Goal: Task Accomplishment & Management: Use online tool/utility

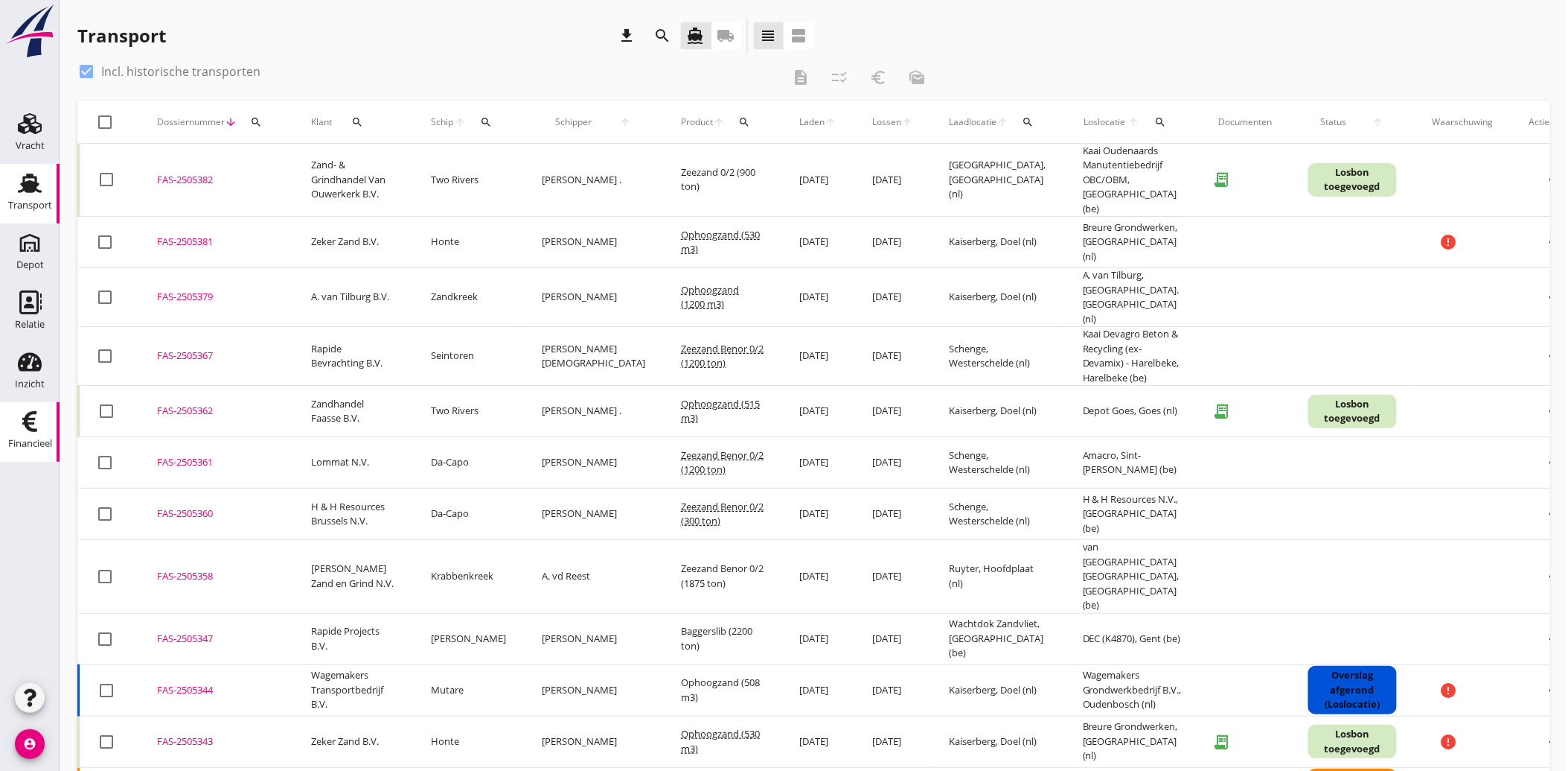
click at [40, 404] on link "Financieel Financieel" at bounding box center [29, 431] width 60 height 60
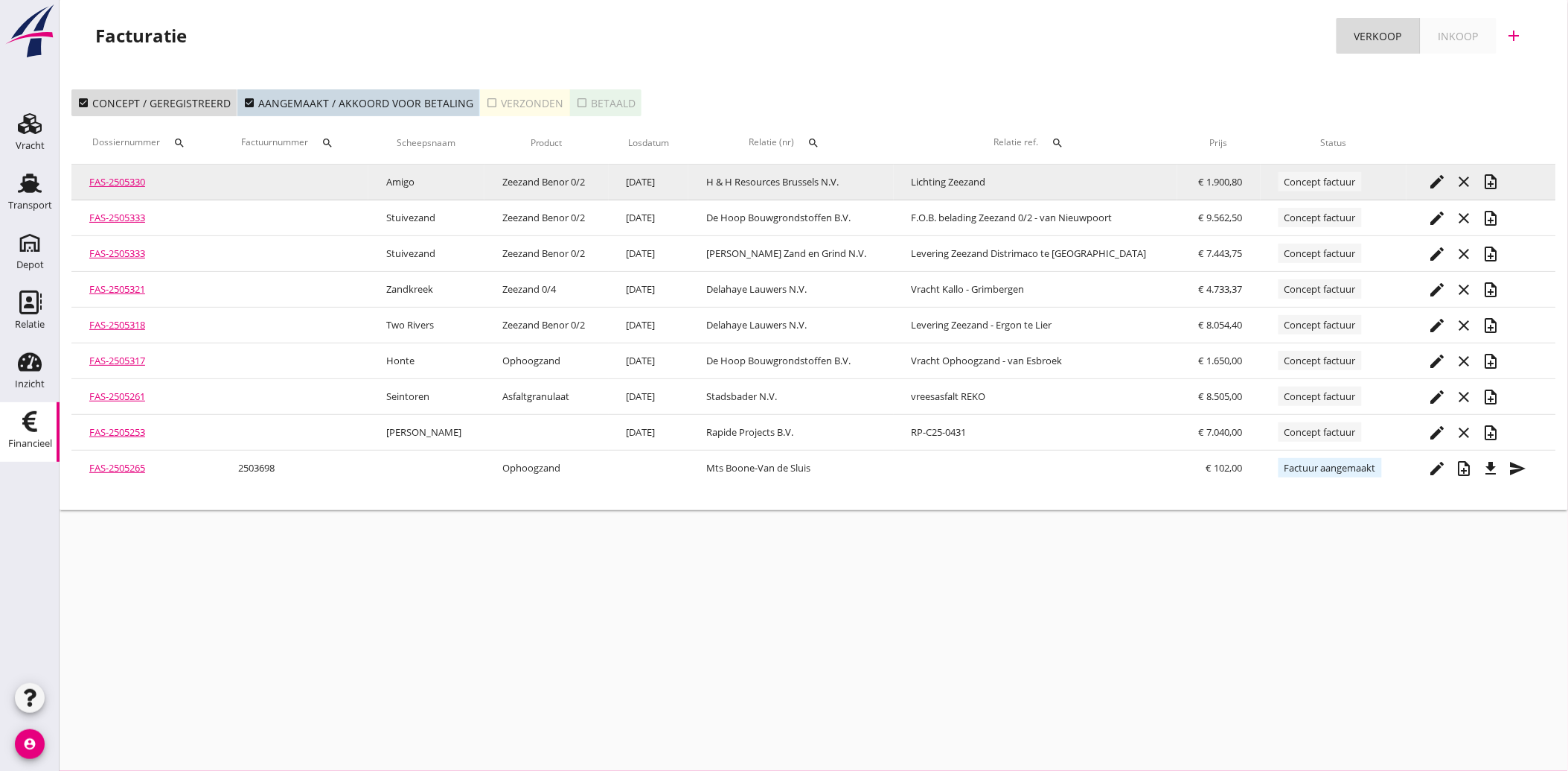
click at [1436, 182] on icon "edit" at bounding box center [1438, 182] width 18 height 18
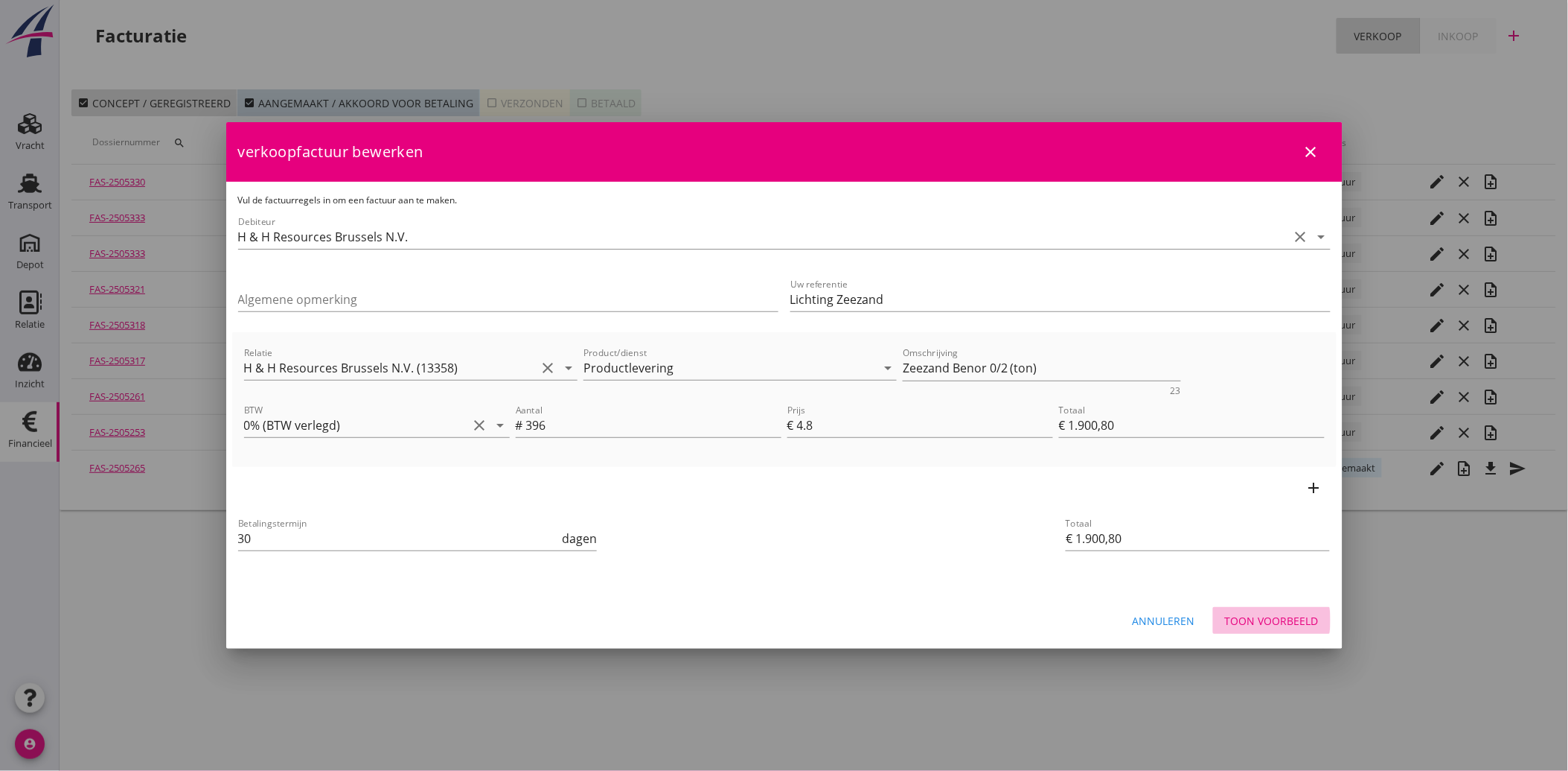
click at [1298, 615] on div "Toon voorbeeld" at bounding box center [1271, 620] width 94 height 16
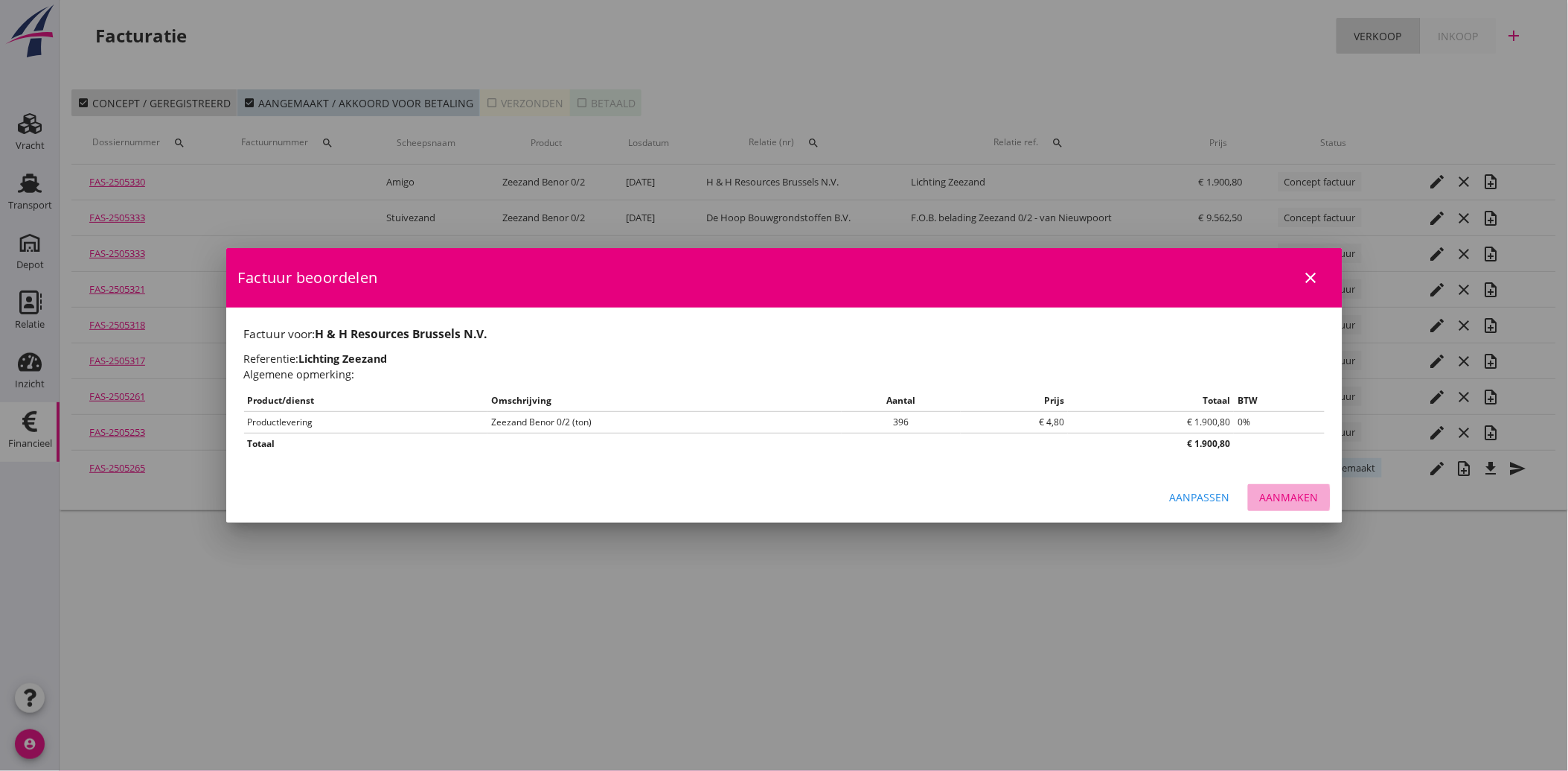
click at [1285, 495] on div "Aanmaken" at bounding box center [1289, 497] width 59 height 16
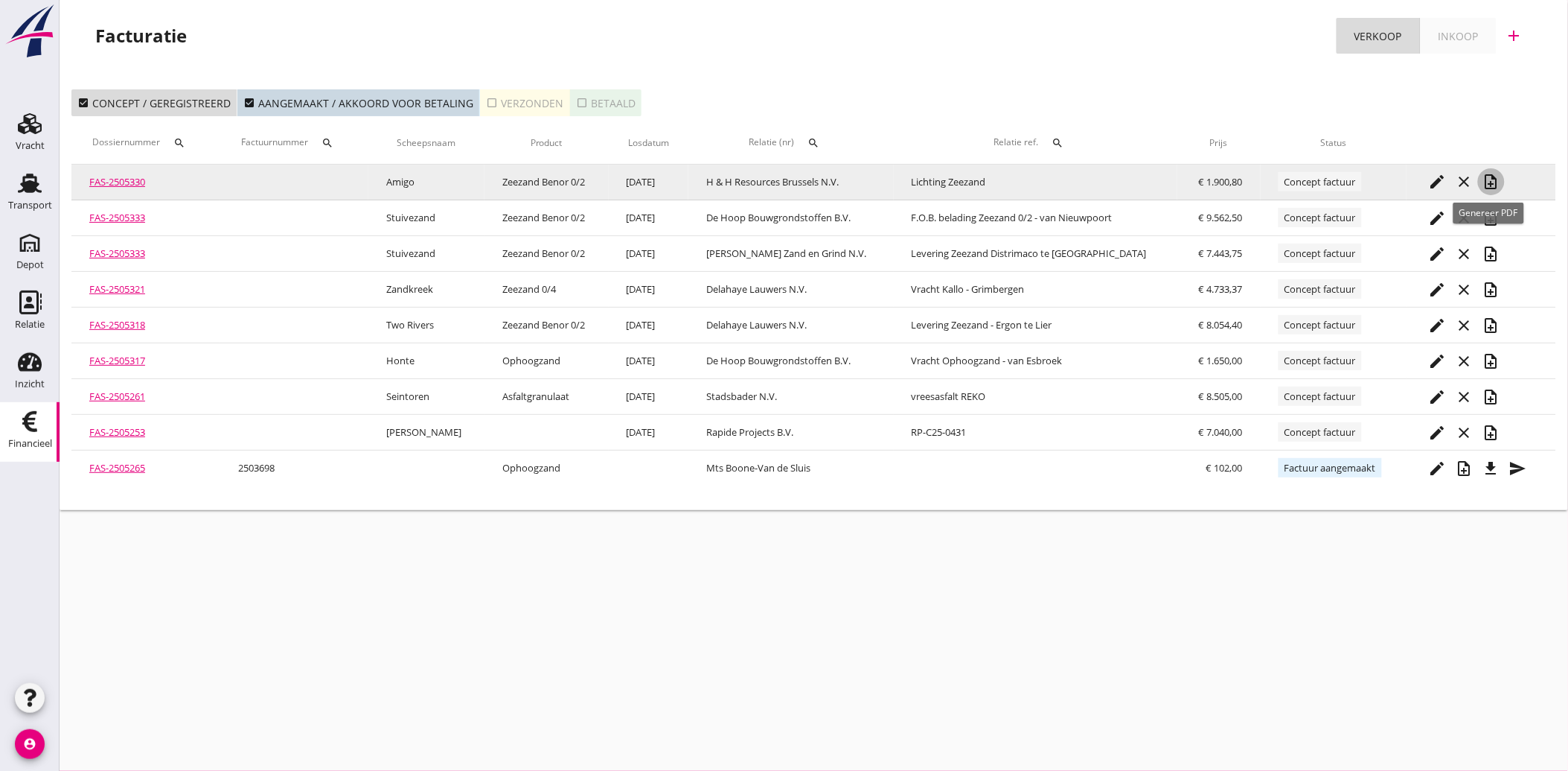
click at [1484, 179] on icon "note_add" at bounding box center [1491, 182] width 18 height 18
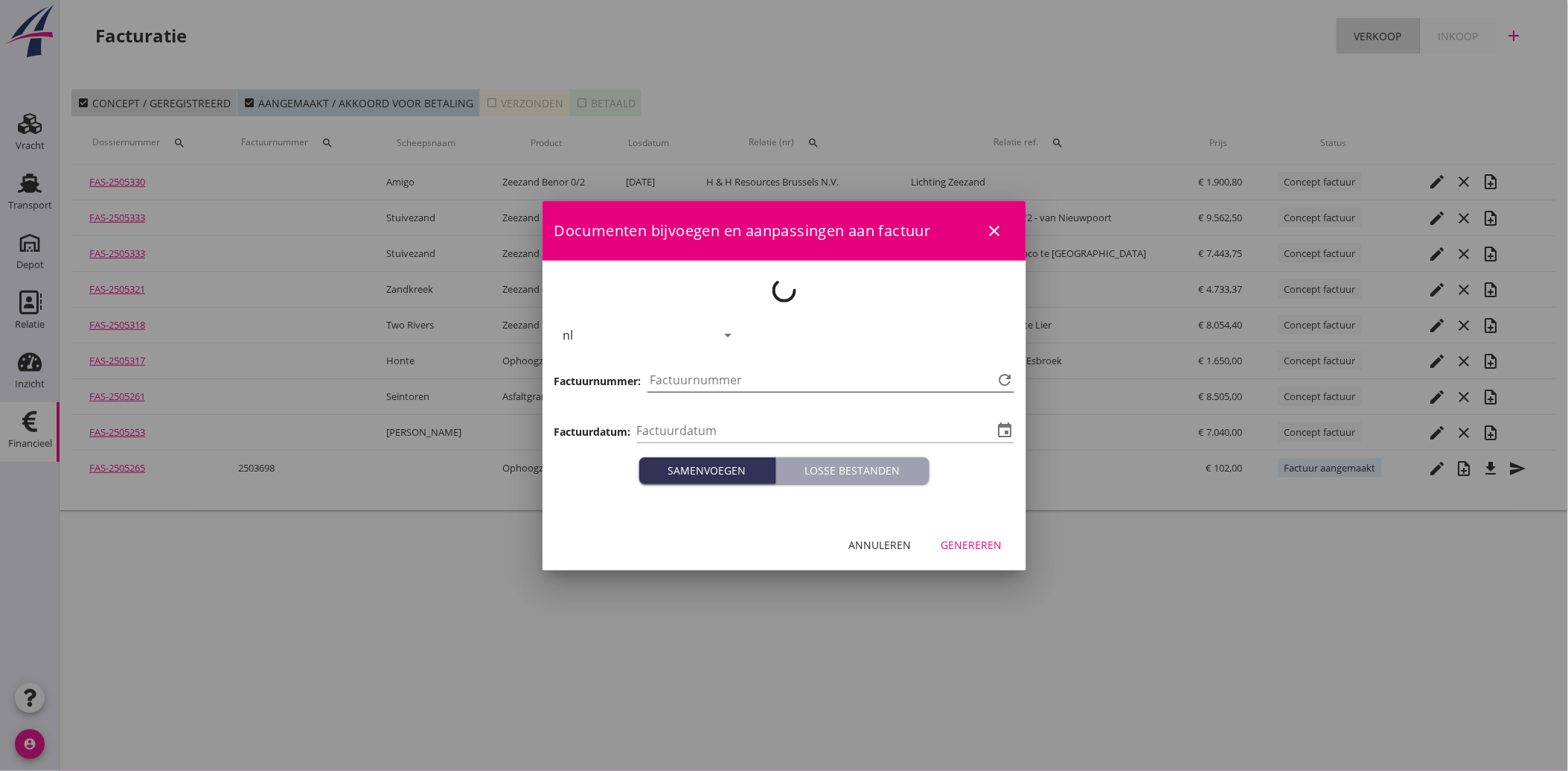
type input "[DATE]"
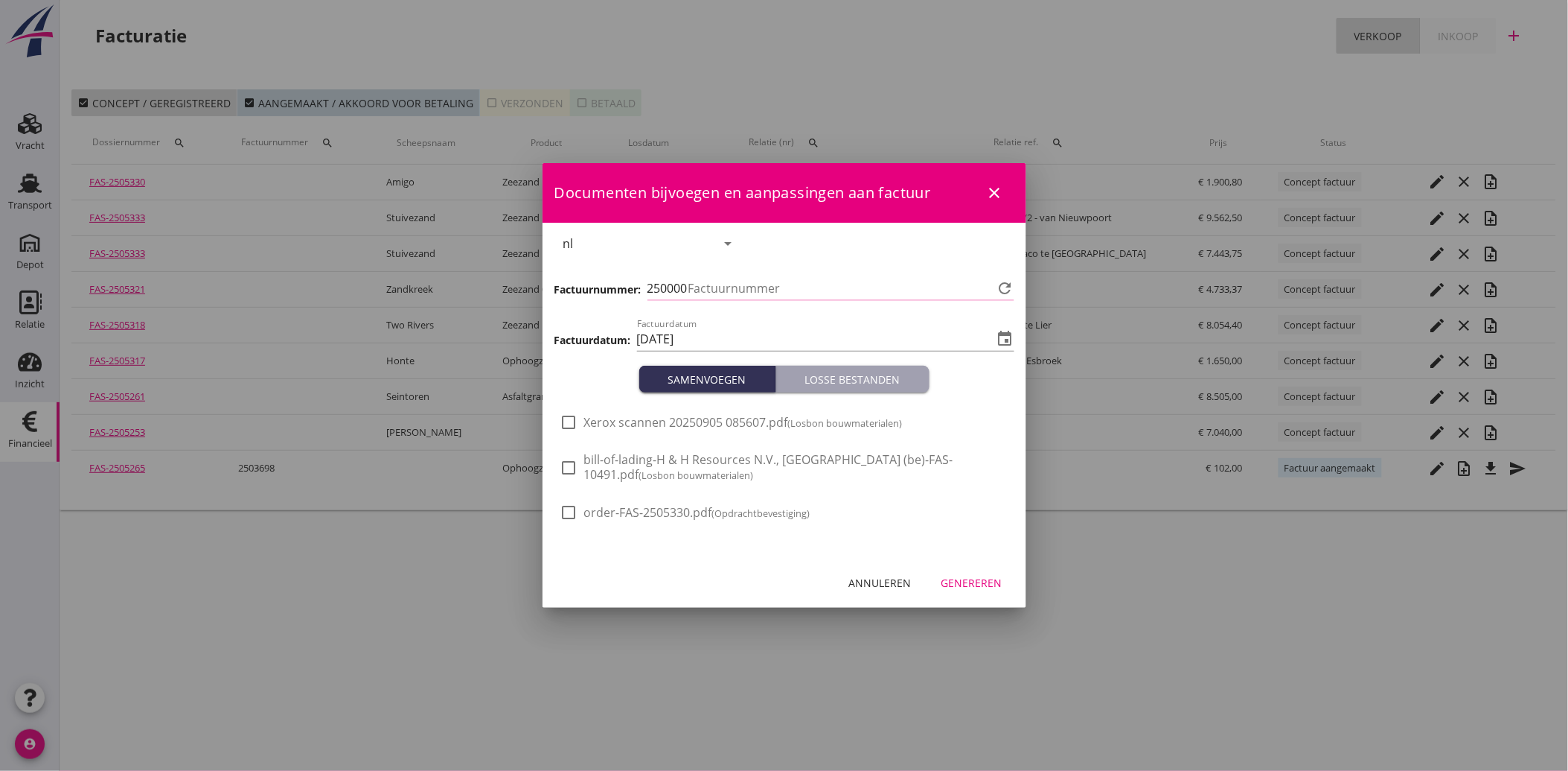
type input "3733"
click at [703, 427] on span "Xerox scannen 20250905 085607.pdf (Losbon bouwmaterialen)" at bounding box center [744, 422] width 319 height 16
checkbox input "true"
click at [990, 588] on div "Genereren" at bounding box center [972, 583] width 61 height 16
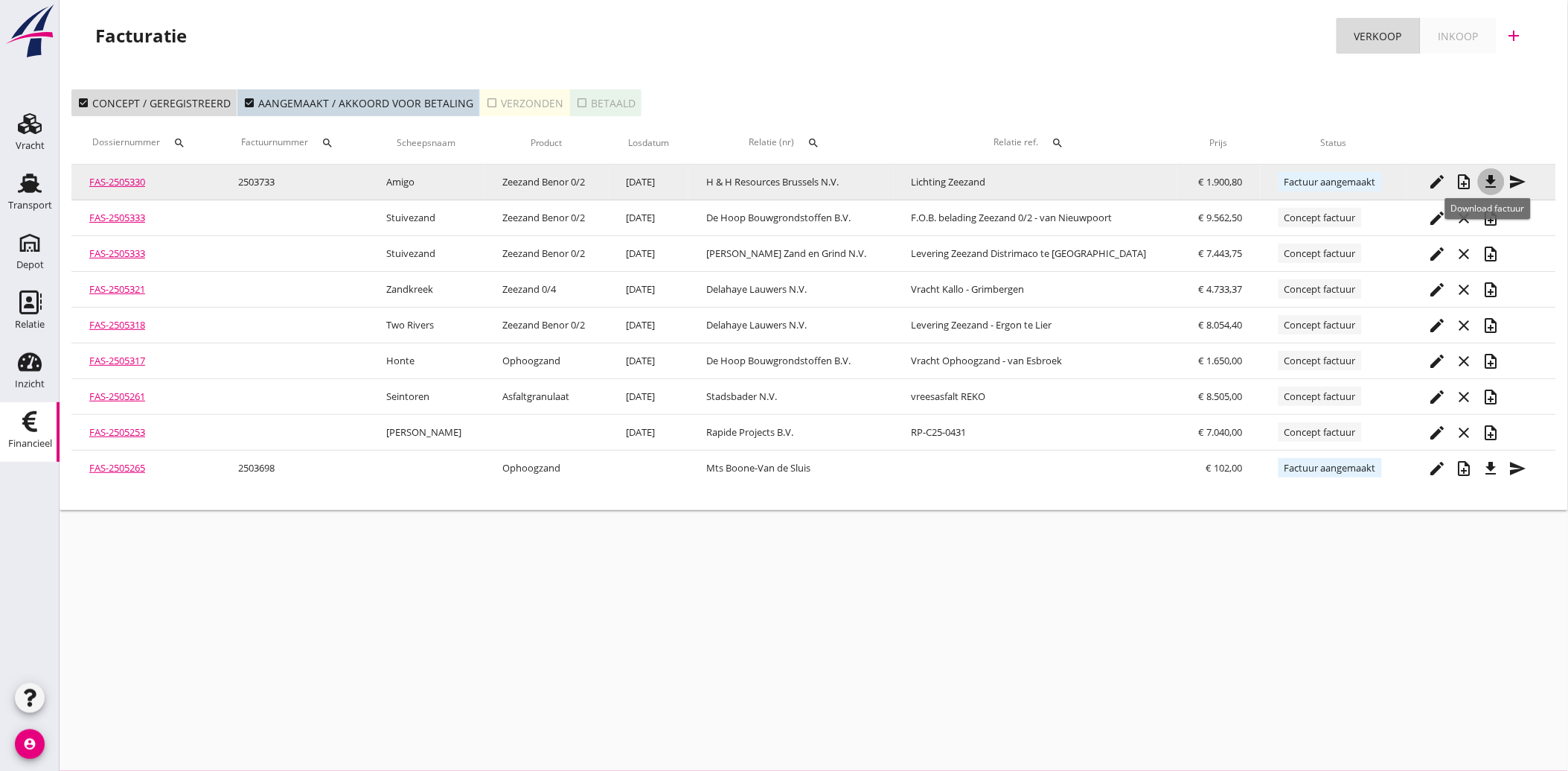
click at [1492, 177] on icon "file_download" at bounding box center [1491, 182] width 18 height 18
click at [1519, 179] on icon "send" at bounding box center [1518, 182] width 18 height 18
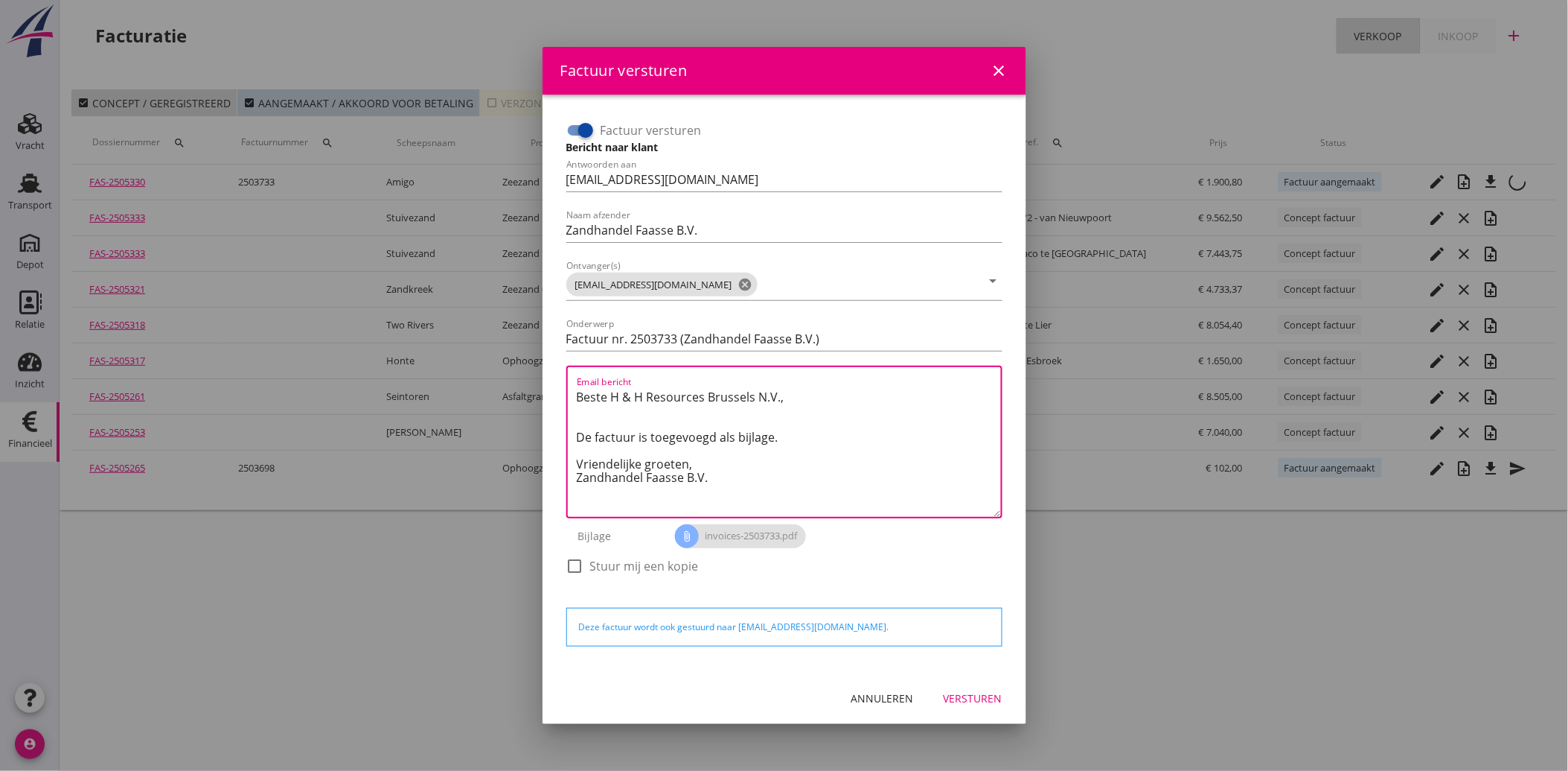
drag, startPoint x: 718, startPoint y: 484, endPoint x: 570, endPoint y: 373, distance: 185.0
click at [570, 373] on div "Email bericht Beste H & H Resources [GEOGRAPHIC_DATA] N.V., De factuur is toege…" at bounding box center [784, 441] width 436 height 152
paste textarea "[EMAIL_ADDRESS][DOMAIN_NAME]."
drag, startPoint x: 739, startPoint y: 398, endPoint x: 557, endPoint y: 420, distance: 183.3
click at [557, 420] on div "Factuur versturen Bericht naar klant Antwoorden aan [EMAIL_ADDRESS][DOMAIN_NAME…" at bounding box center [784, 382] width 460 height 554
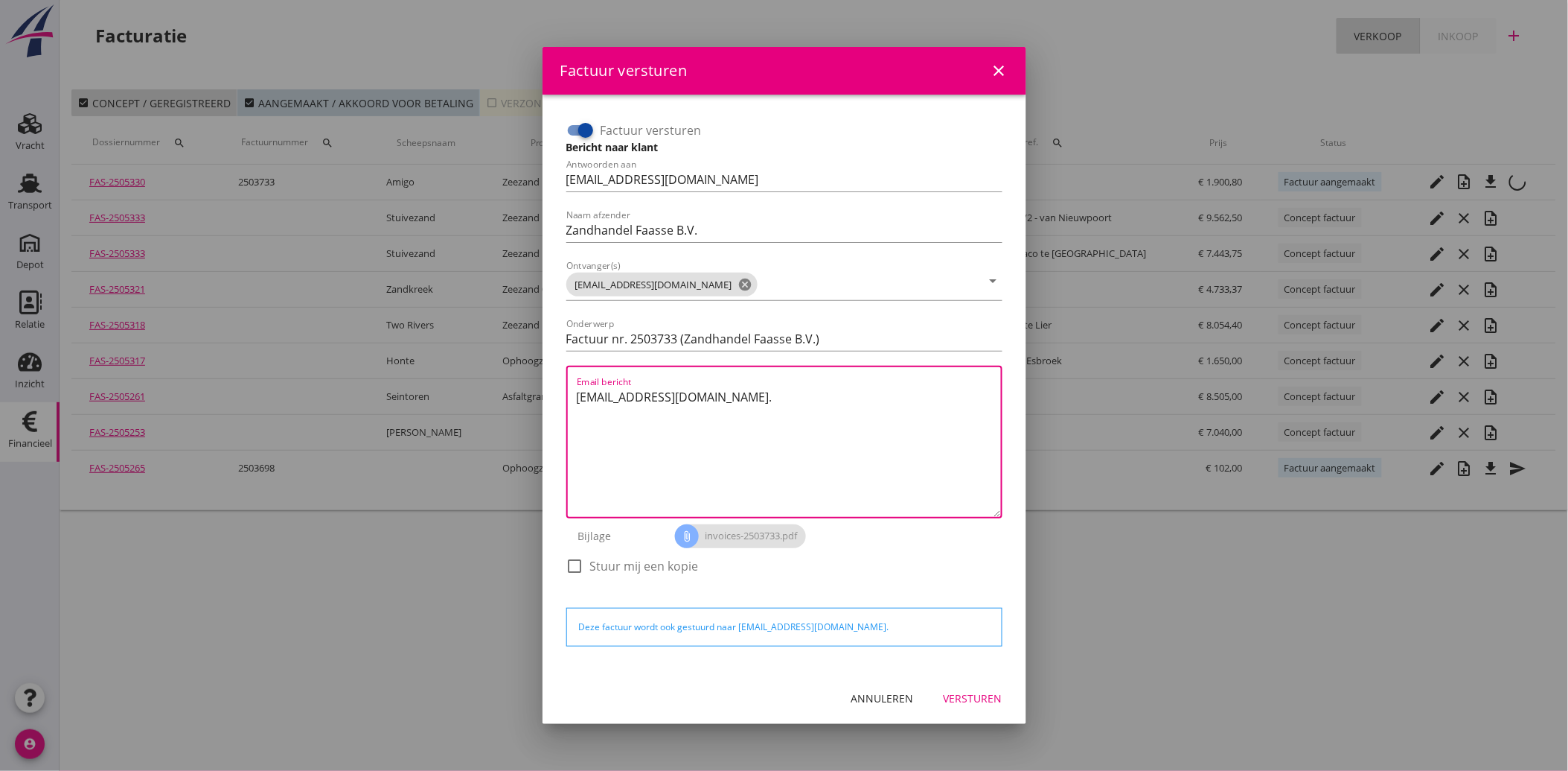
drag, startPoint x: 571, startPoint y: 398, endPoint x: 761, endPoint y: 414, distance: 190.7
click at [761, 414] on div "Email bericht [EMAIL_ADDRESS][DOMAIN_NAME]." at bounding box center [784, 441] width 436 height 152
click at [752, 399] on textarea "[EMAIL_ADDRESS][DOMAIN_NAME]." at bounding box center [788, 451] width 424 height 132
drag, startPoint x: 625, startPoint y: 409, endPoint x: 576, endPoint y: 375, distance: 59.6
click at [576, 375] on div "Email bericht administratie@dra [DOMAIN_NAME]." at bounding box center [788, 442] width 424 height 150
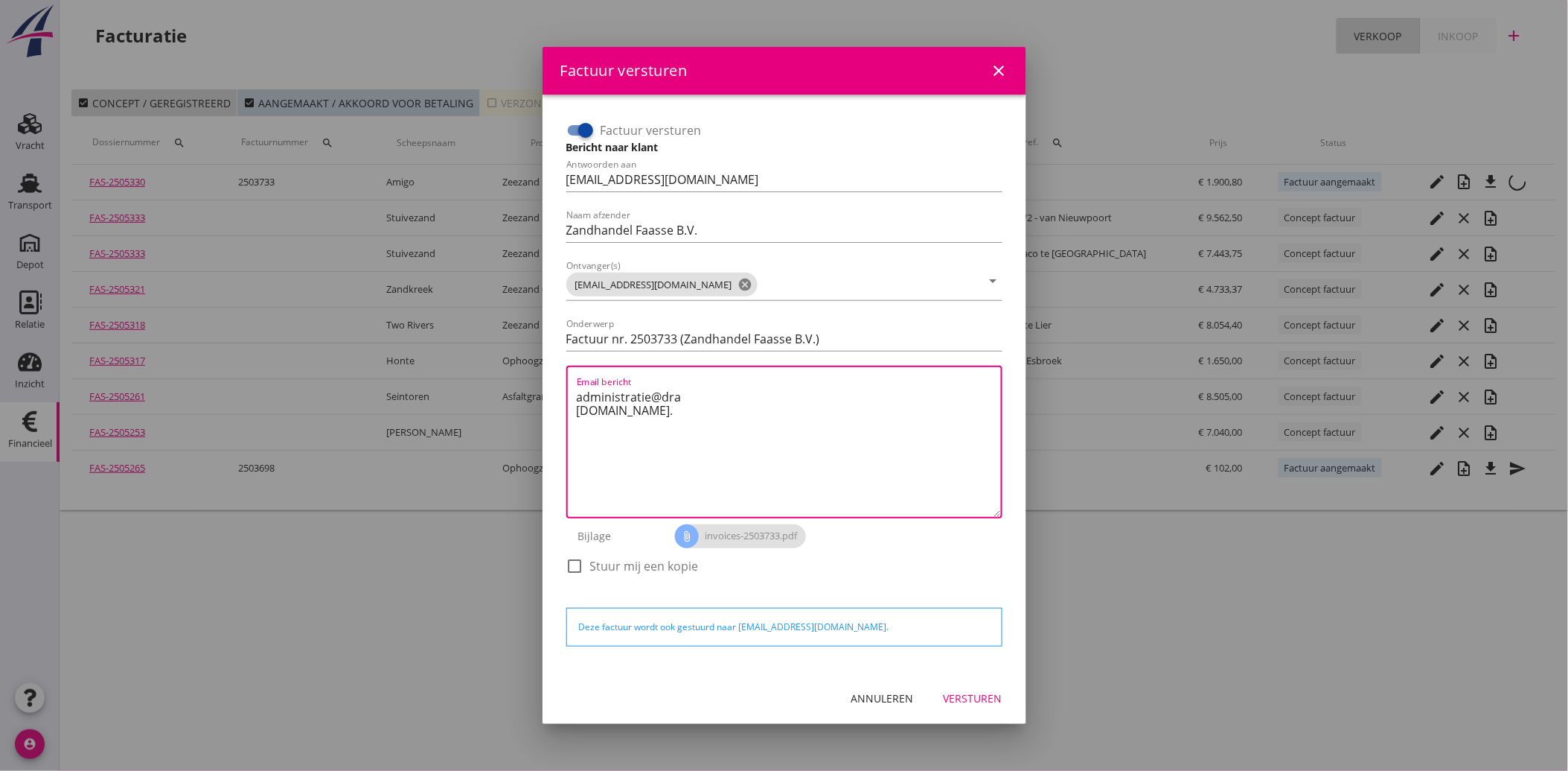
paste textarea "Geachte heer/mevrouw, Hierbij zenden wij u onze factuur i.v.m. de door ons aan …"
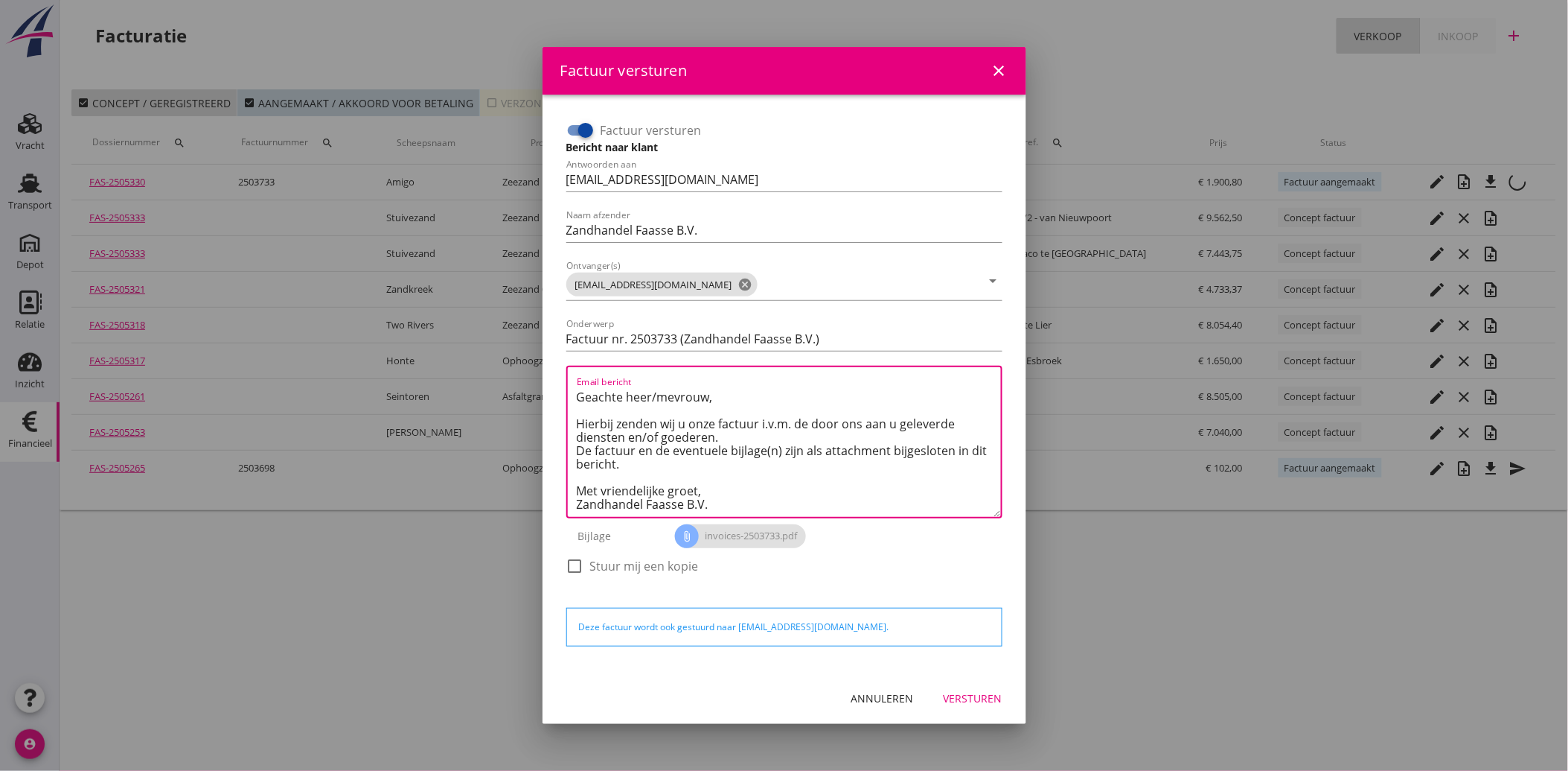
type textarea "Geachte heer/mevrouw, Hierbij zenden wij u onze factuur i.v.m. de door ons aan …"
click at [984, 694] on div "Versturen" at bounding box center [973, 698] width 59 height 16
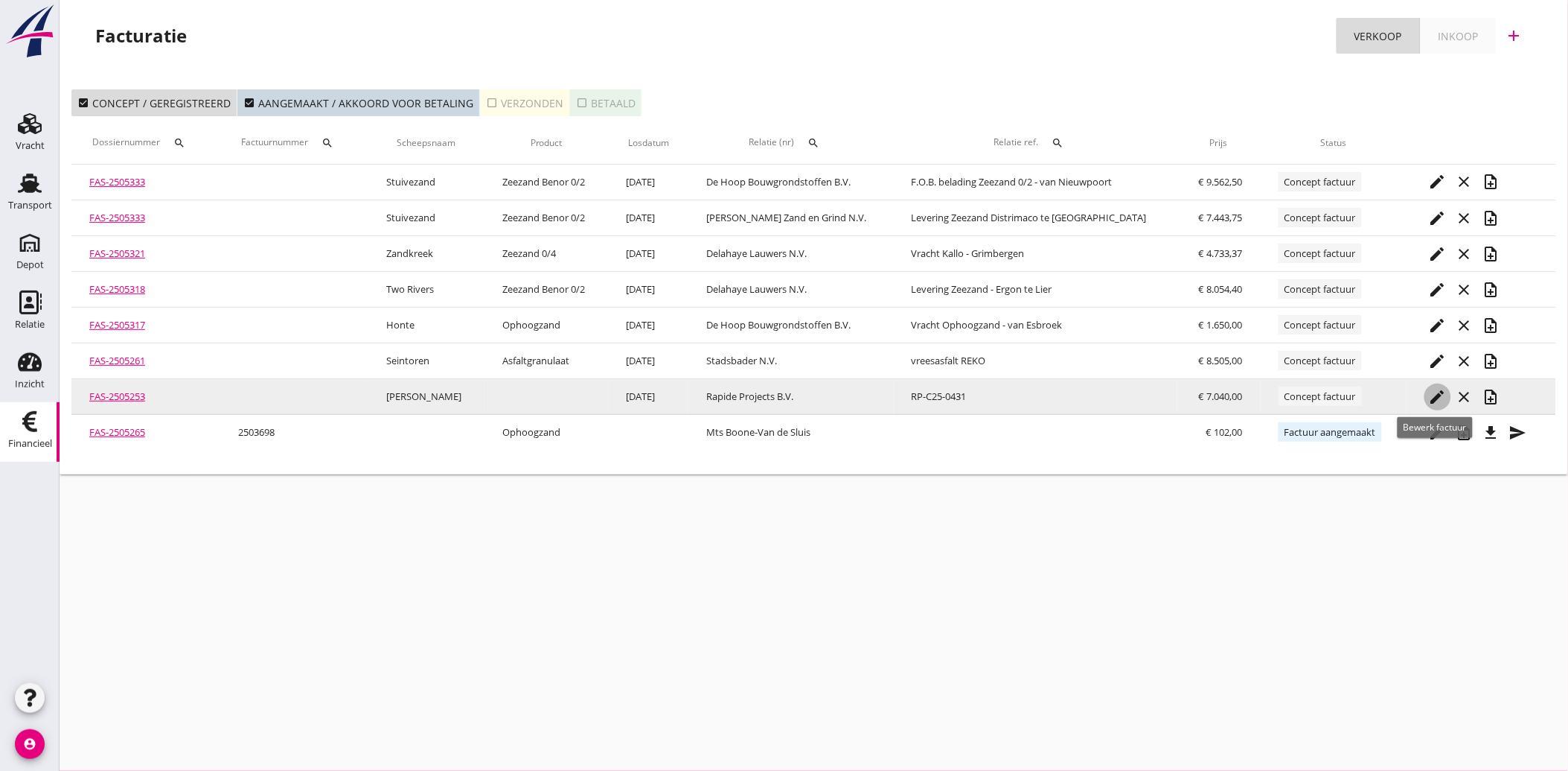
click at [1430, 390] on icon "edit" at bounding box center [1438, 397] width 18 height 18
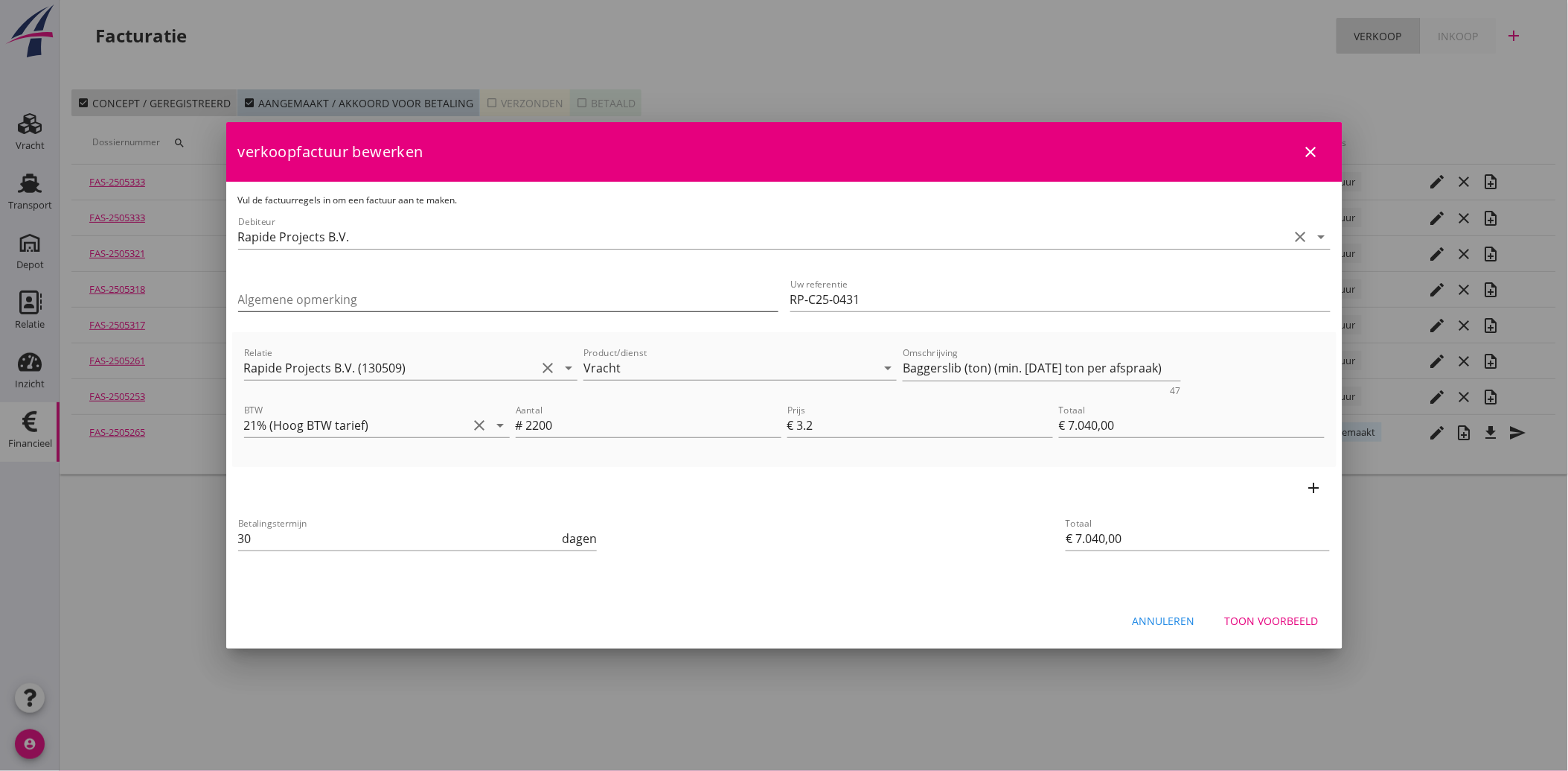
click at [346, 299] on input "Algemene opmerking" at bounding box center [508, 299] width 540 height 24
type input "Volgens afspraak minimaal 2.200 ton"
click at [1256, 621] on div "Toon voorbeeld" at bounding box center [1271, 620] width 94 height 16
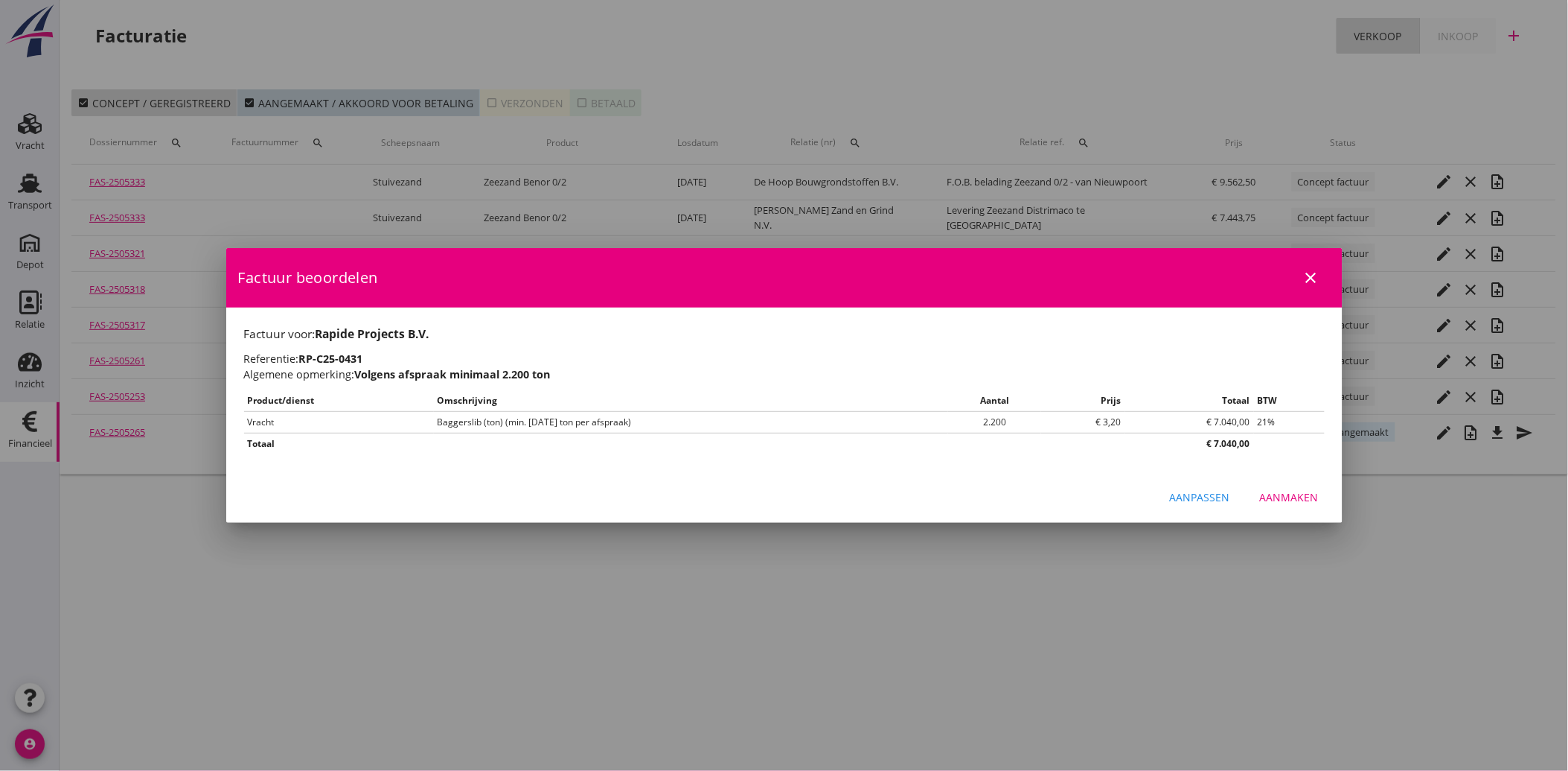
click at [1294, 499] on div "Aanmaken" at bounding box center [1289, 497] width 59 height 16
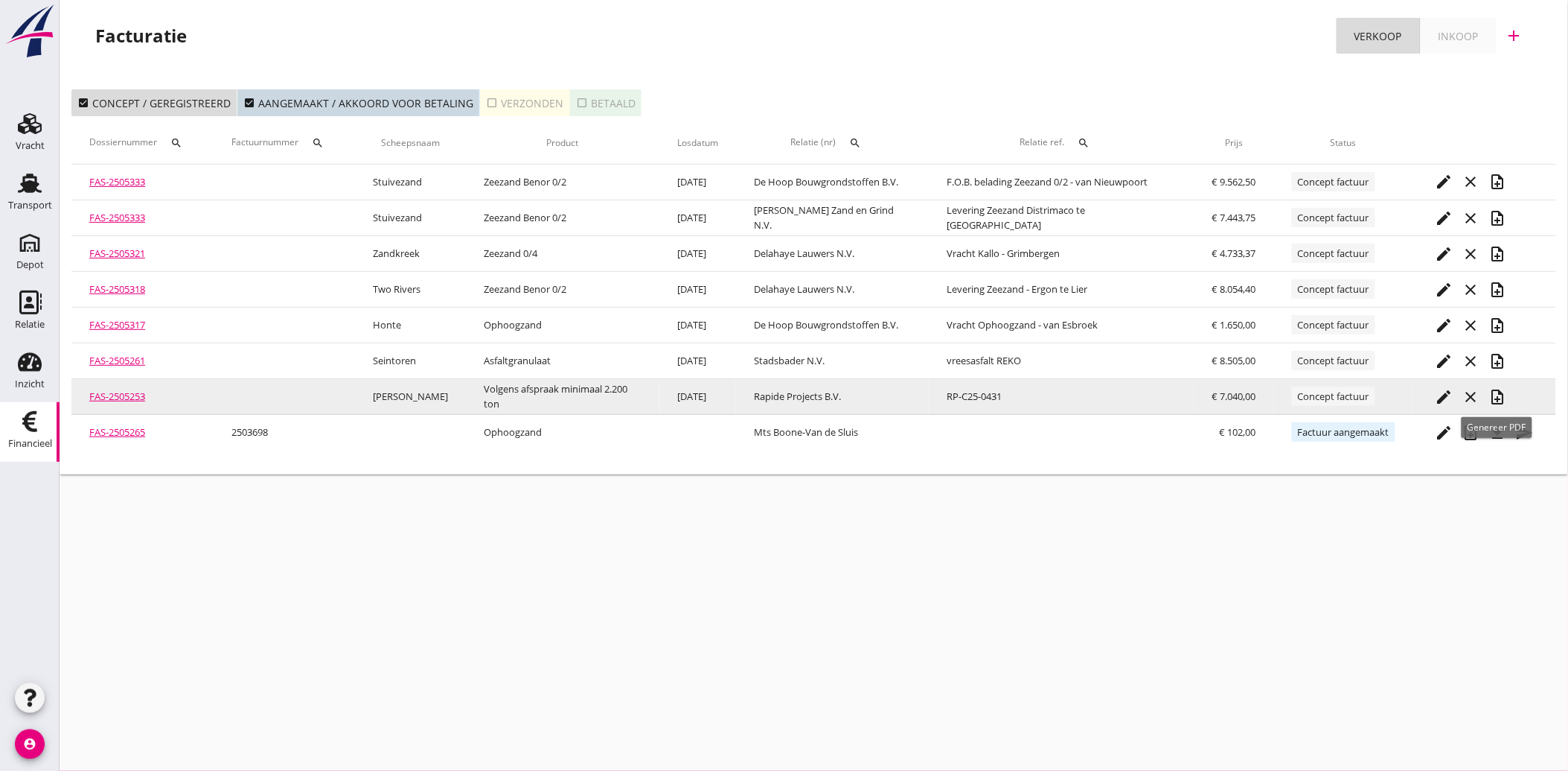
click at [1504, 392] on icon "note_add" at bounding box center [1498, 397] width 18 height 18
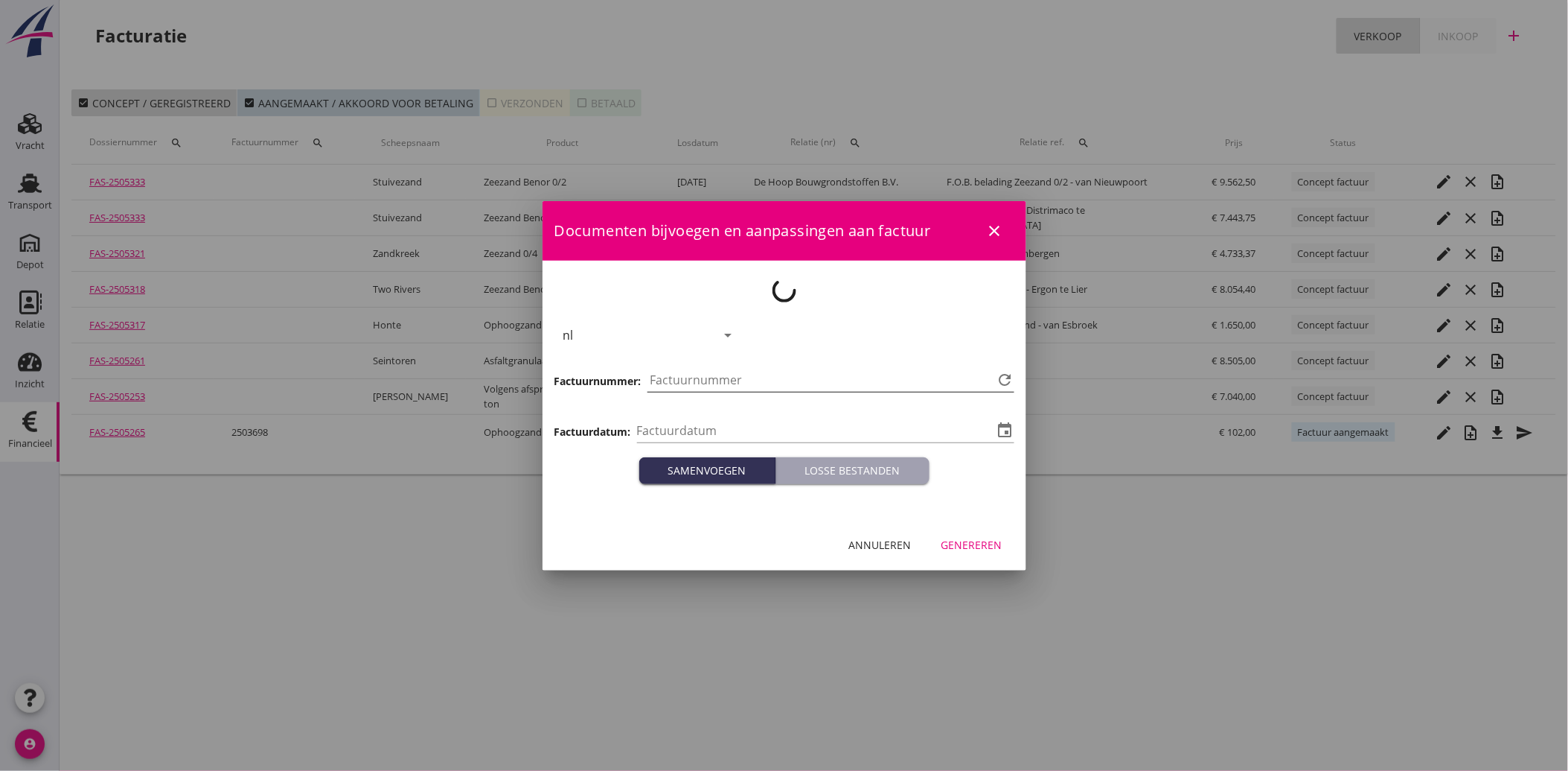
type input "[DATE]"
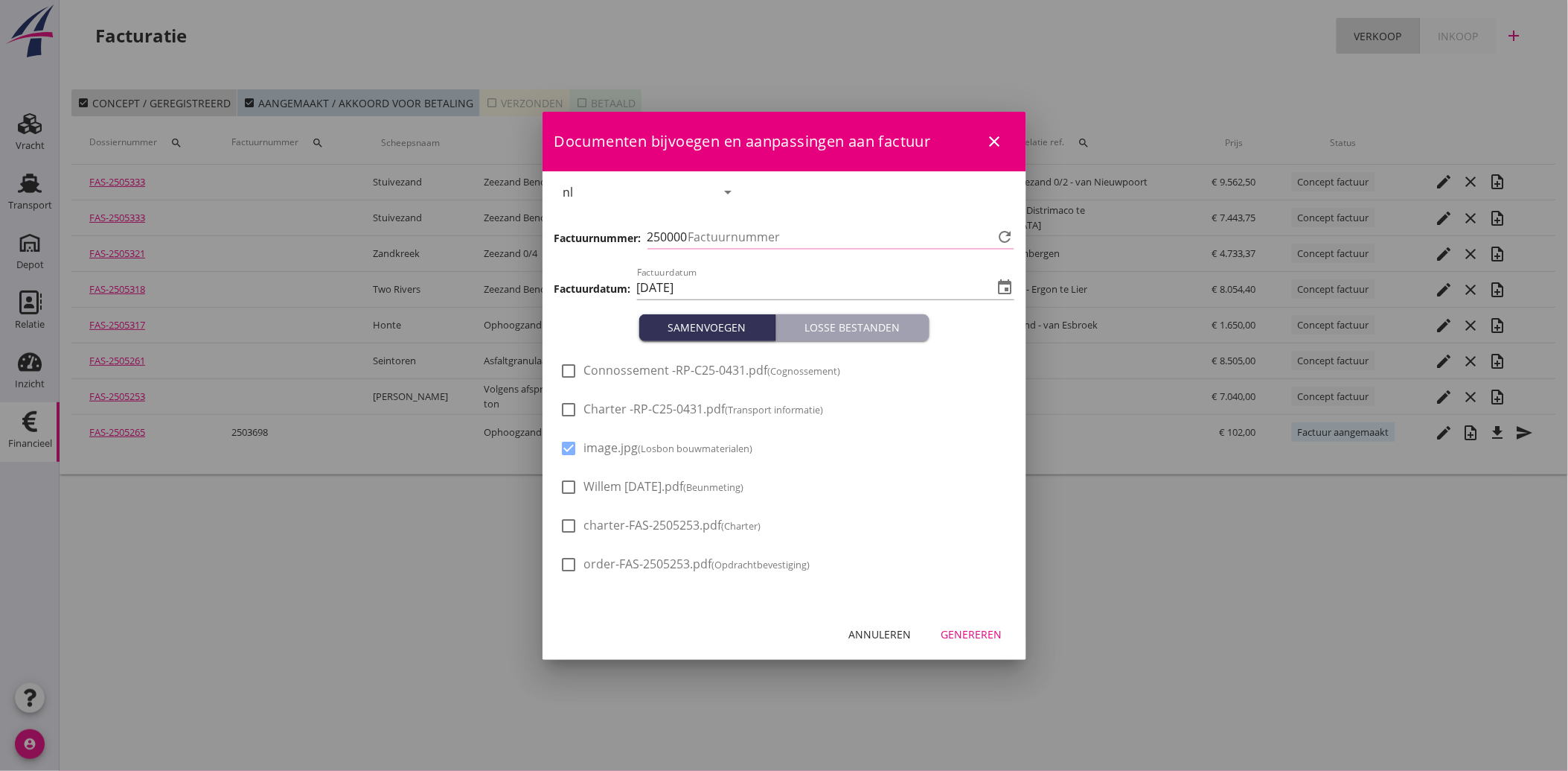
type input "3734"
click at [575, 475] on div at bounding box center [569, 487] width 25 height 25
checkbox input "true"
click at [965, 636] on div "Genereren" at bounding box center [972, 634] width 61 height 16
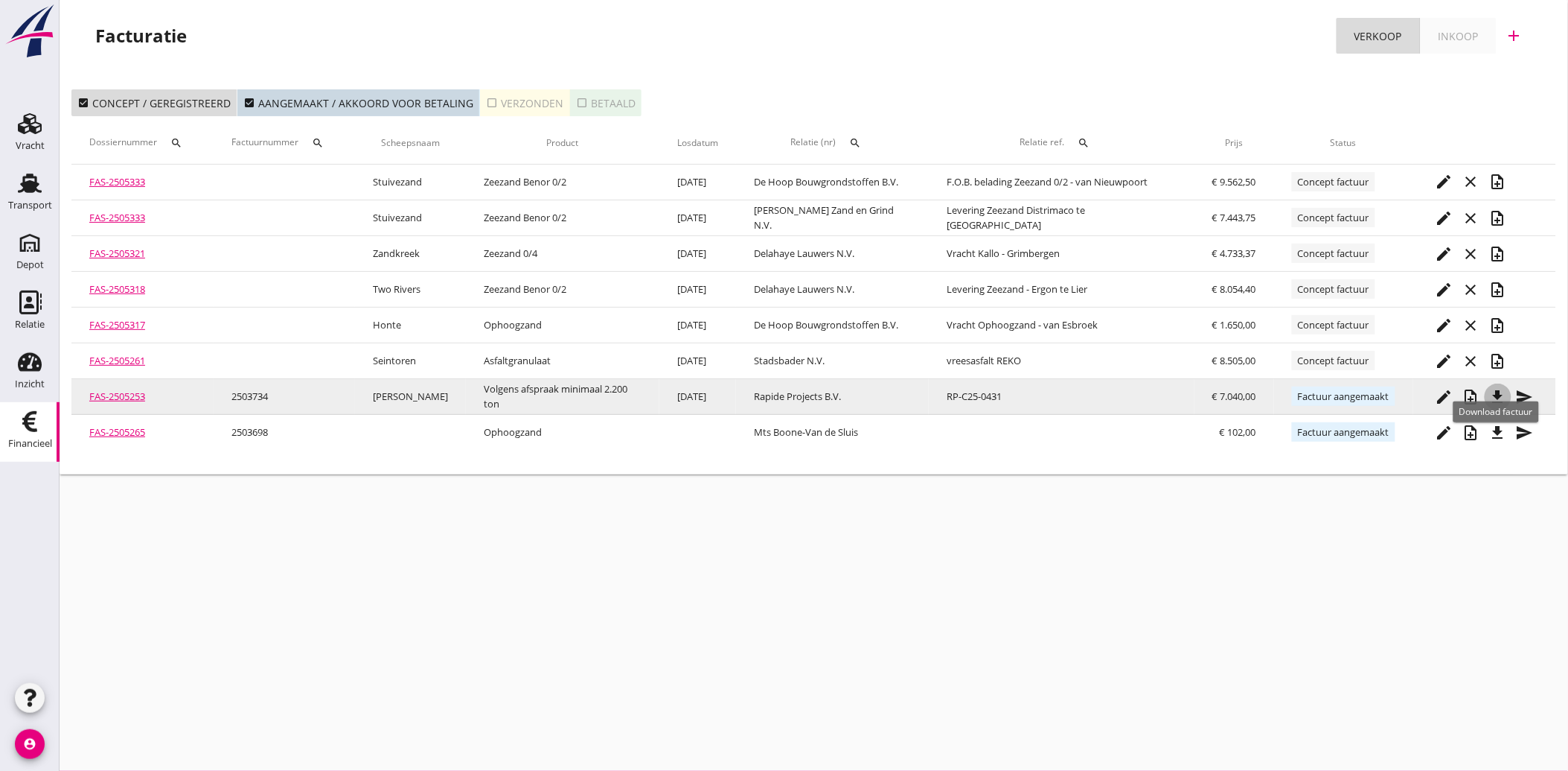
click at [1492, 389] on icon "file_download" at bounding box center [1498, 397] width 18 height 18
click at [1524, 393] on icon "send" at bounding box center [1525, 397] width 18 height 18
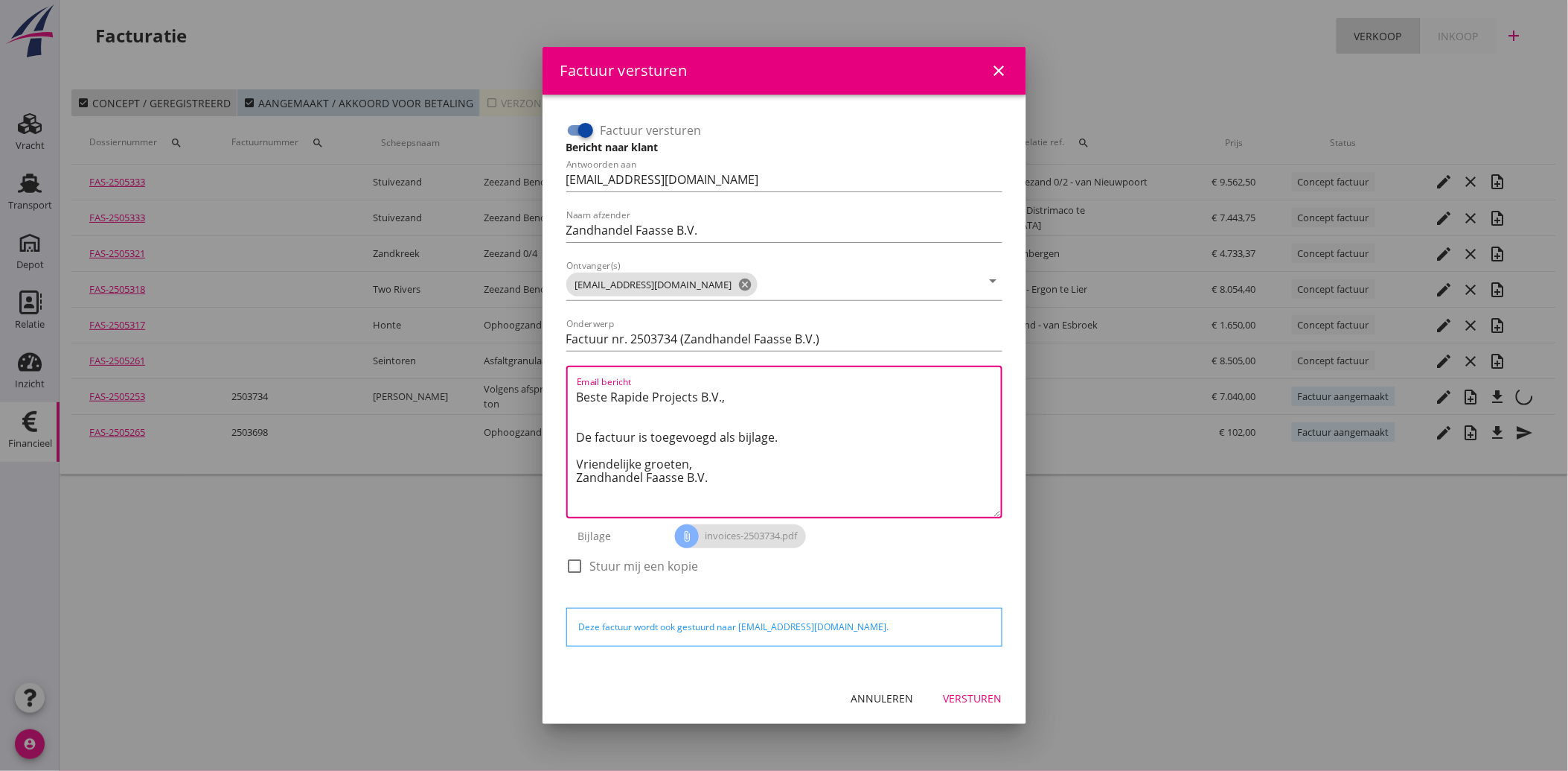
drag, startPoint x: 735, startPoint y: 482, endPoint x: 579, endPoint y: 388, distance: 182.1
click at [579, 388] on textarea "Beste Rapide Projects B.V., De factuur is toegevoegd als bijlage. Vriendelijke …" at bounding box center [788, 451] width 424 height 132
paste textarea "Geachte heer/mevrouw, Hierbij zenden wij u onze factuur i.v.m. de door ons aan …"
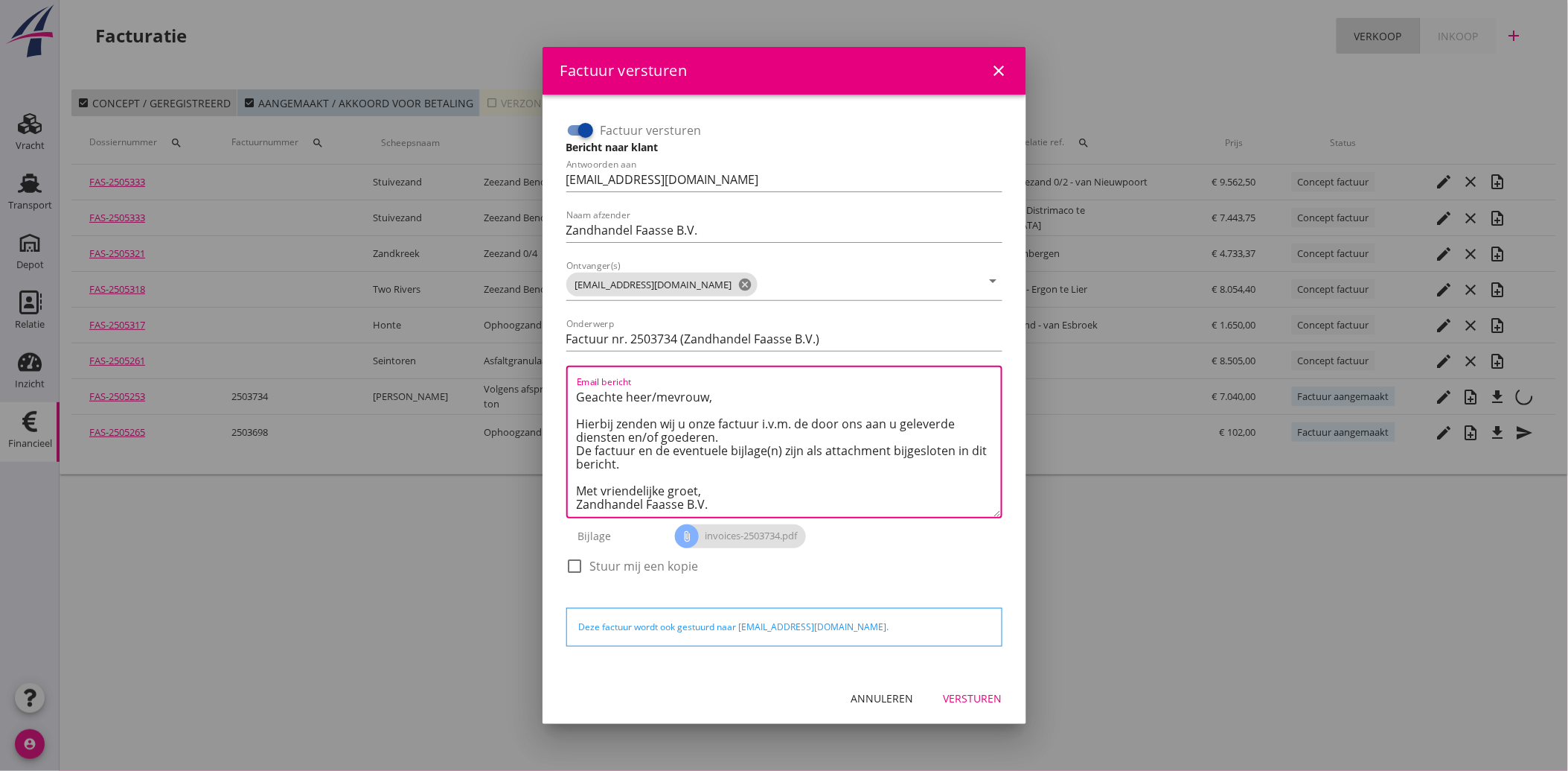
type textarea "Geachte heer/mevrouw, Hierbij zenden wij u onze factuur i.v.m. de door ons aan …"
click at [968, 715] on div "Annuleren Versturen" at bounding box center [784, 698] width 484 height 51
click at [984, 687] on button "Versturen" at bounding box center [973, 698] width 83 height 27
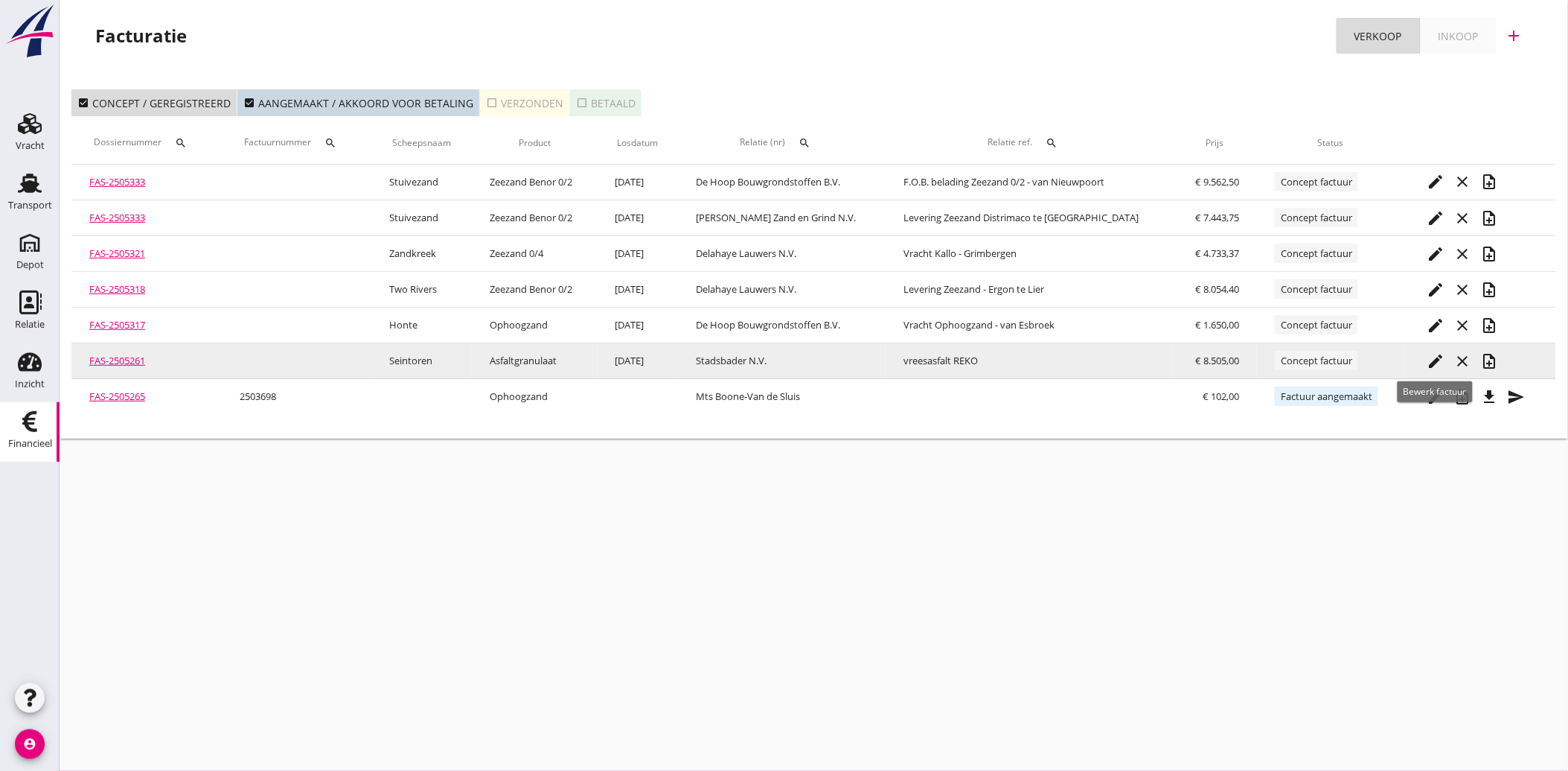
click at [1436, 359] on icon "edit" at bounding box center [1436, 361] width 18 height 18
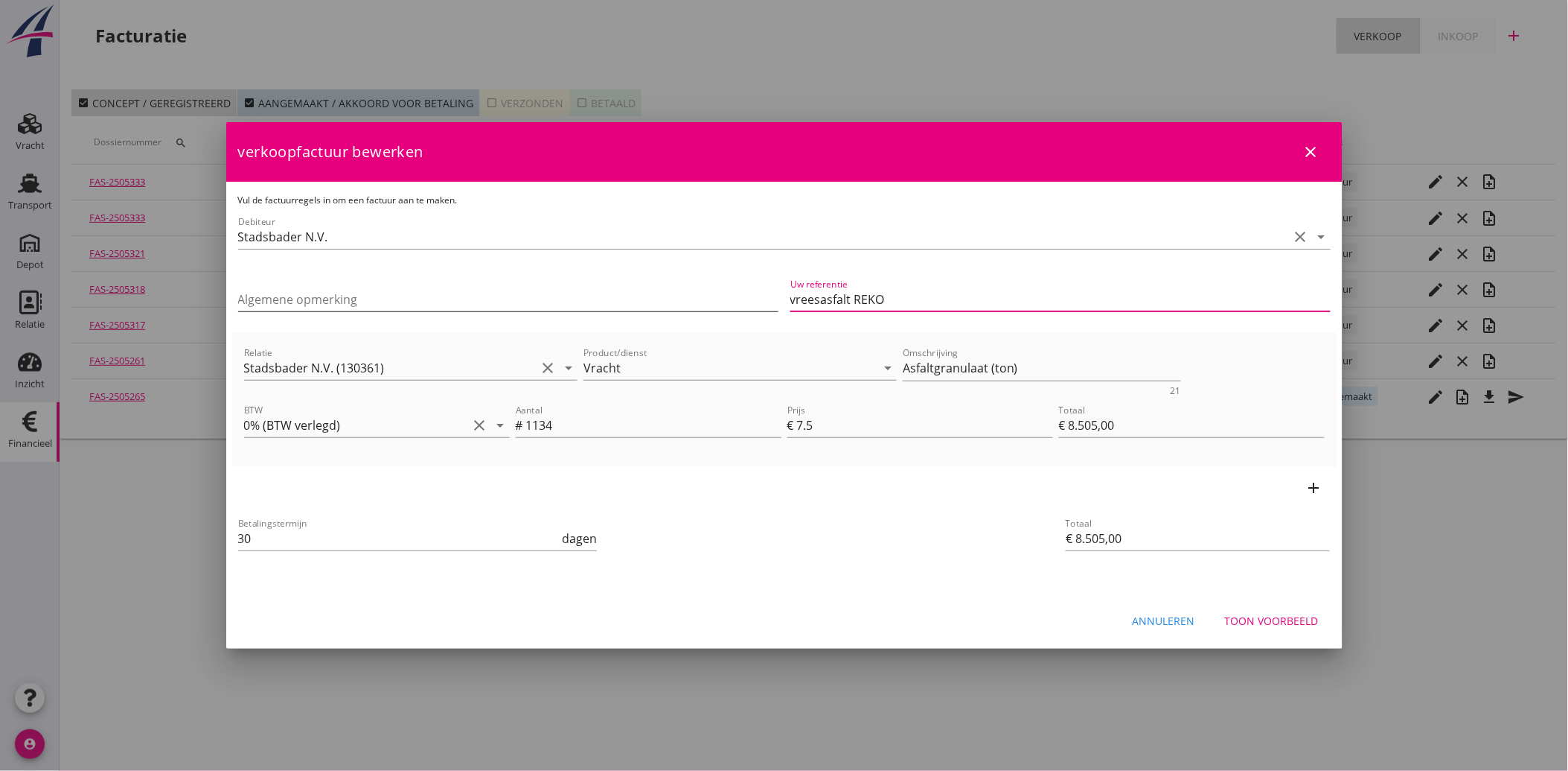
drag, startPoint x: 793, startPoint y: 293, endPoint x: 754, endPoint y: 302, distance: 40.0
click at [754, 302] on div "Algemene opmerking Uw referentie vreesasfalt REKO" at bounding box center [785, 300] width 1105 height 62
type input "Freesasfalt REKO"
click at [921, 554] on div "Betalingstermijn 30 dagen" at bounding box center [600, 539] width 730 height 56
click at [1249, 624] on div "Toon voorbeeld" at bounding box center [1271, 620] width 94 height 16
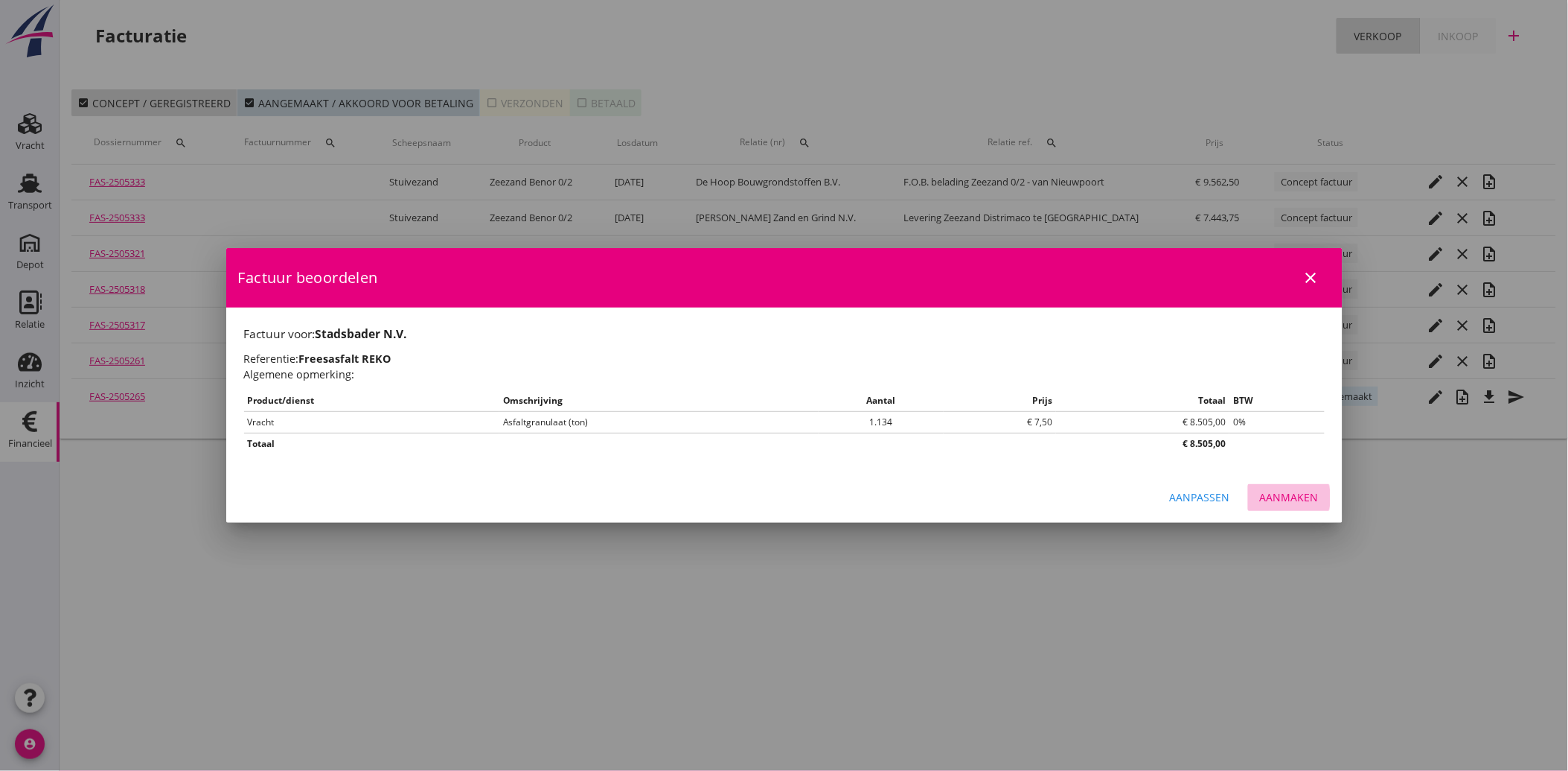
click at [1295, 494] on div "Aanmaken" at bounding box center [1289, 497] width 59 height 16
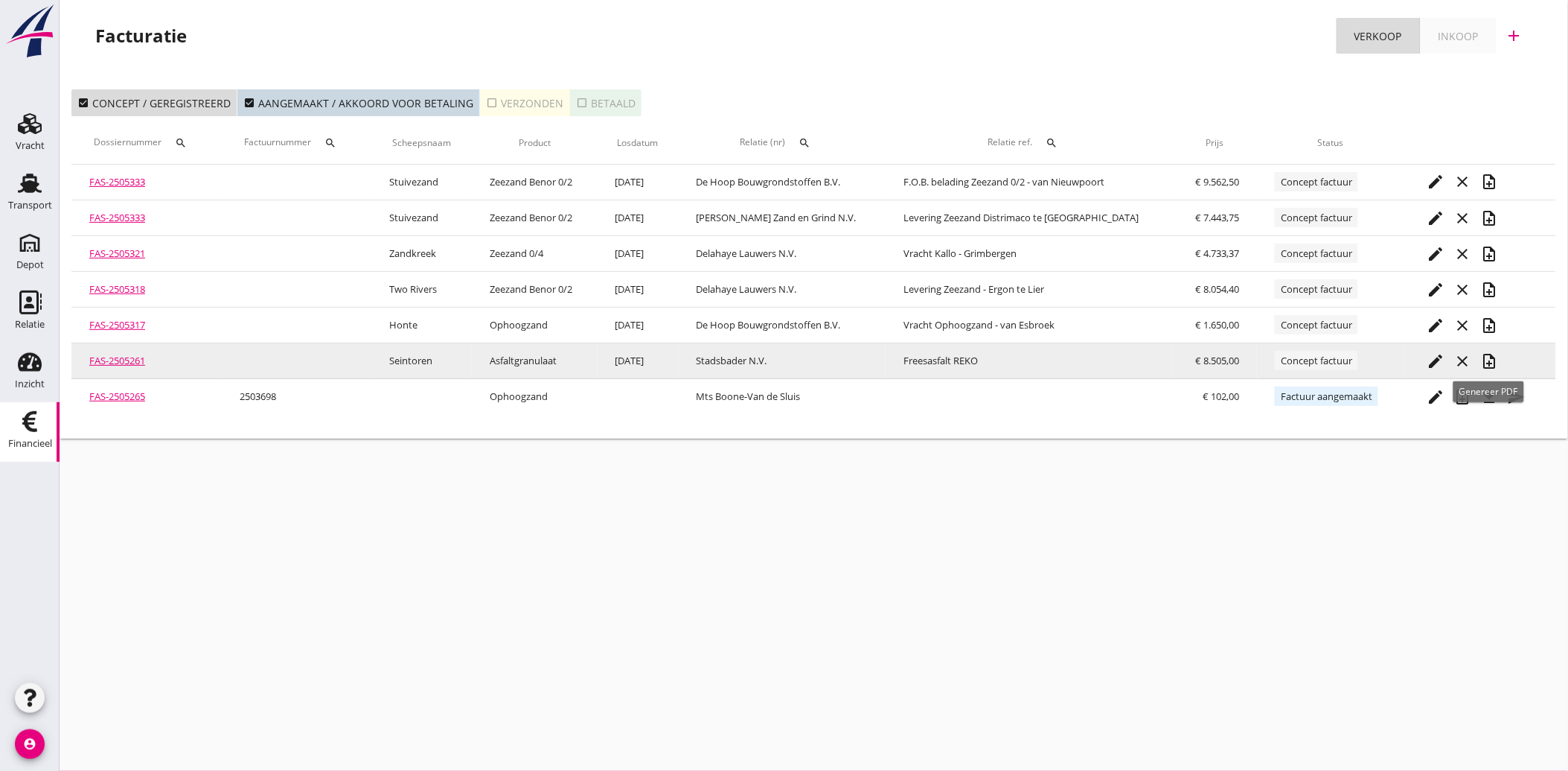
click at [1492, 354] on icon "note_add" at bounding box center [1490, 361] width 18 height 18
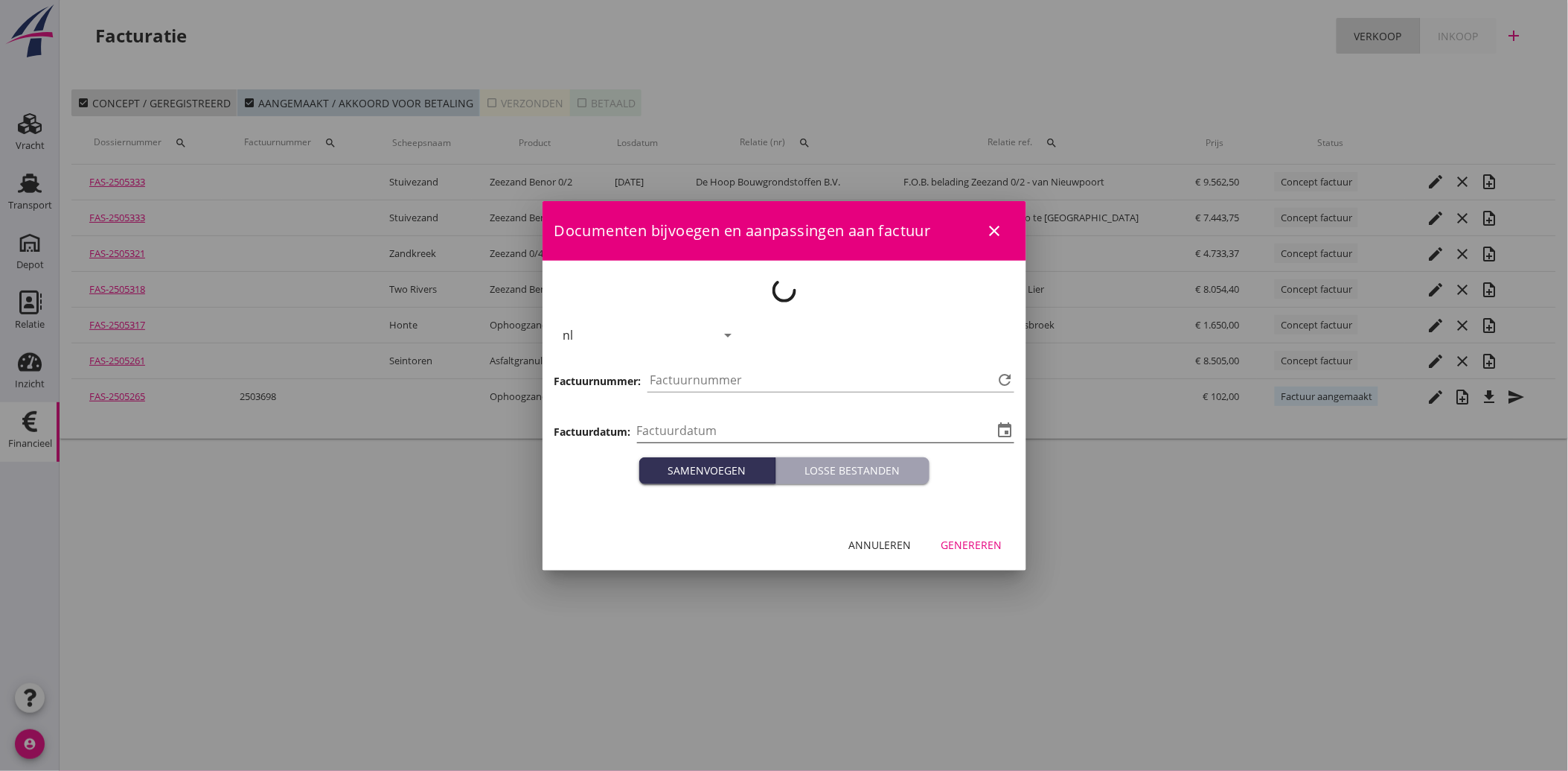
type input "[DATE]"
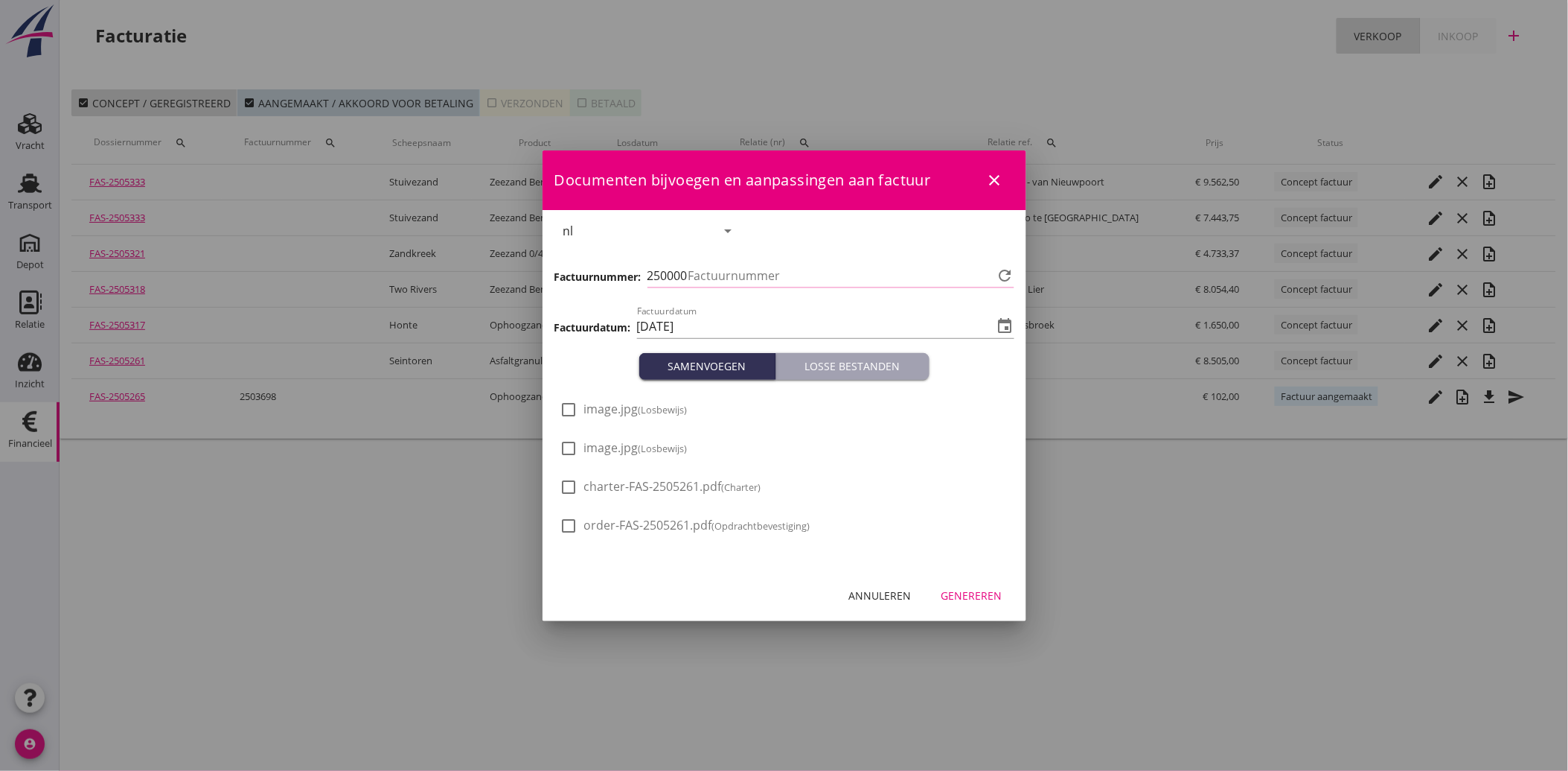
type input "3735"
click at [568, 407] on div at bounding box center [569, 409] width 25 height 25
checkbox input "true"
click at [562, 449] on div at bounding box center [569, 448] width 25 height 25
checkbox input "true"
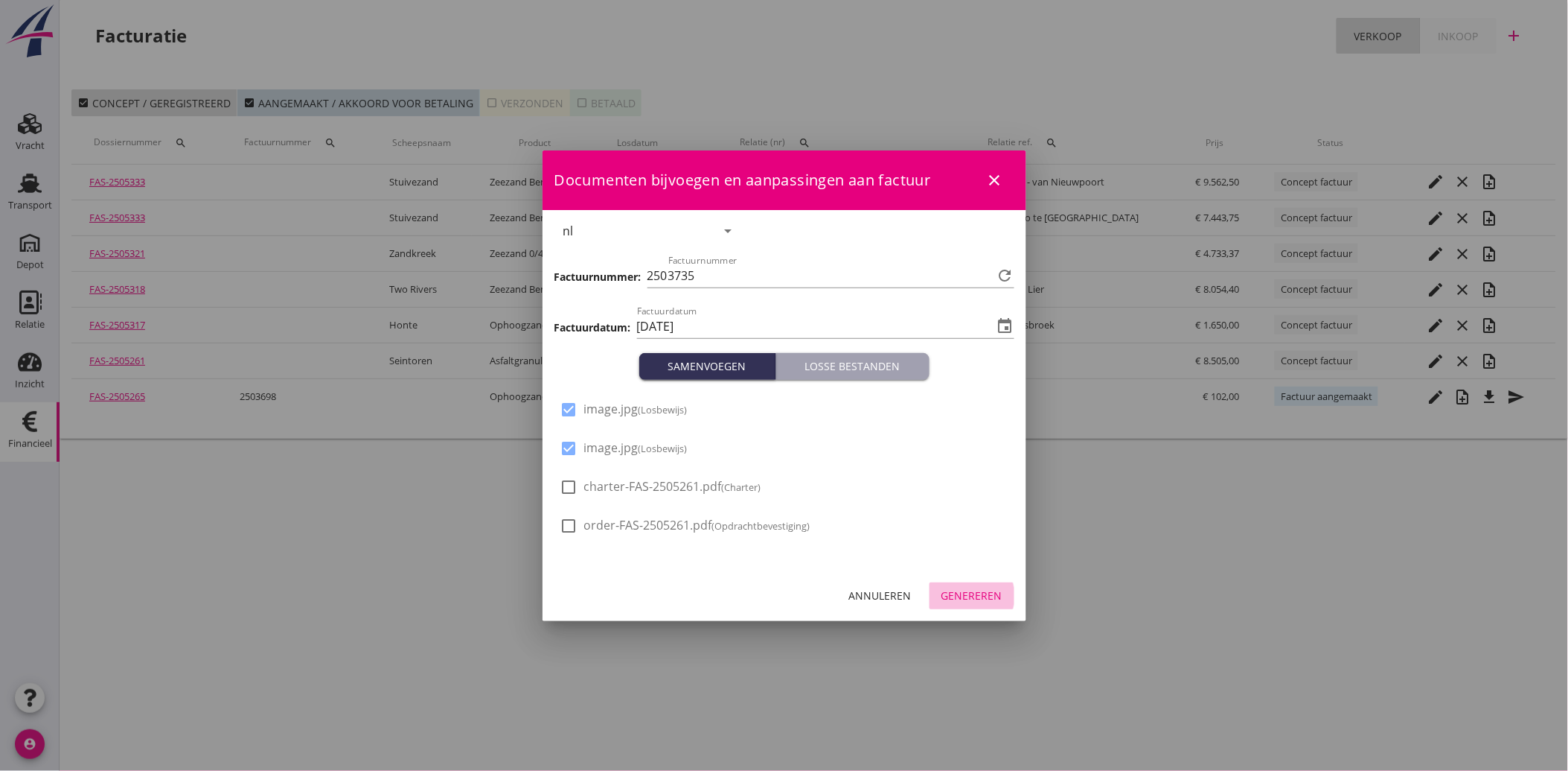
click at [972, 595] on div "Genereren" at bounding box center [972, 595] width 61 height 16
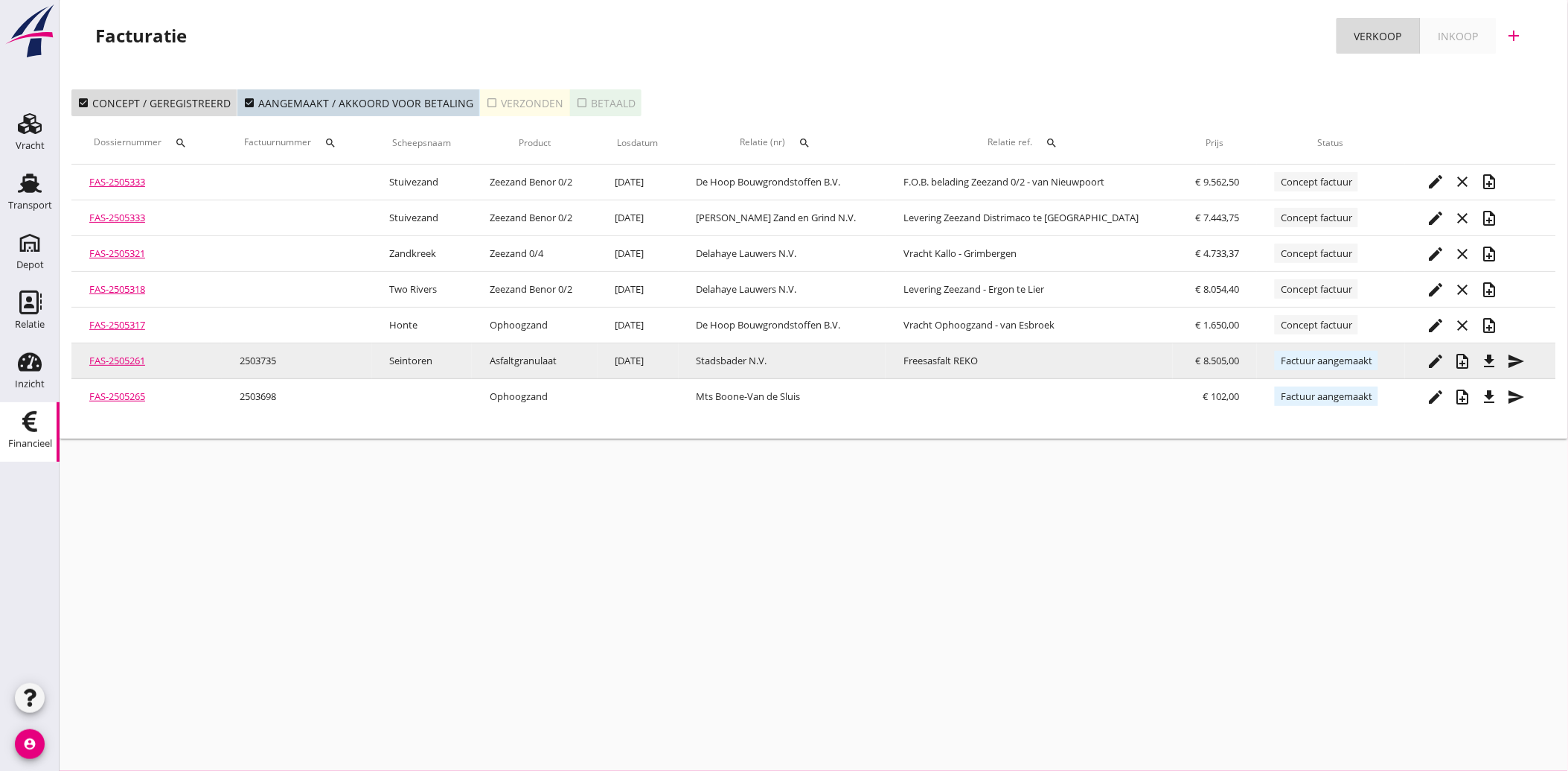
click at [1493, 356] on icon "file_download" at bounding box center [1490, 361] width 18 height 18
click at [1514, 360] on icon "send" at bounding box center [1516, 361] width 18 height 18
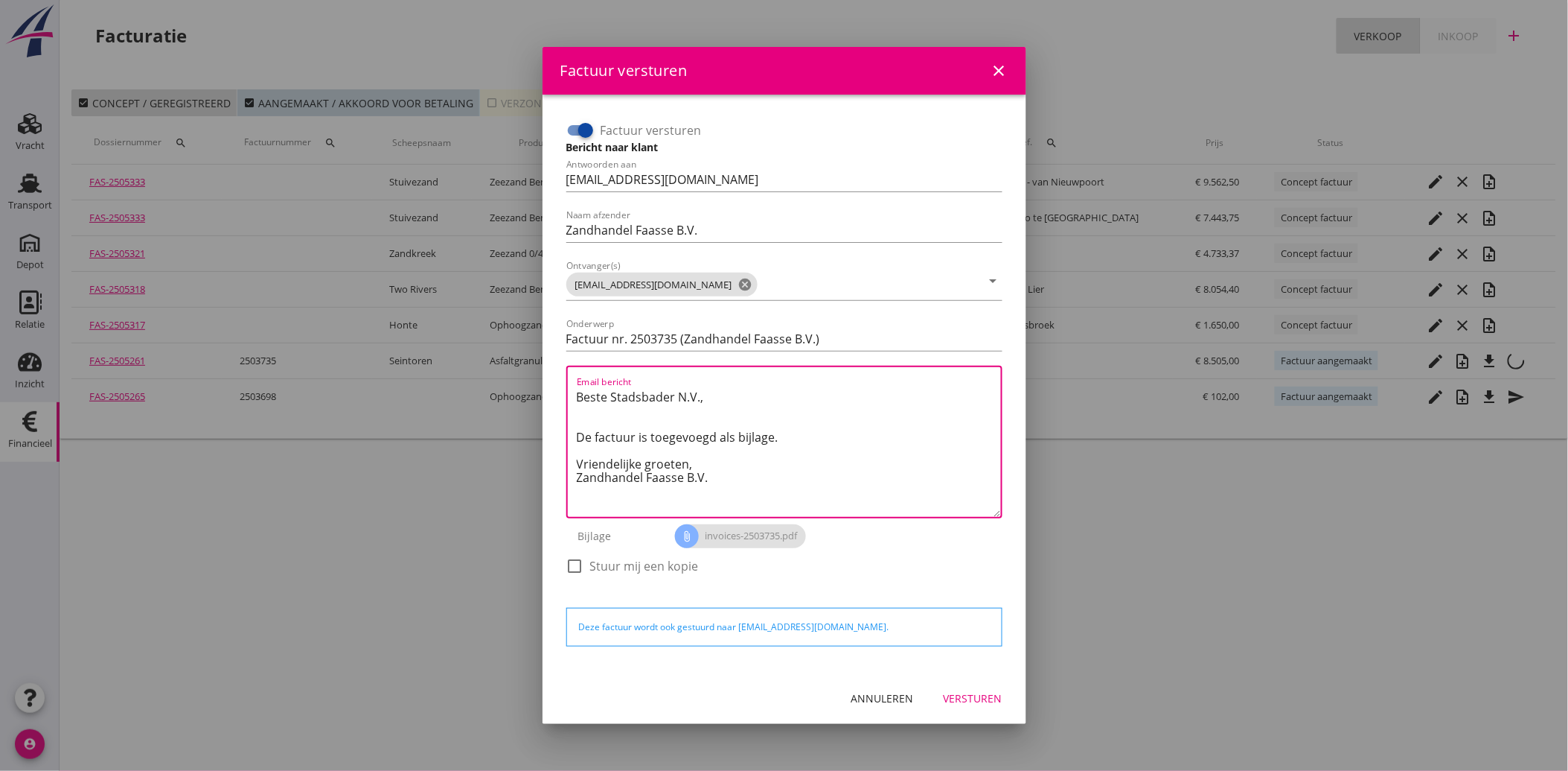
drag, startPoint x: 734, startPoint y: 488, endPoint x: 570, endPoint y: 395, distance: 188.5
click at [570, 395] on div "Email bericht Beste Stadsbader N.V., De factuur is toegevoegd als bijlage. Vrie…" at bounding box center [784, 441] width 436 height 152
paste textarea "Geachte heer/mevrouw, Hierbij zenden wij u onze factuur i.v.m. de door ons aan …"
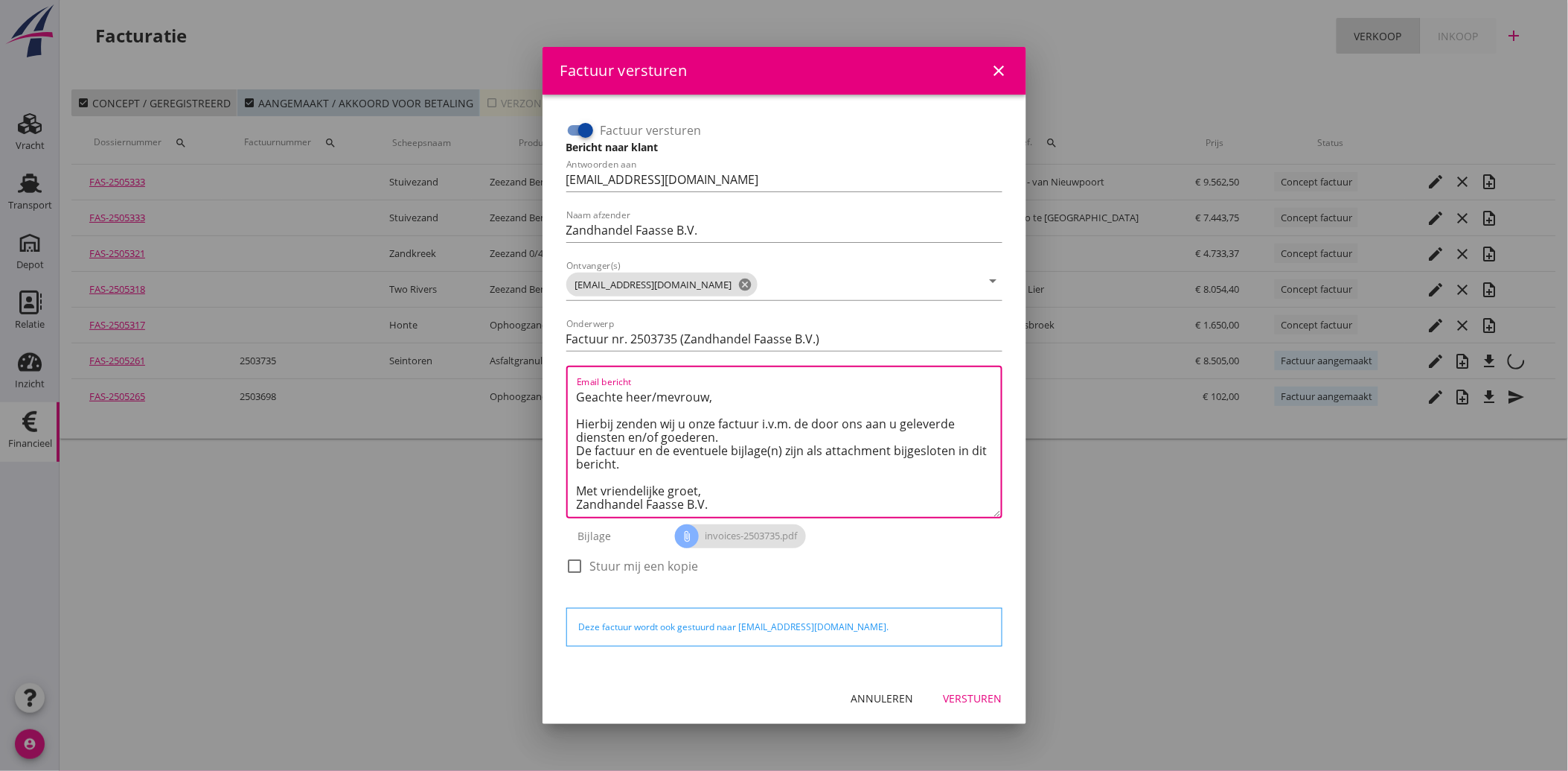
type textarea "Geachte heer/mevrouw, Hierbij zenden wij u onze factuur i.v.m. de door ons aan …"
click at [978, 691] on div "Versturen" at bounding box center [973, 698] width 59 height 16
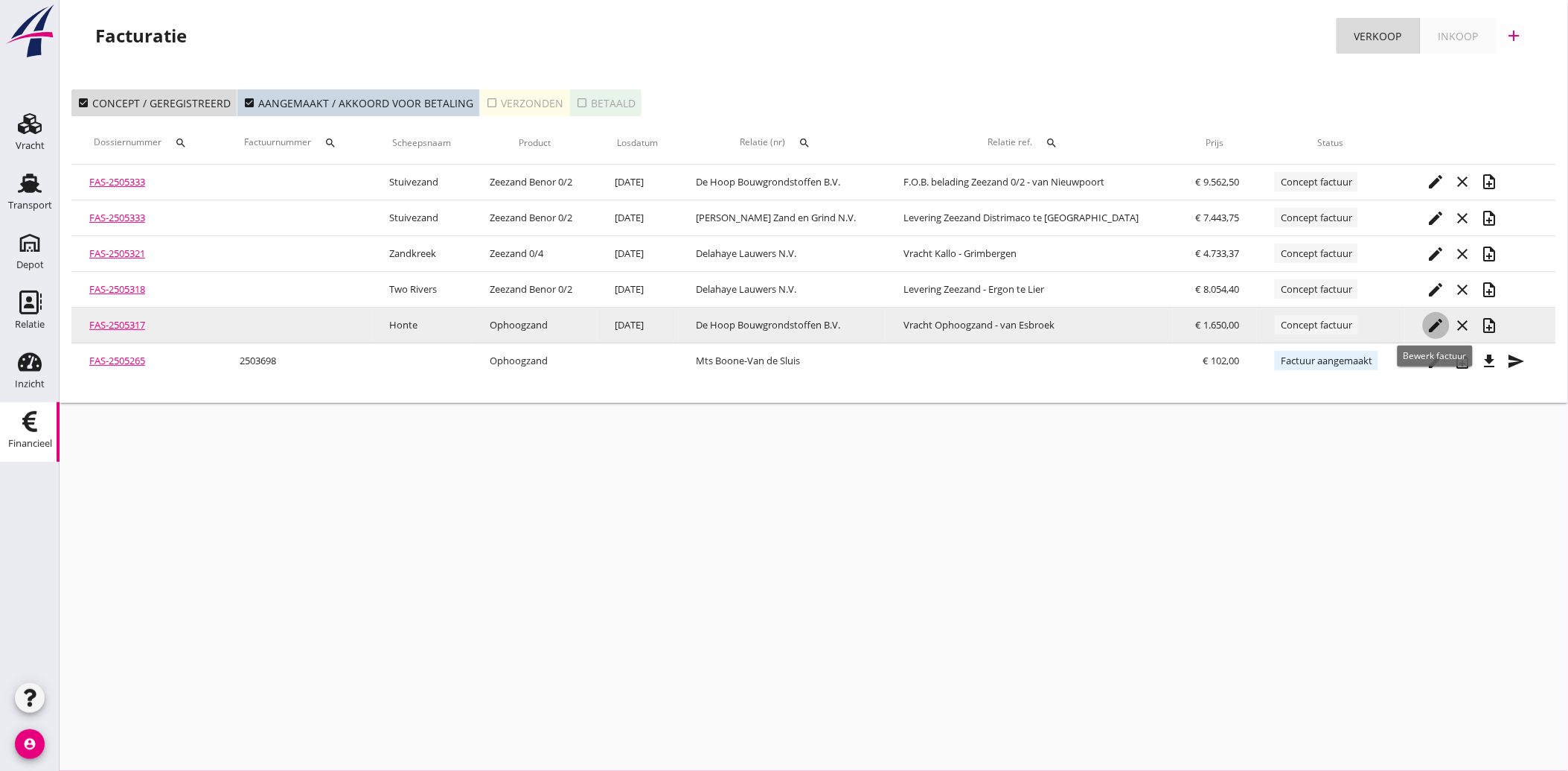
click at [1427, 321] on icon "edit" at bounding box center [1436, 325] width 18 height 18
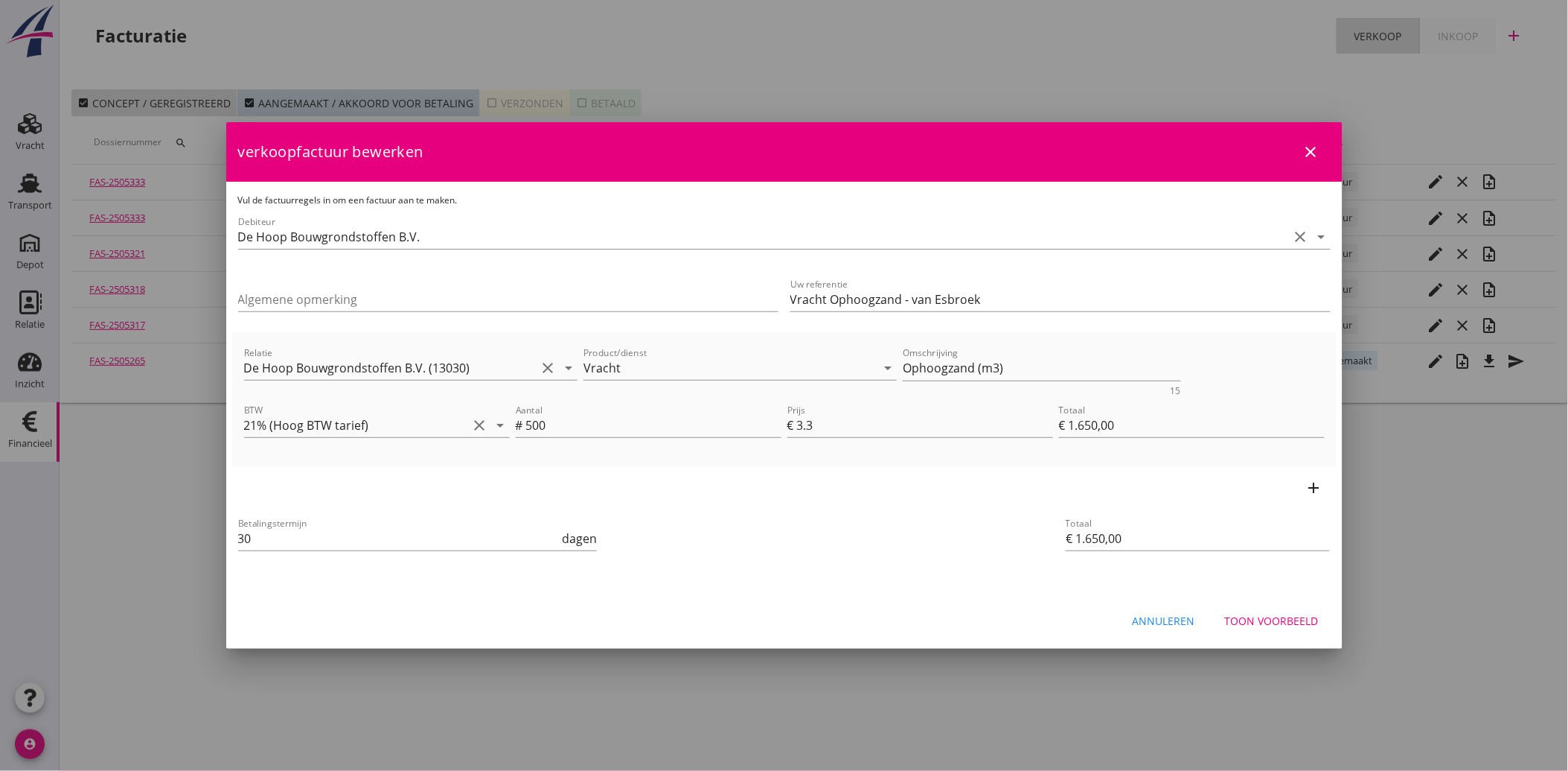
click at [1262, 616] on div "Toon voorbeeld" at bounding box center [1271, 620] width 94 height 16
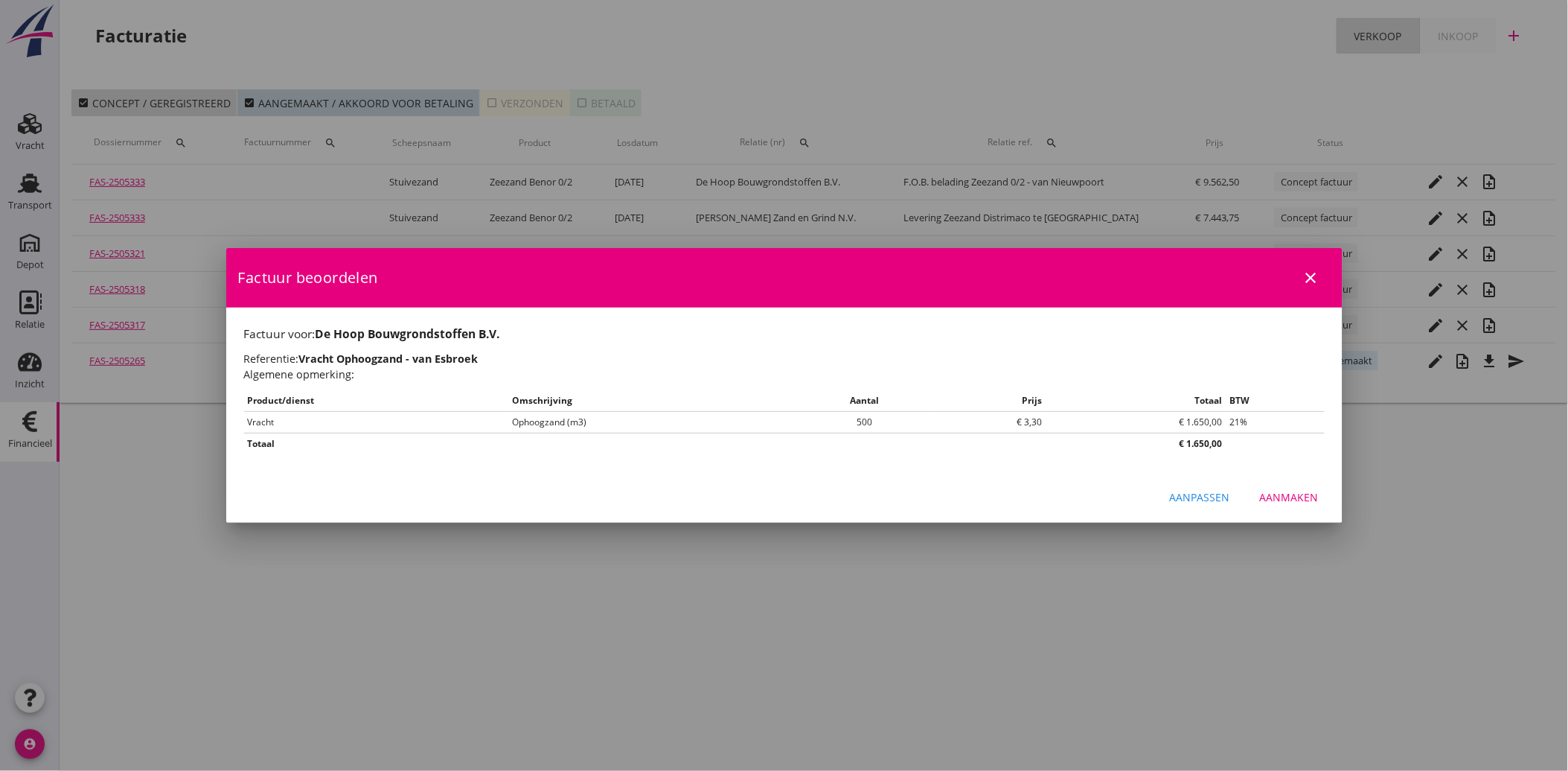
click at [1304, 494] on div "Aanmaken" at bounding box center [1289, 497] width 59 height 16
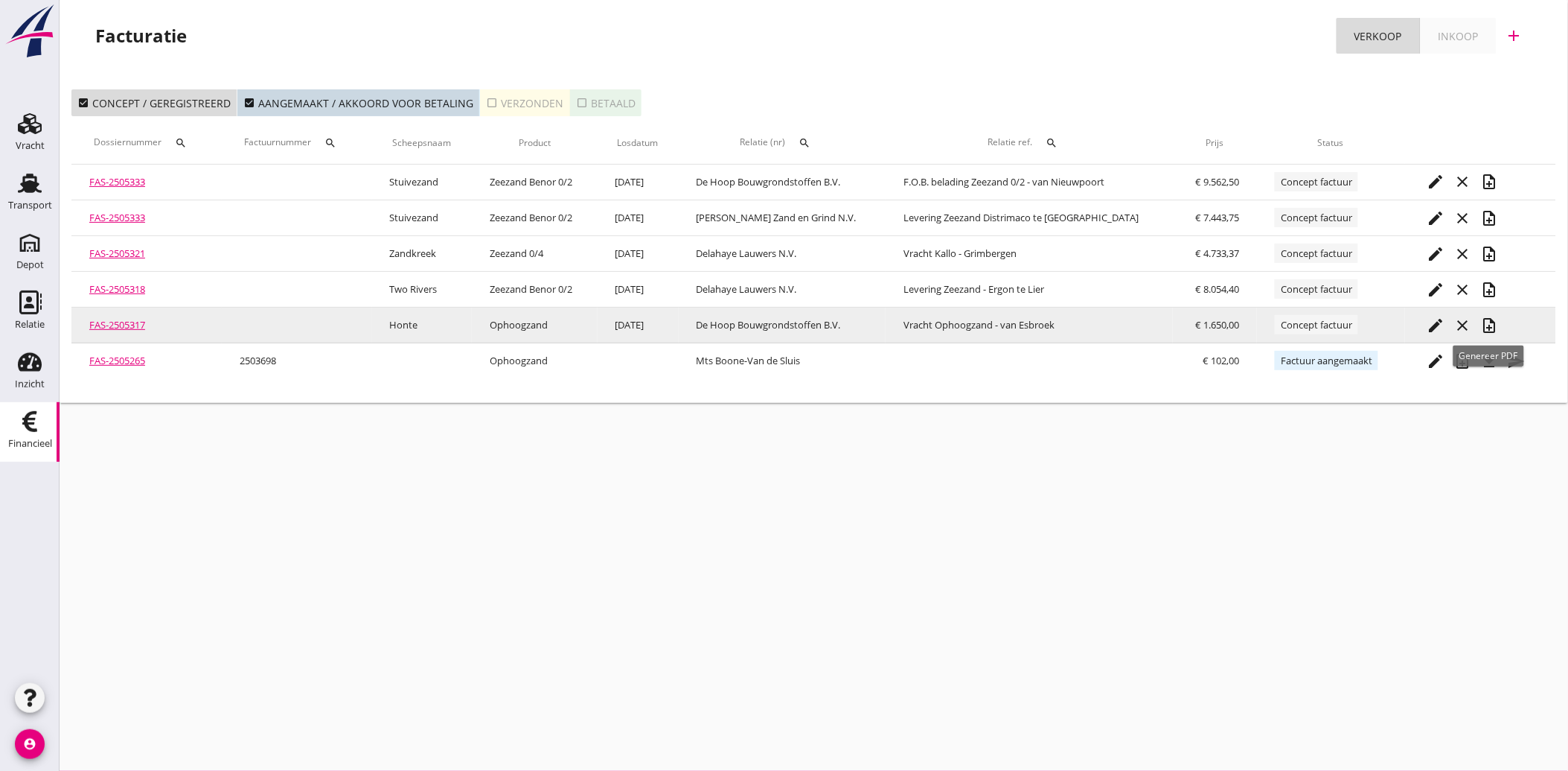
click at [1489, 319] on icon "note_add" at bounding box center [1490, 325] width 18 height 18
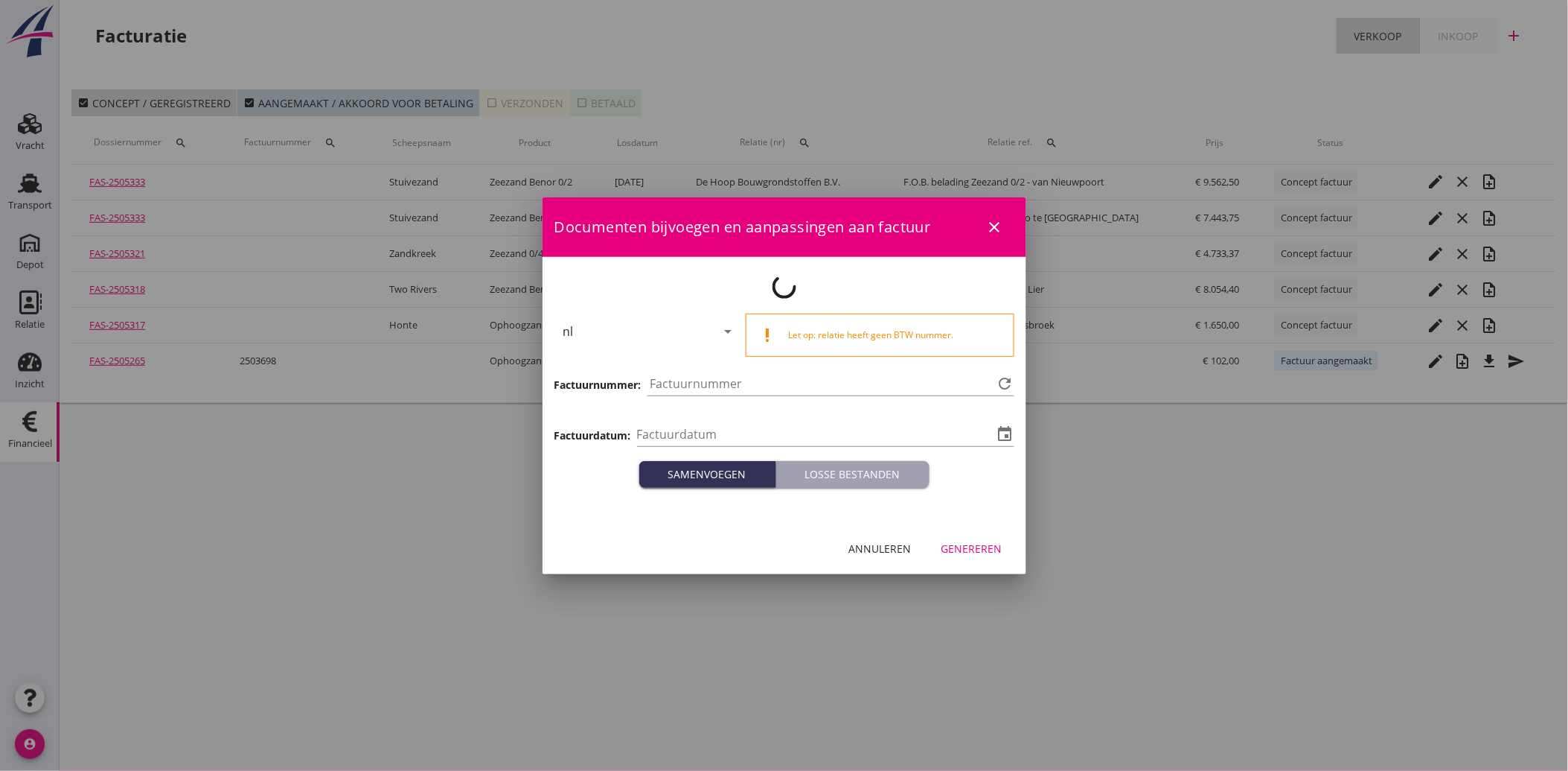
type input "[DATE]"
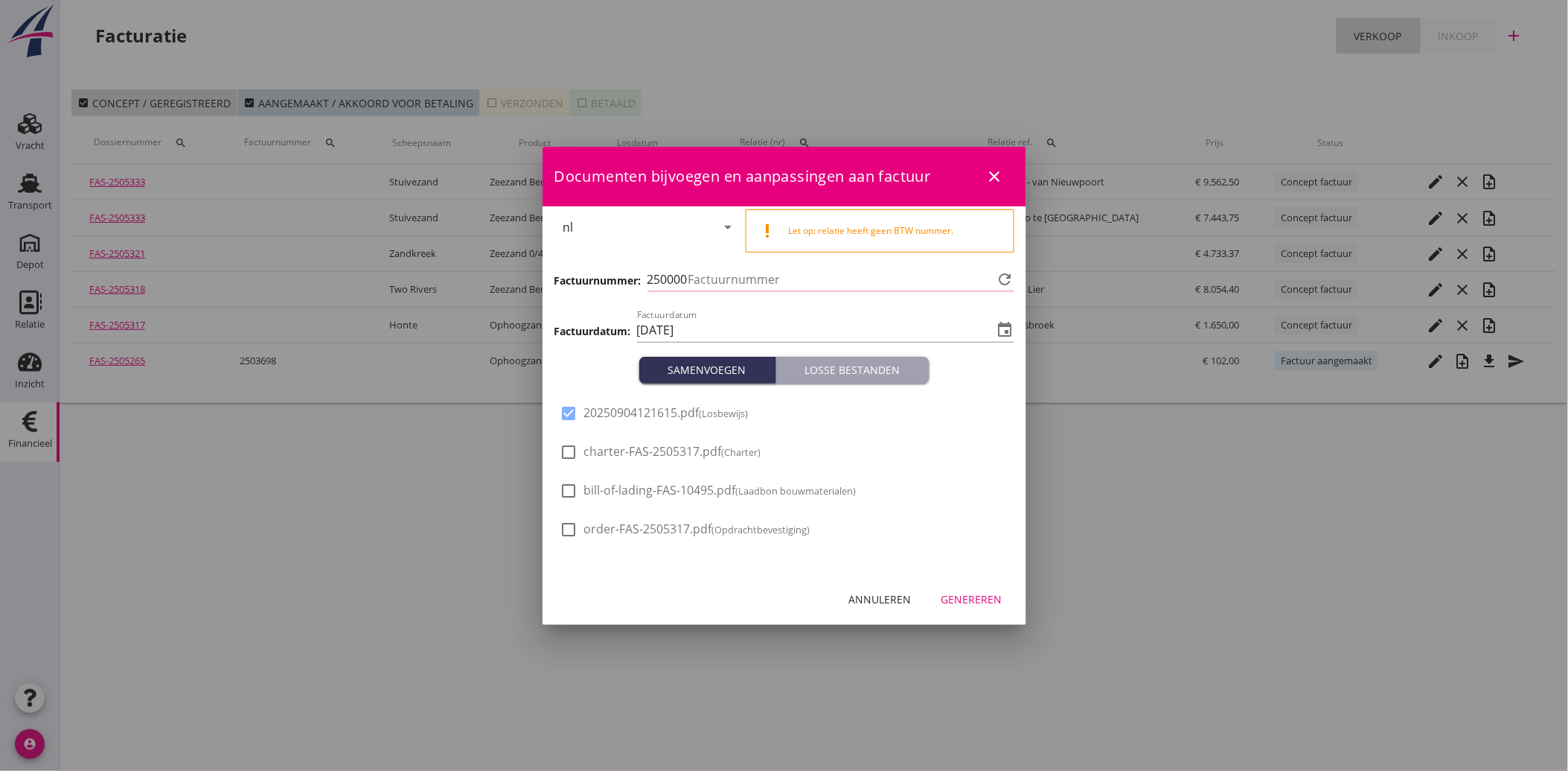
type input "3736"
click at [984, 594] on div "Genereren" at bounding box center [972, 599] width 61 height 16
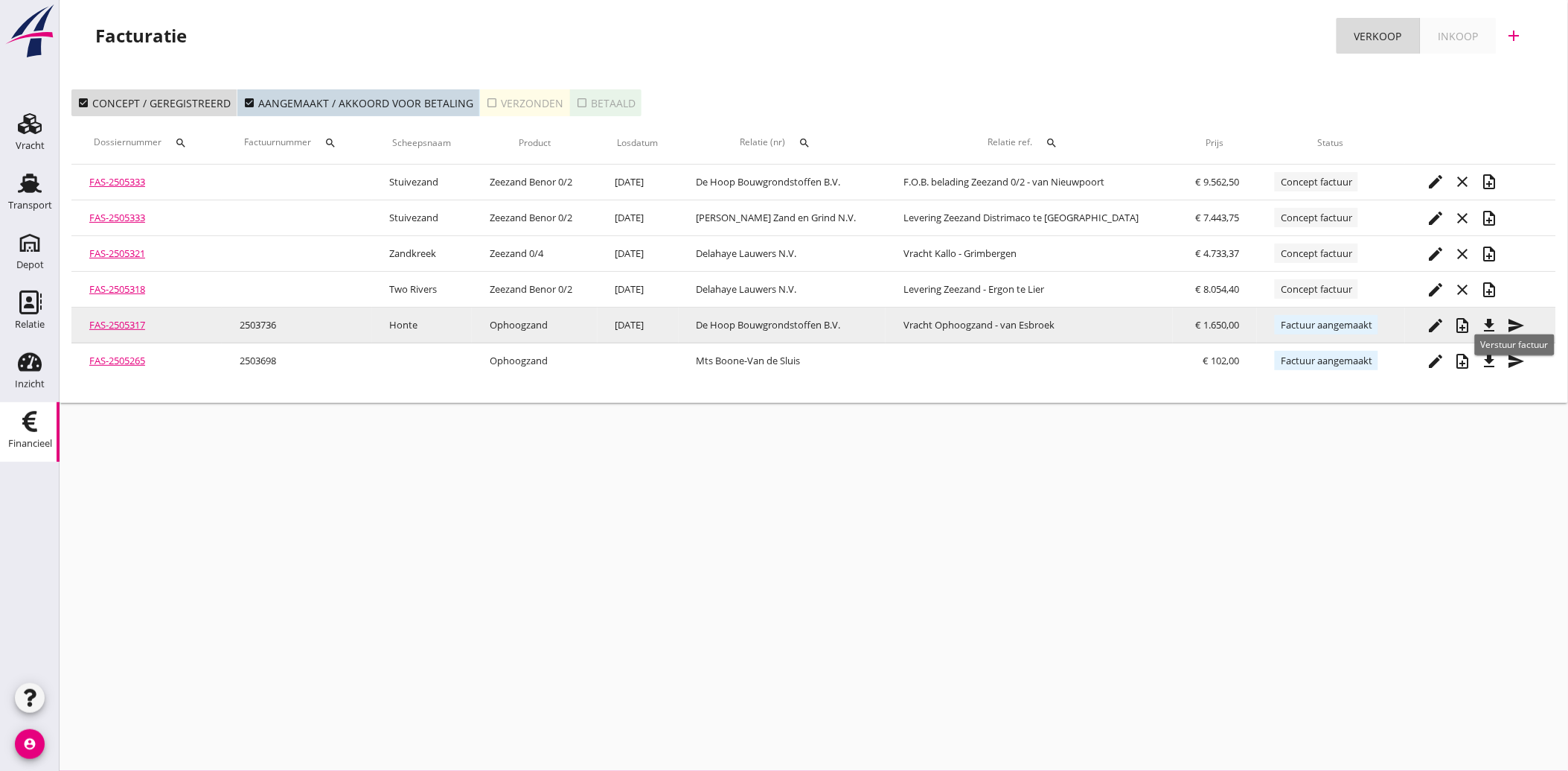
click at [1516, 328] on icon "send" at bounding box center [1516, 325] width 18 height 18
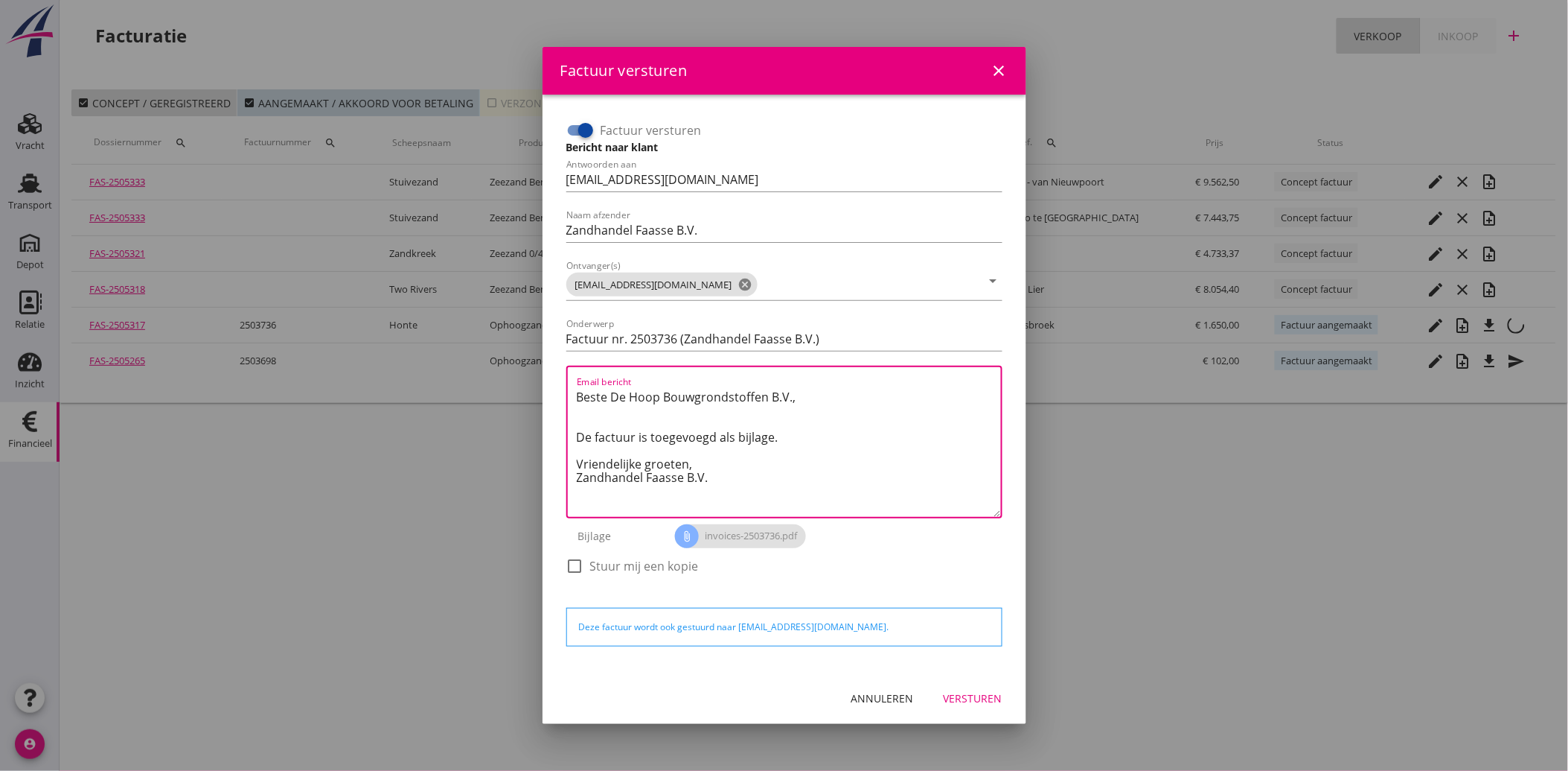
drag, startPoint x: 723, startPoint y: 481, endPoint x: 549, endPoint y: 371, distance: 205.9
click at [549, 371] on div "Factuur versturen Bericht naar klant Antwoorden aan [EMAIL_ADDRESS][DOMAIN_NAME…" at bounding box center [784, 383] width 484 height 578
paste textarea "Geachte heer/mevrouw, Hierbij zenden wij u onze factuur i.v.m. de door ons aan …"
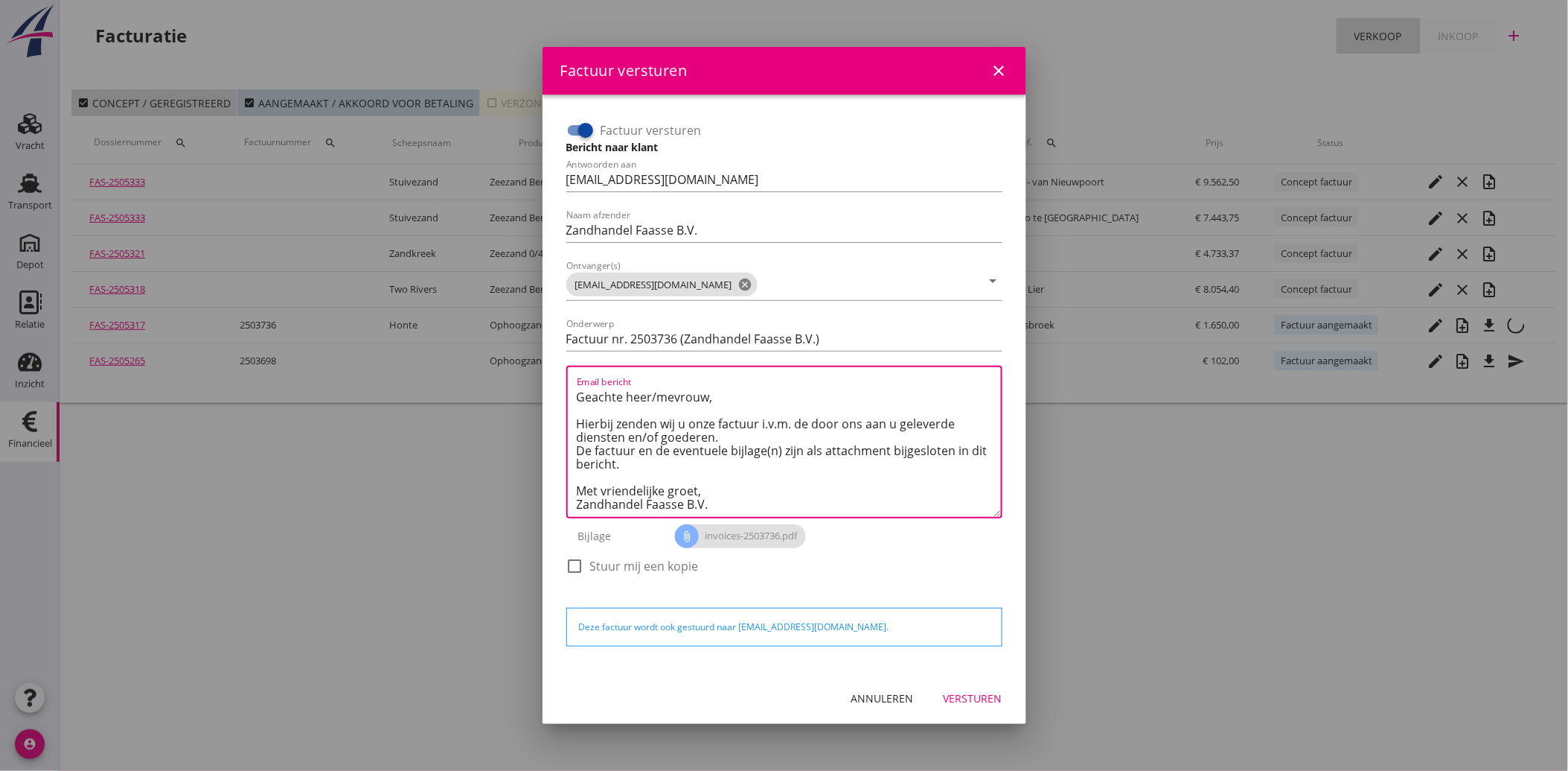
type textarea "Geachte heer/mevrouw, Hierbij zenden wij u onze factuur i.v.m. de door ons aan …"
click at [987, 701] on div "Versturen" at bounding box center [973, 698] width 59 height 16
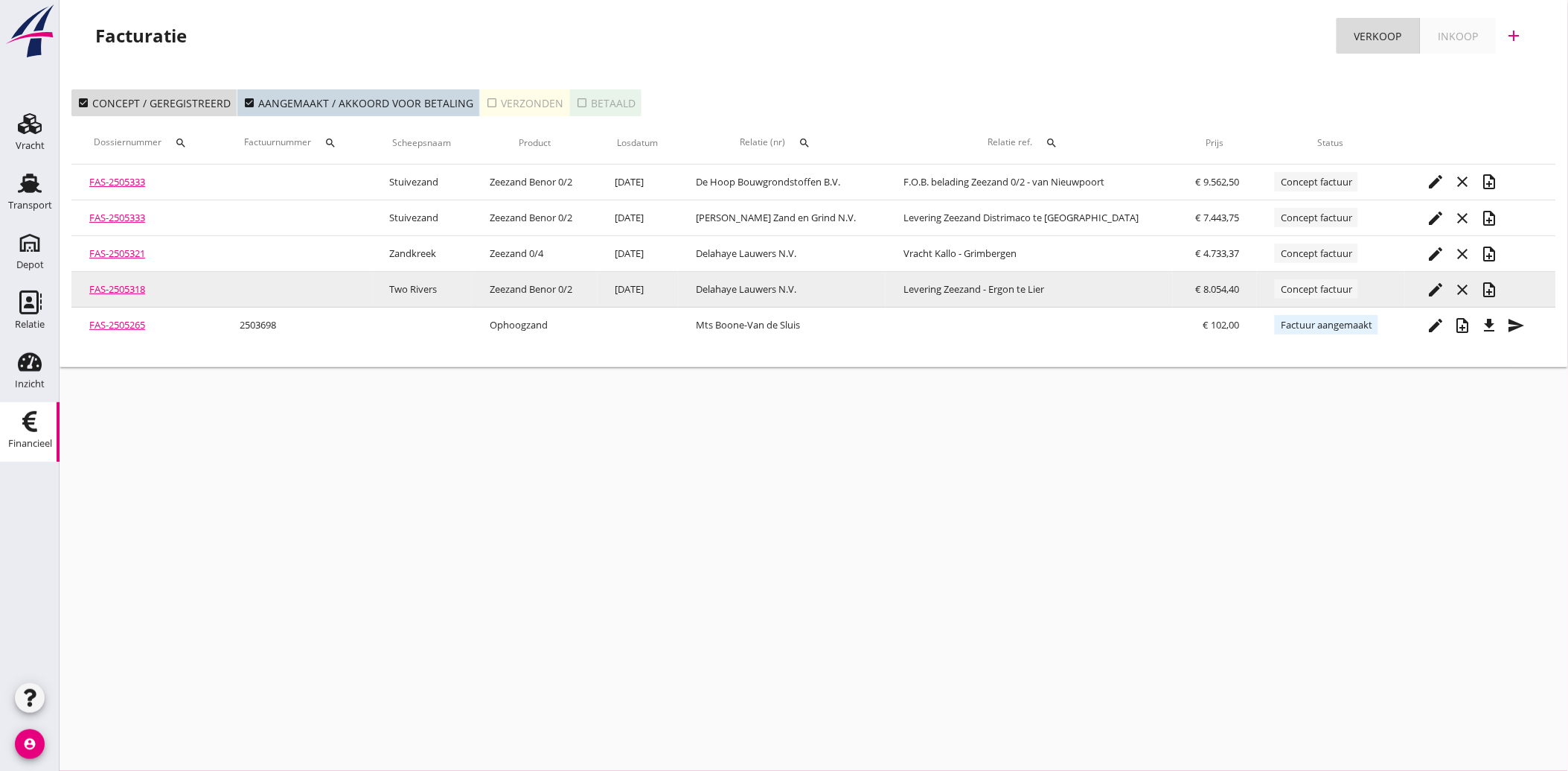
click at [1437, 287] on icon "edit" at bounding box center [1436, 290] width 18 height 18
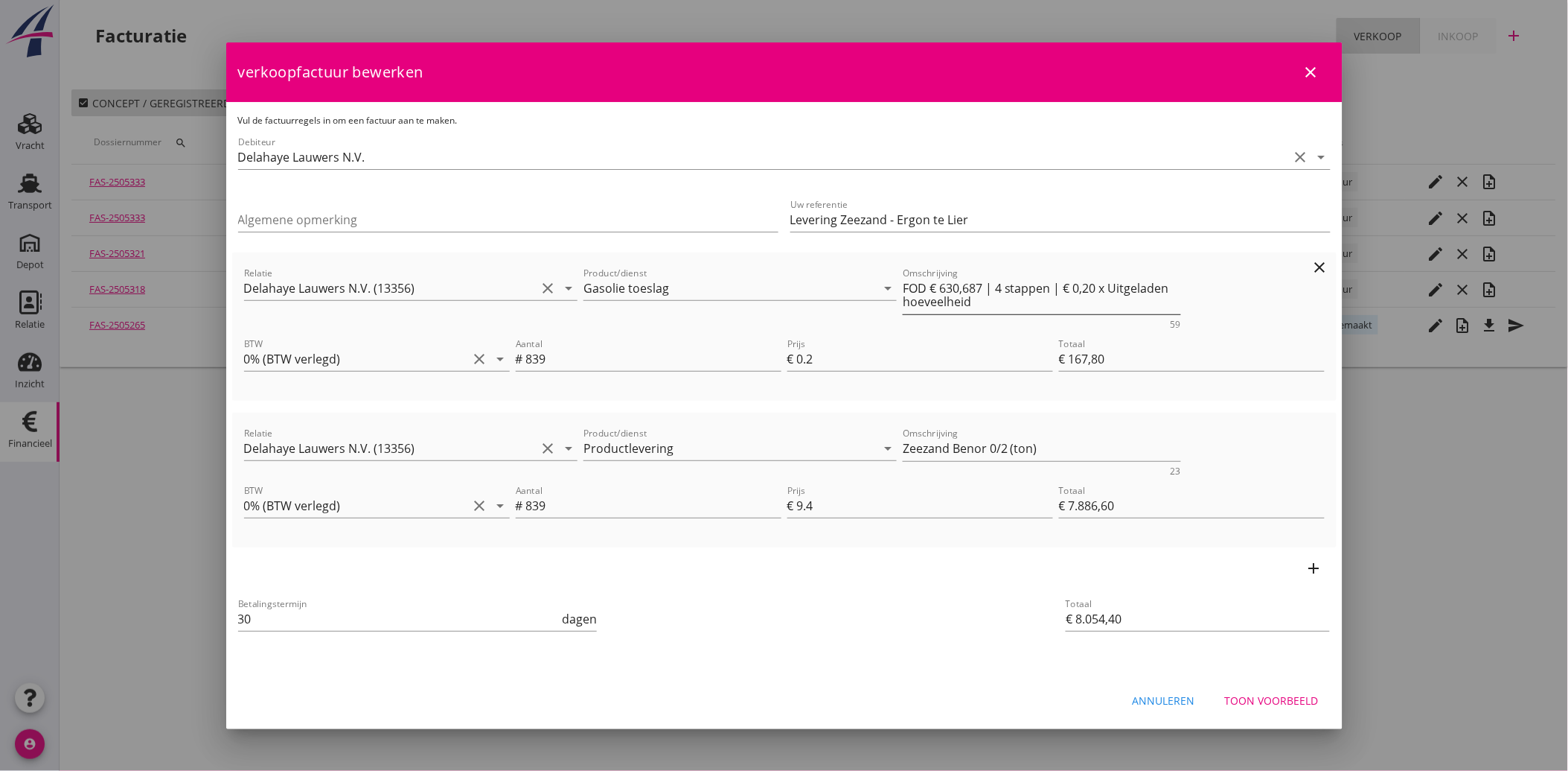
click at [965, 286] on textarea "FOD € 630,687 | 4 stappen | € 0,20 x Uitgeladen hoeveelheid" at bounding box center [1041, 295] width 278 height 38
type textarea "FOD € 630,71 | 4 stappen | € 0,20 x Uitgeladen hoeveelheid"
click at [1274, 696] on div "Toon voorbeeld" at bounding box center [1271, 701] width 94 height 16
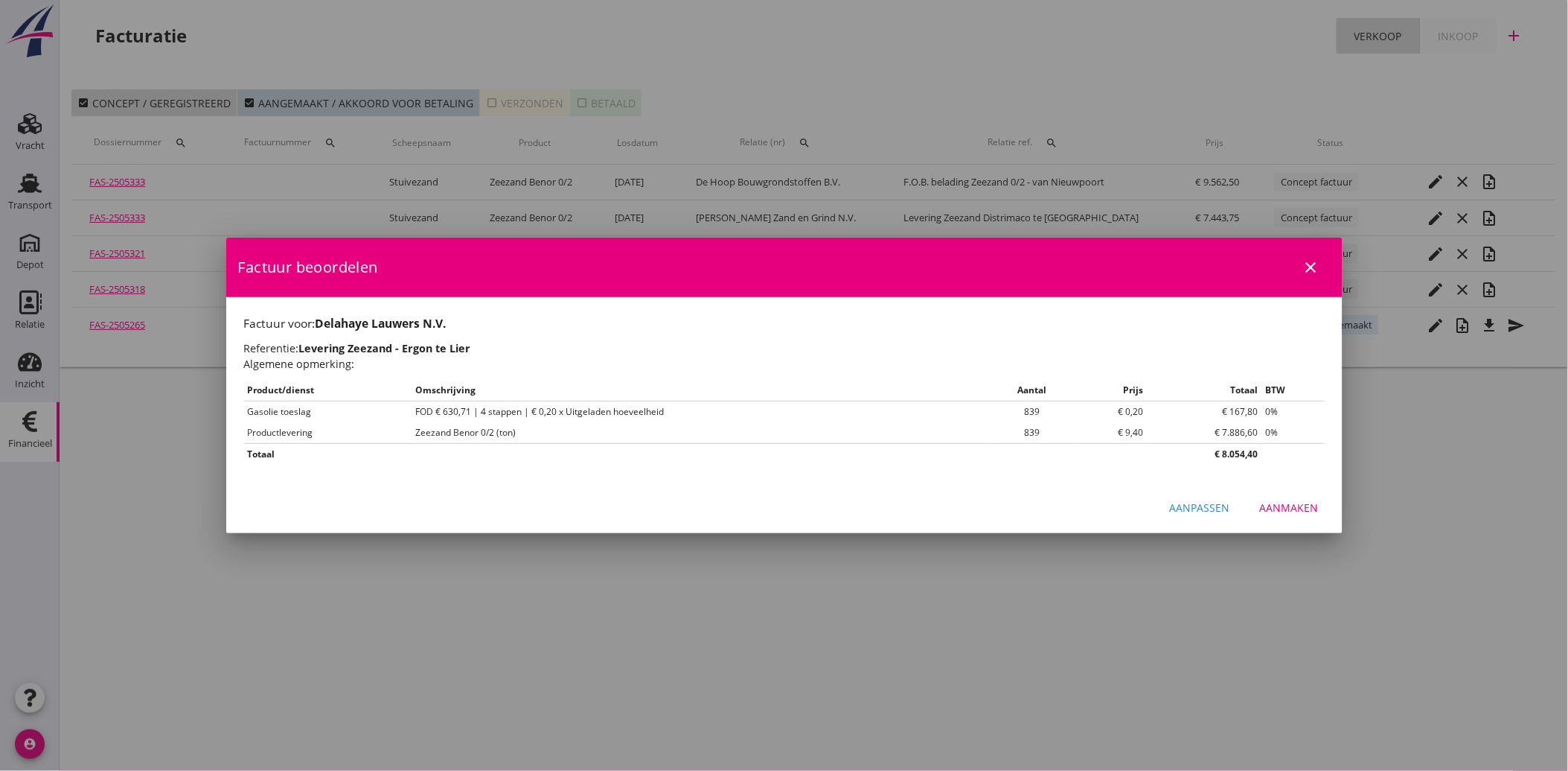
click at [1299, 507] on div "Aanmaken" at bounding box center [1289, 507] width 59 height 16
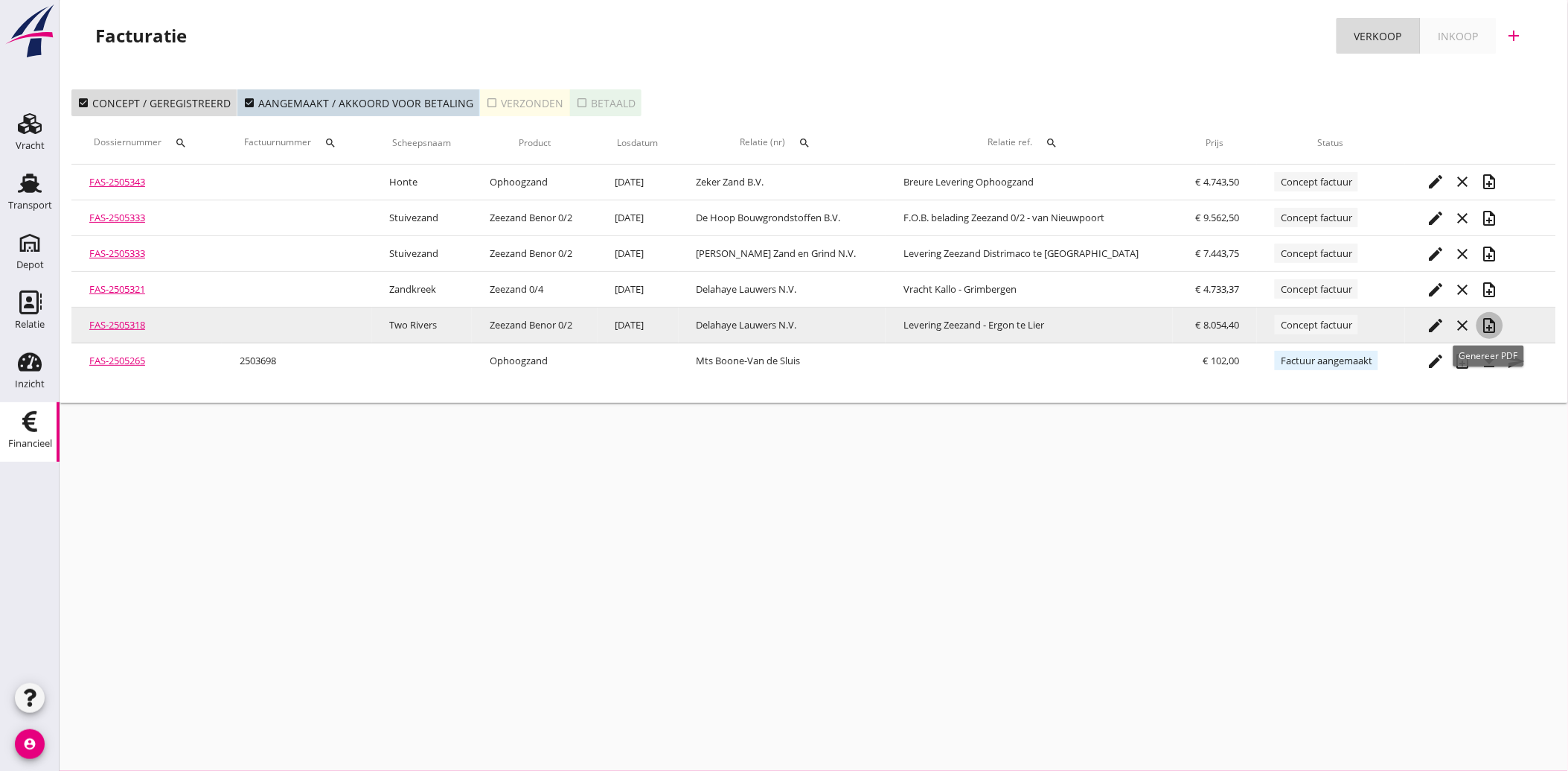
click at [1487, 326] on icon "note_add" at bounding box center [1490, 325] width 18 height 18
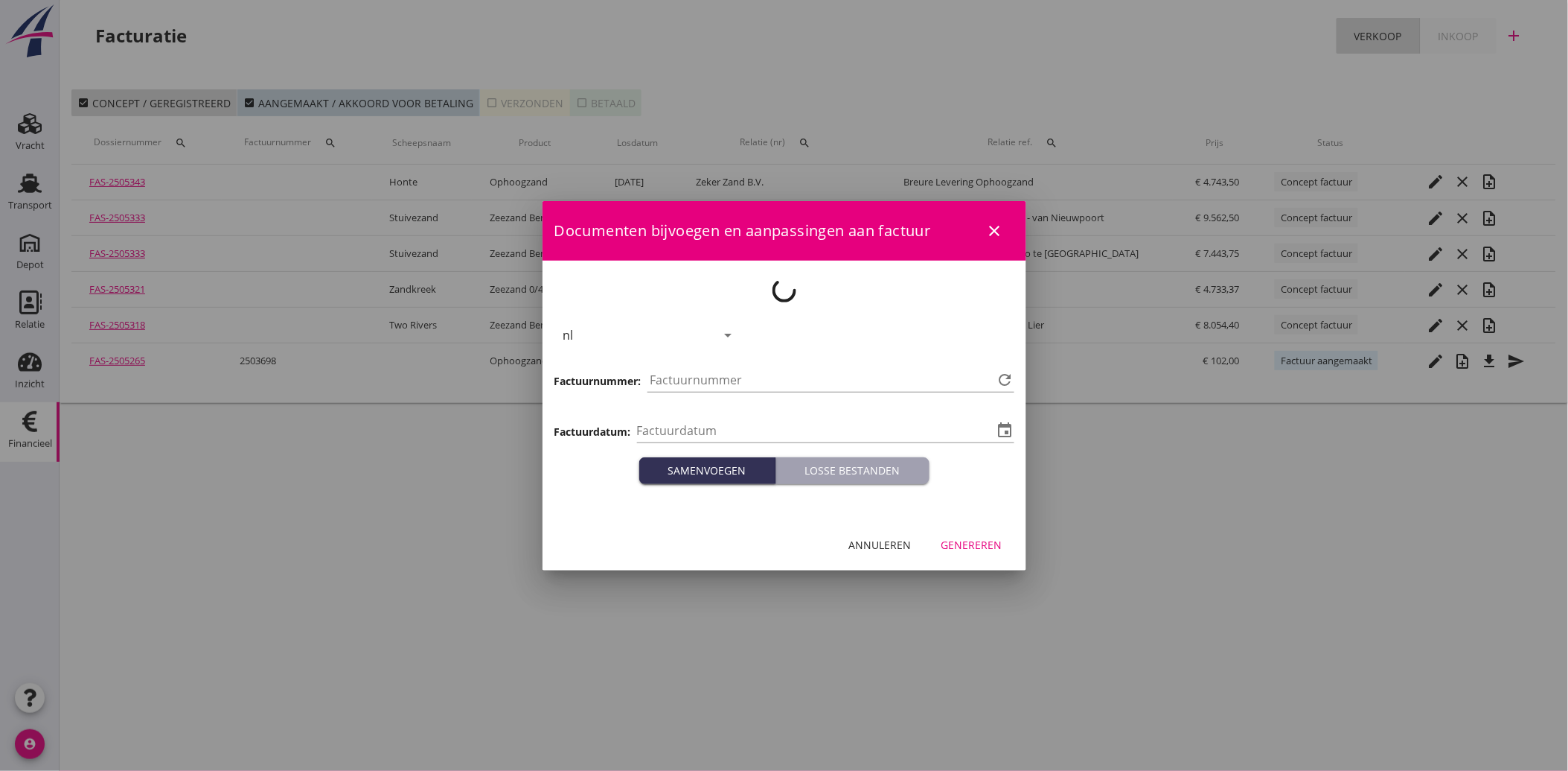
type input "[DATE]"
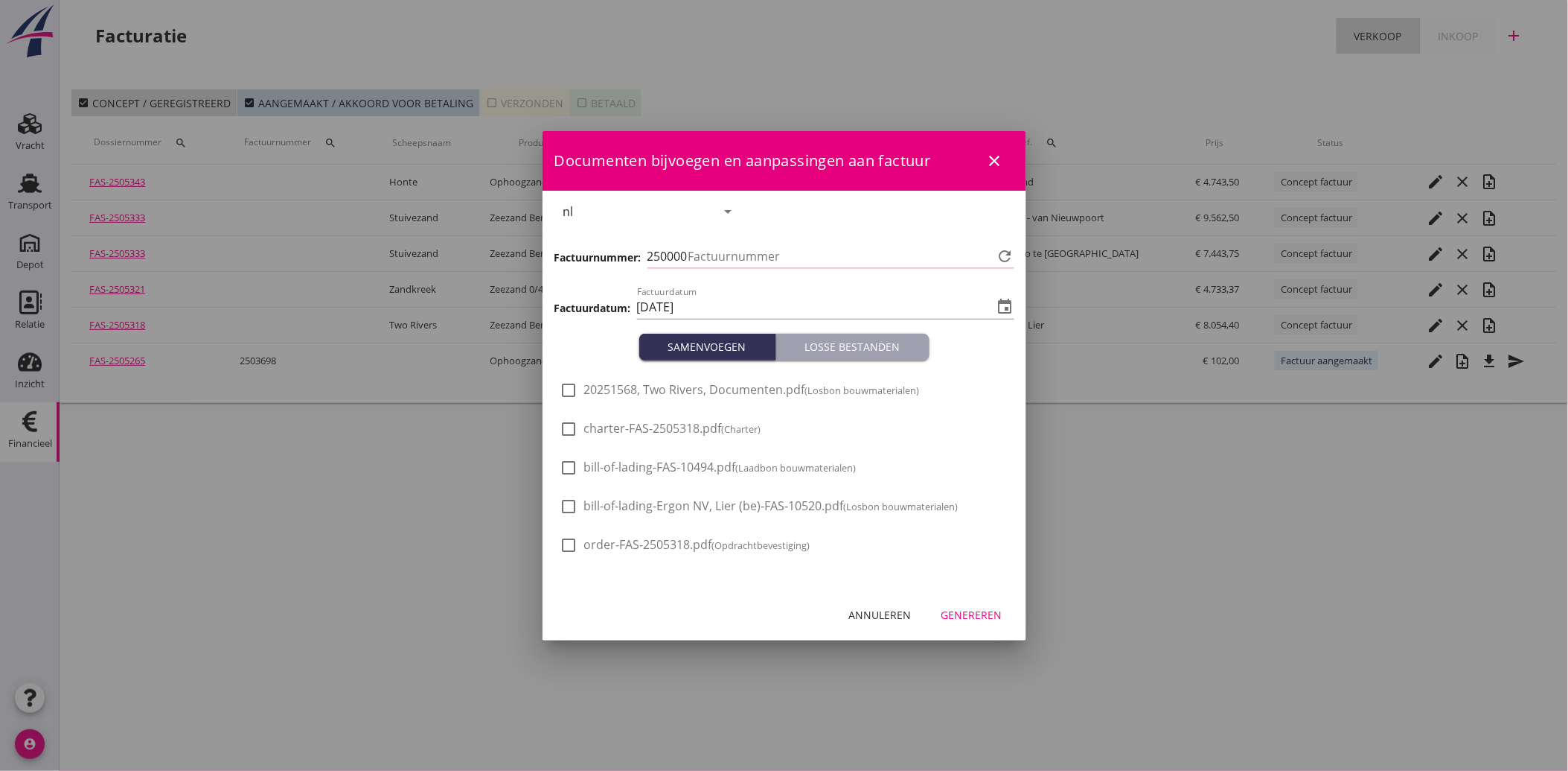
type input "3737"
click at [670, 397] on span "20251568, Two Rivers, Documenten.pdf (Losbon bouwmaterialen)" at bounding box center [752, 390] width 336 height 16
checkbox input "true"
click at [964, 608] on div "Genereren" at bounding box center [972, 615] width 61 height 16
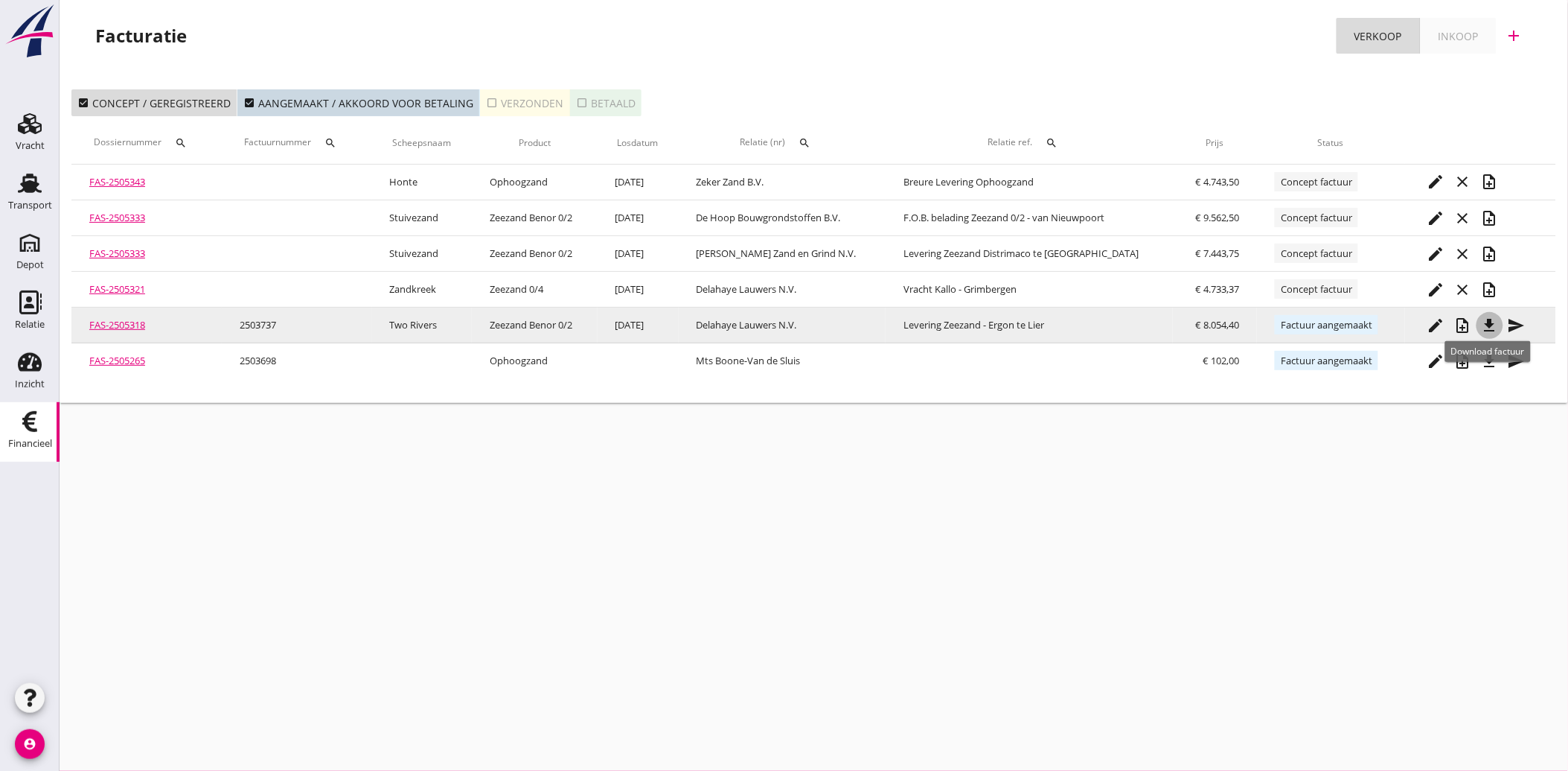
click at [1485, 316] on icon "file_download" at bounding box center [1490, 325] width 18 height 18
click at [1516, 324] on icon "send" at bounding box center [1516, 325] width 18 height 18
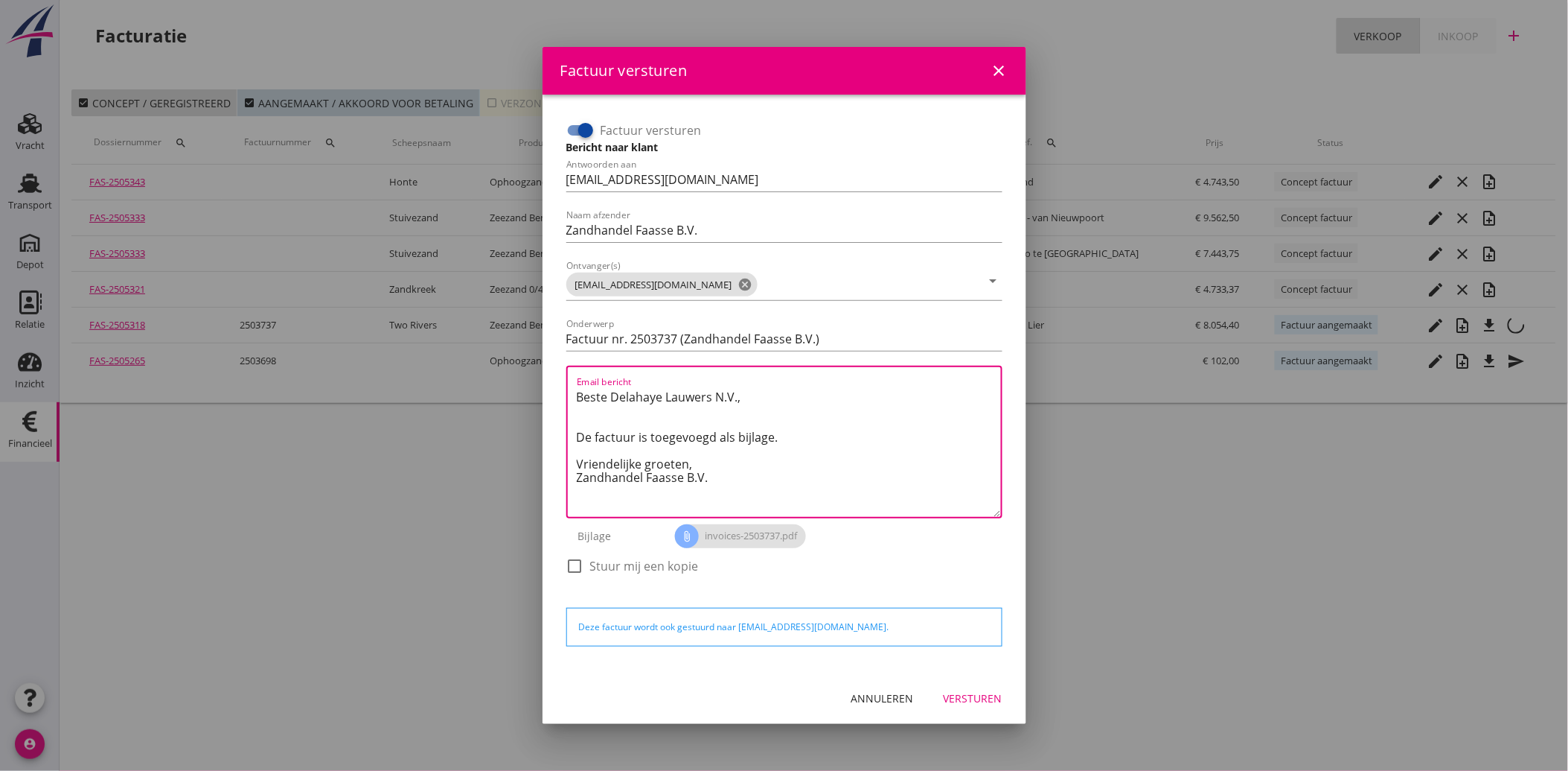
drag, startPoint x: 724, startPoint y: 477, endPoint x: 564, endPoint y: 385, distance: 184.6
click at [564, 385] on div "Factuur versturen Bericht naar klant Antwoorden aan [EMAIL_ADDRESS][DOMAIN_NAME…" at bounding box center [784, 355] width 448 height 486
paste textarea "Geachte heer/mevrouw, Hierbij zenden wij u onze factuur i.v.m. de door ons aan …"
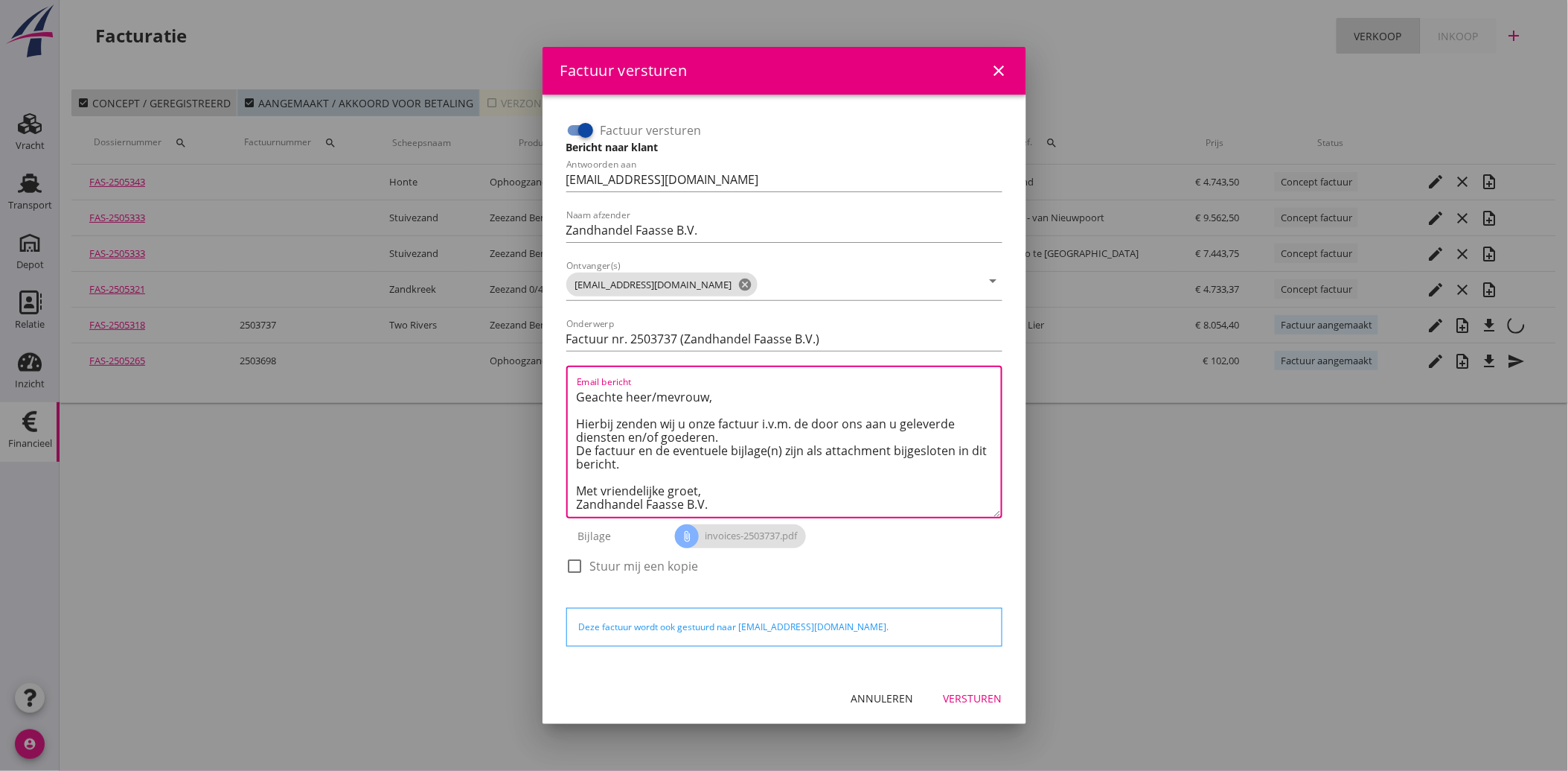
type textarea "Geachte heer/mevrouw, Hierbij zenden wij u onze factuur i.v.m. de door ons aan …"
click at [965, 690] on div "Versturen" at bounding box center [973, 698] width 59 height 16
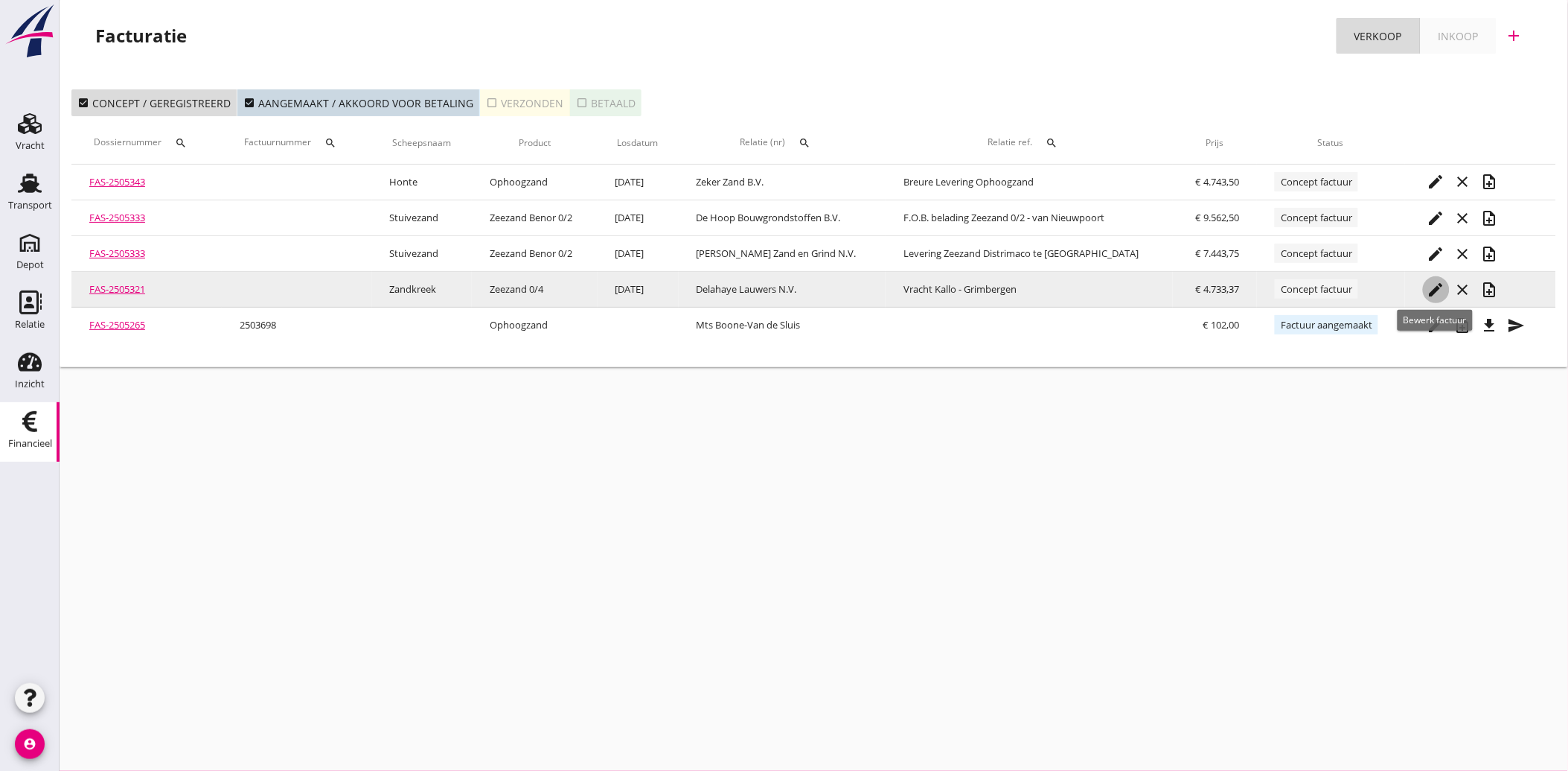
click at [1441, 283] on icon "edit" at bounding box center [1436, 290] width 18 height 18
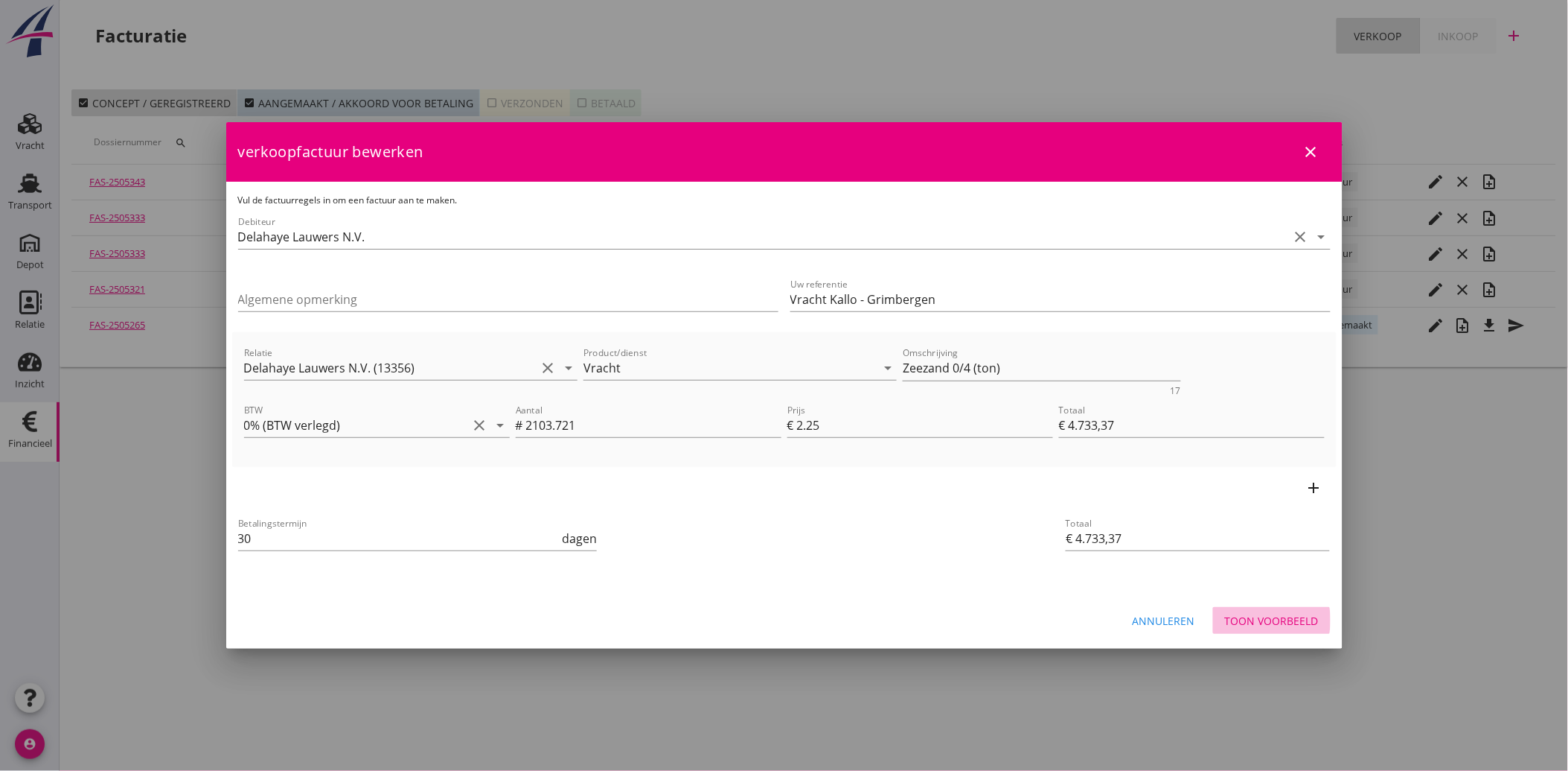
click at [1295, 612] on div "Toon voorbeeld" at bounding box center [1271, 620] width 94 height 16
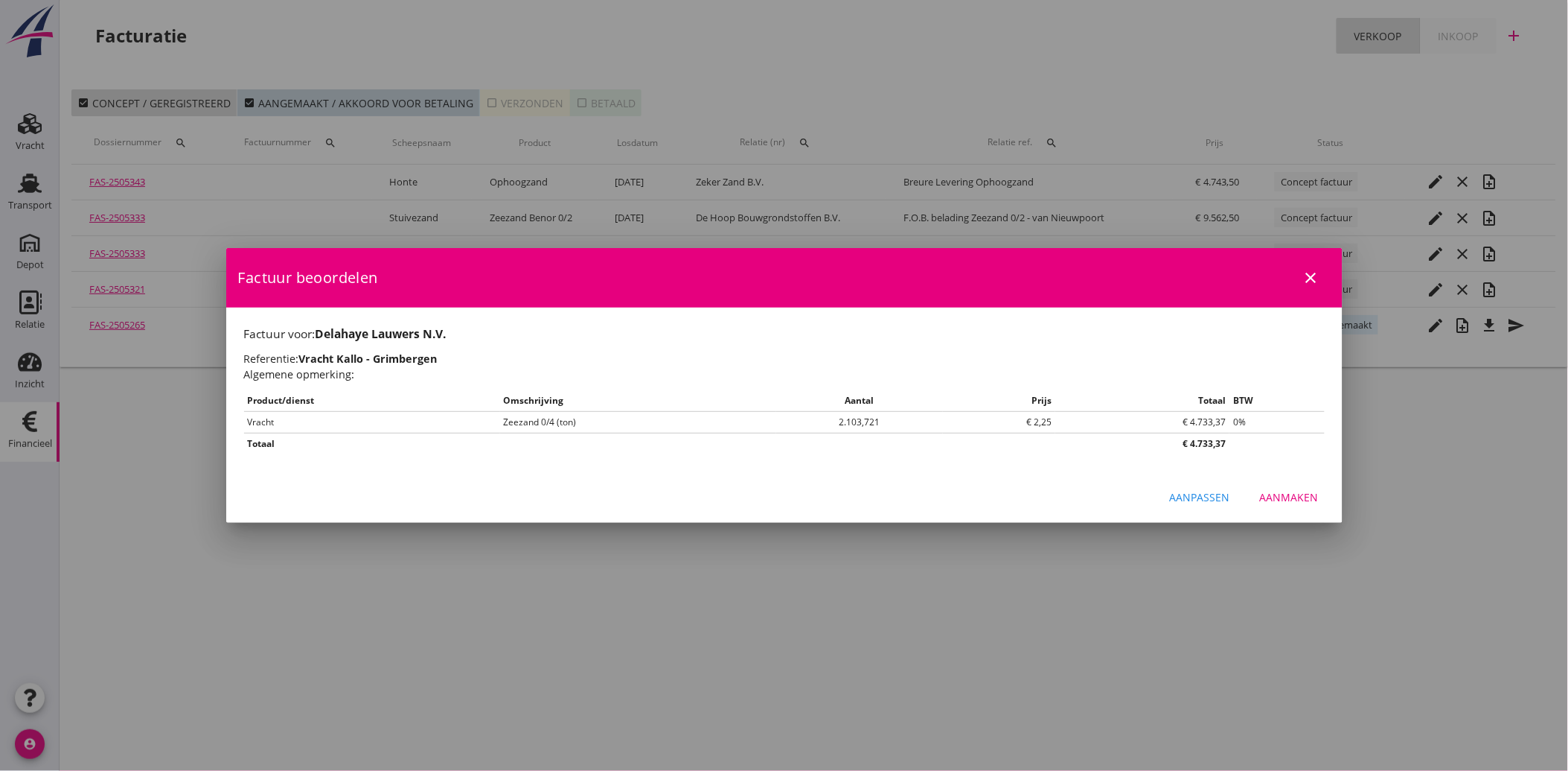
click at [1296, 497] on div "Aanmaken" at bounding box center [1289, 497] width 59 height 16
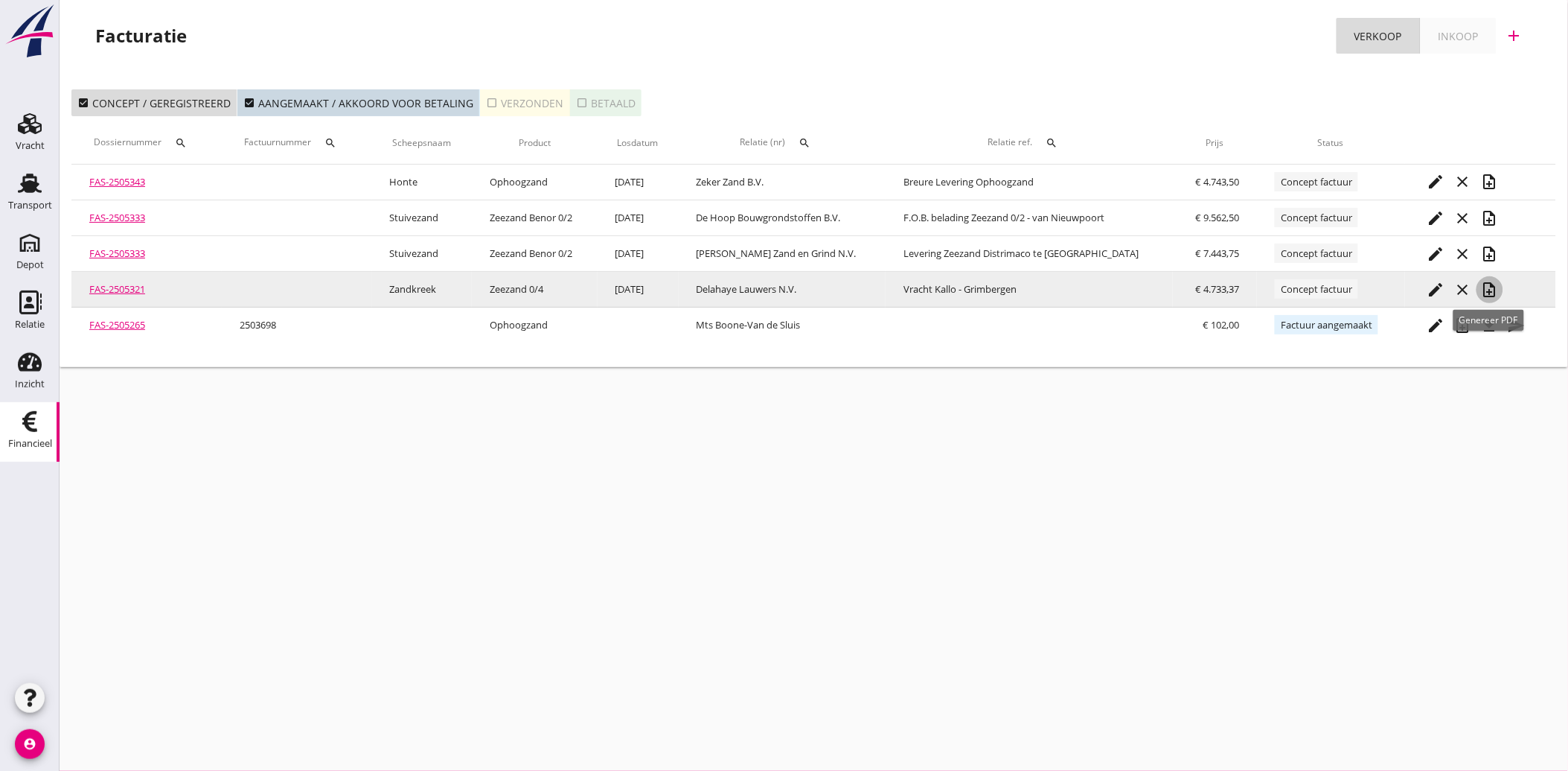
click at [1490, 287] on icon "note_add" at bounding box center [1490, 290] width 18 height 18
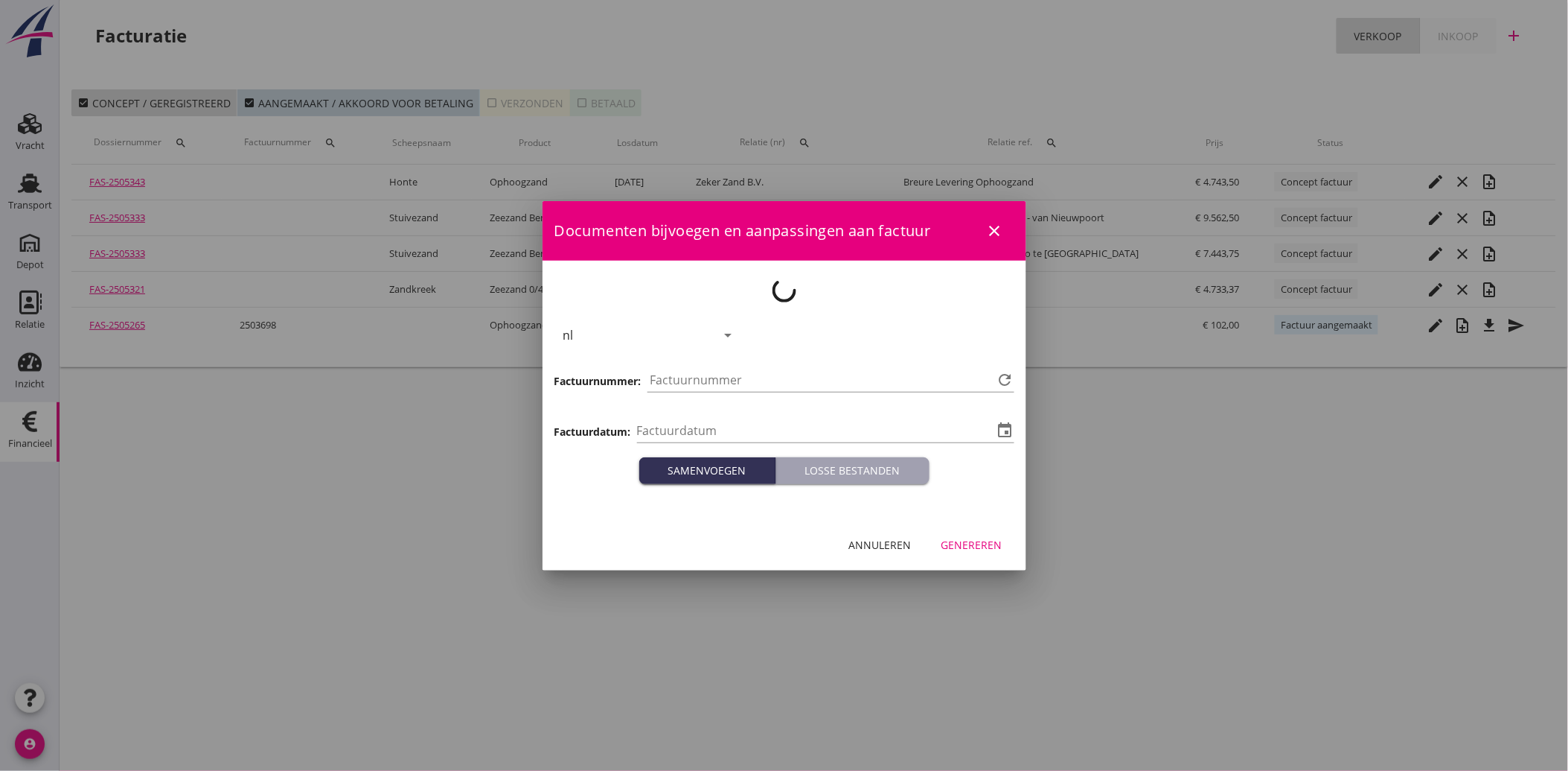
type input "[DATE]"
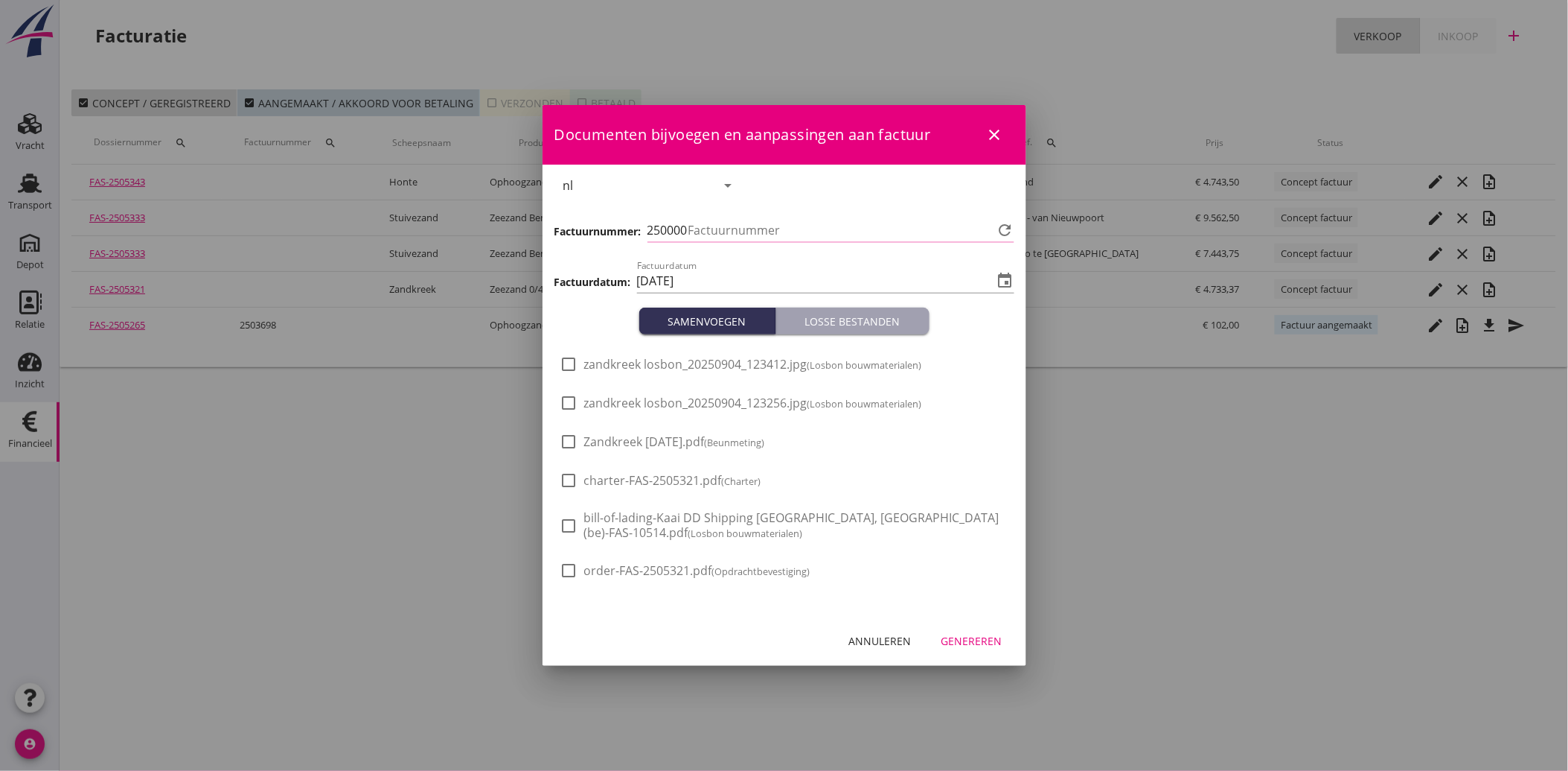
type input "3738"
click at [575, 364] on div at bounding box center [569, 364] width 25 height 25
checkbox input "true"
click at [568, 405] on div at bounding box center [569, 403] width 25 height 25
checkbox input "true"
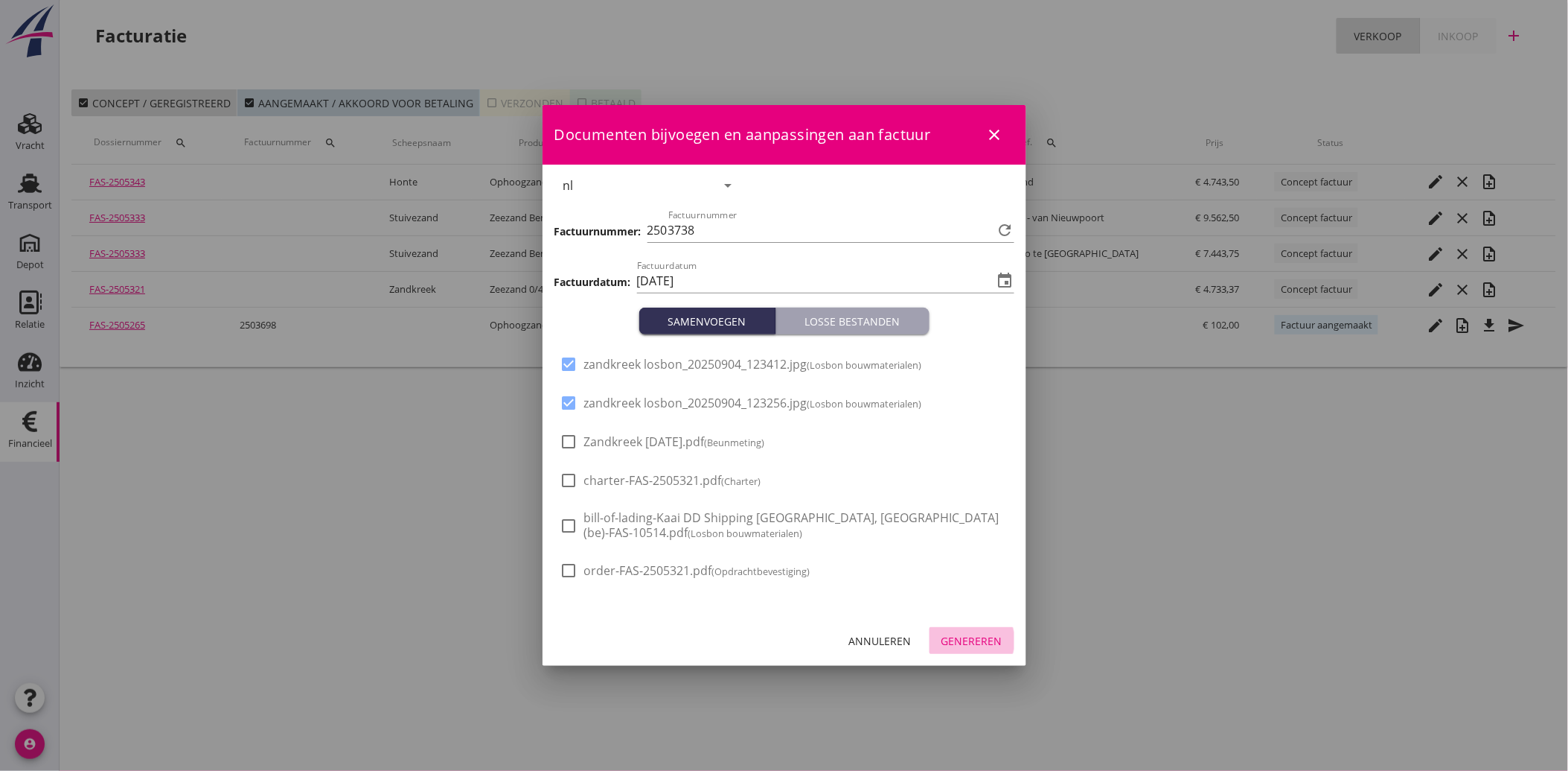
click at [960, 636] on div "Genereren" at bounding box center [972, 641] width 61 height 16
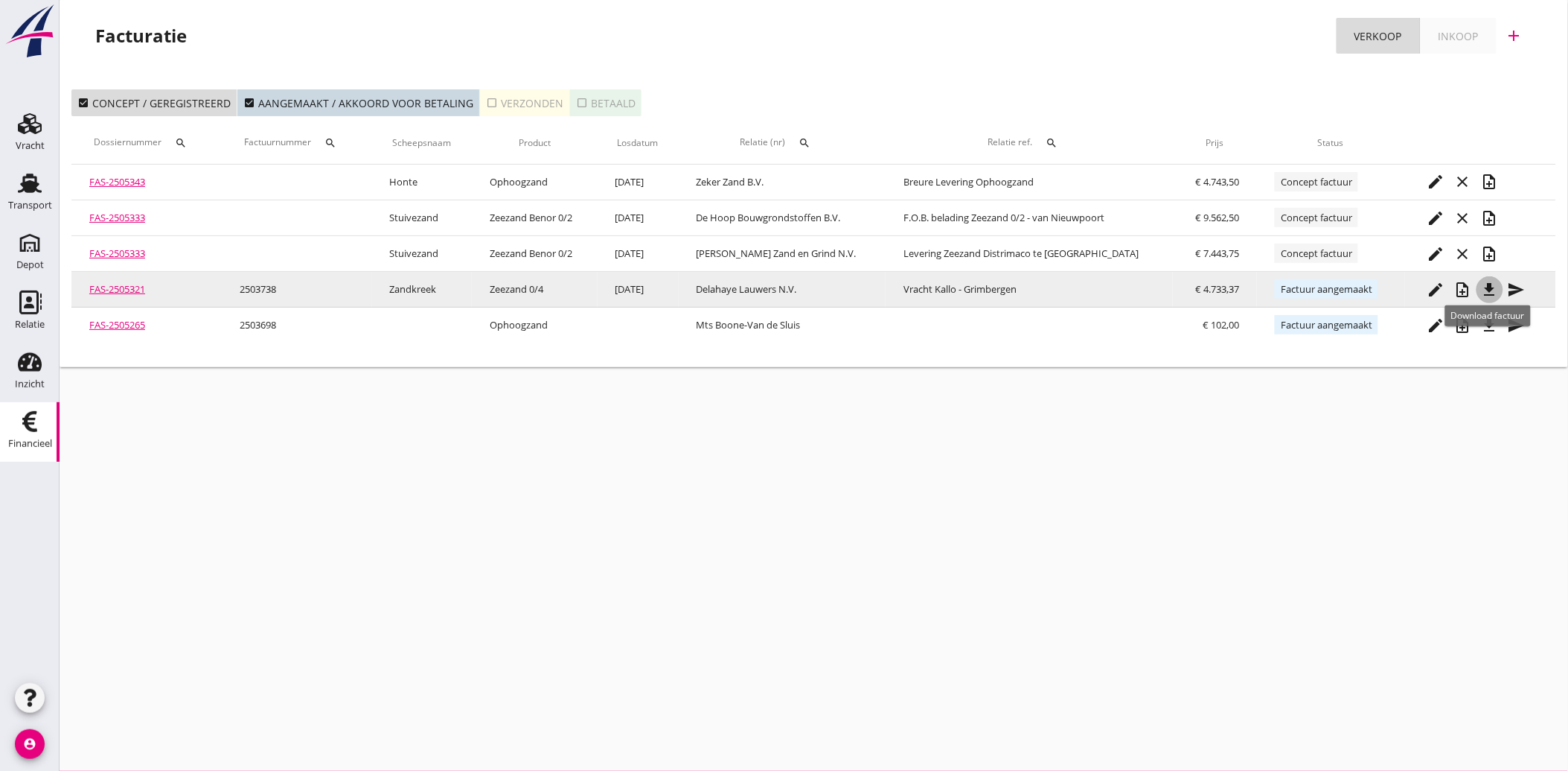
click at [1485, 283] on icon "file_download" at bounding box center [1490, 290] width 18 height 18
click at [1516, 283] on icon "send" at bounding box center [1516, 290] width 18 height 18
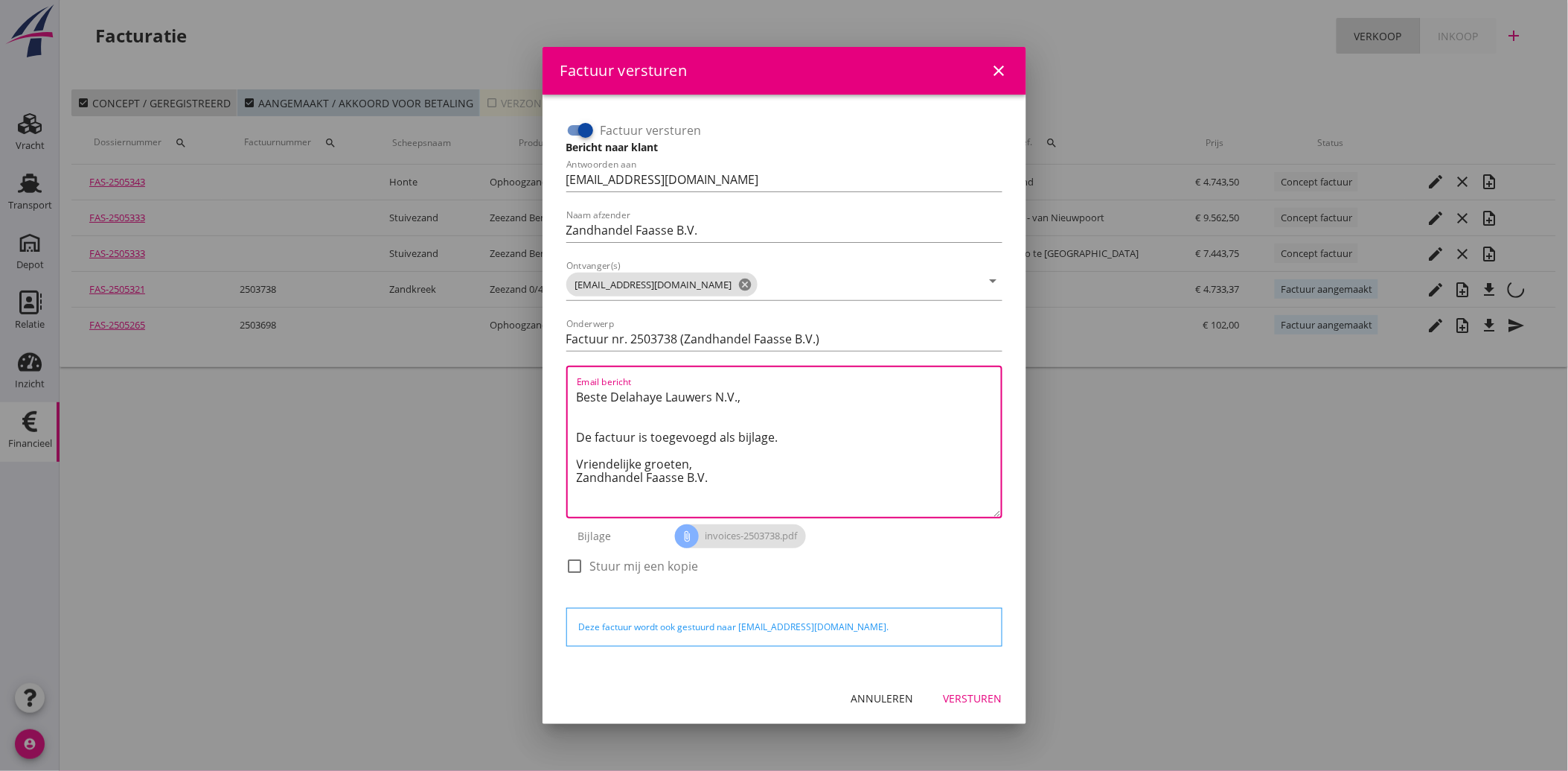
drag, startPoint x: 728, startPoint y: 481, endPoint x: 553, endPoint y: 382, distance: 201.1
click at [553, 382] on div "Factuur versturen Bericht naar klant Antwoorden aan [EMAIL_ADDRESS][DOMAIN_NAME…" at bounding box center [784, 383] width 484 height 578
paste textarea "Geachte heer/mevrouw, Hierbij zenden wij u onze factuur i.v.m. de door ons aan …"
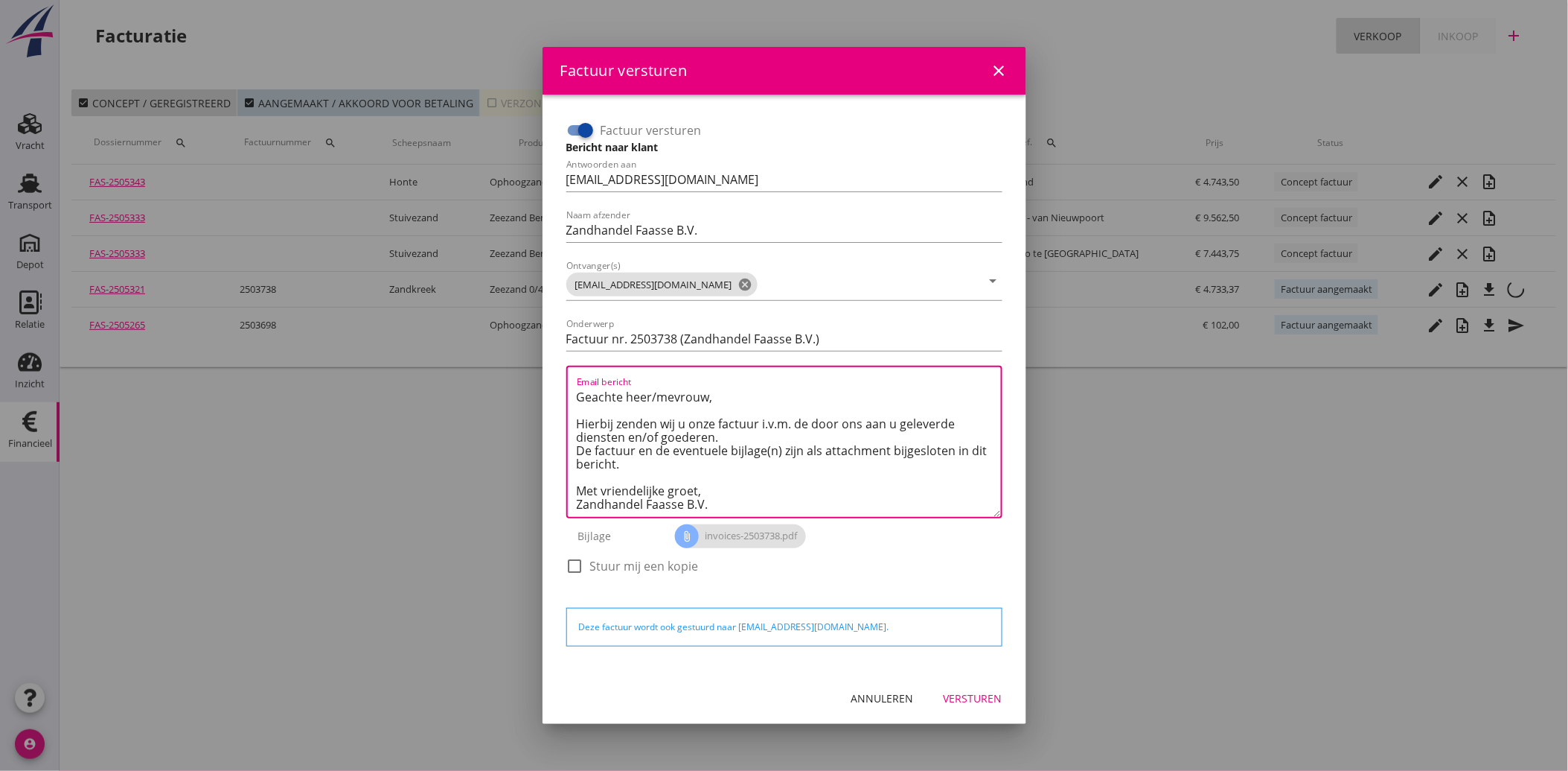
type textarea "Geachte heer/mevrouw, Hierbij zenden wij u onze factuur i.v.m. de door ons aan …"
click at [998, 690] on div "Versturen" at bounding box center [973, 698] width 59 height 16
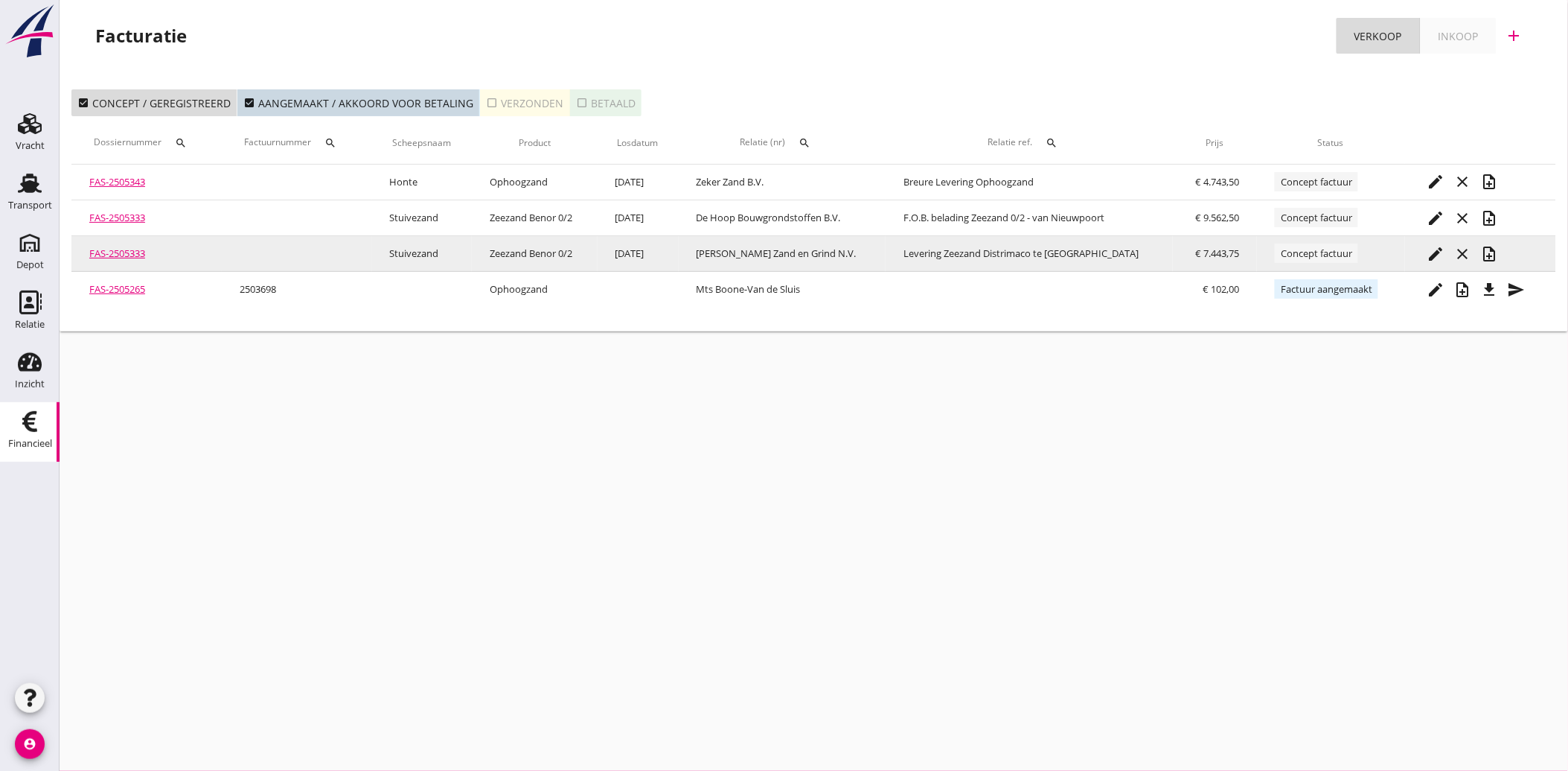
click at [1430, 248] on icon "edit" at bounding box center [1436, 254] width 18 height 18
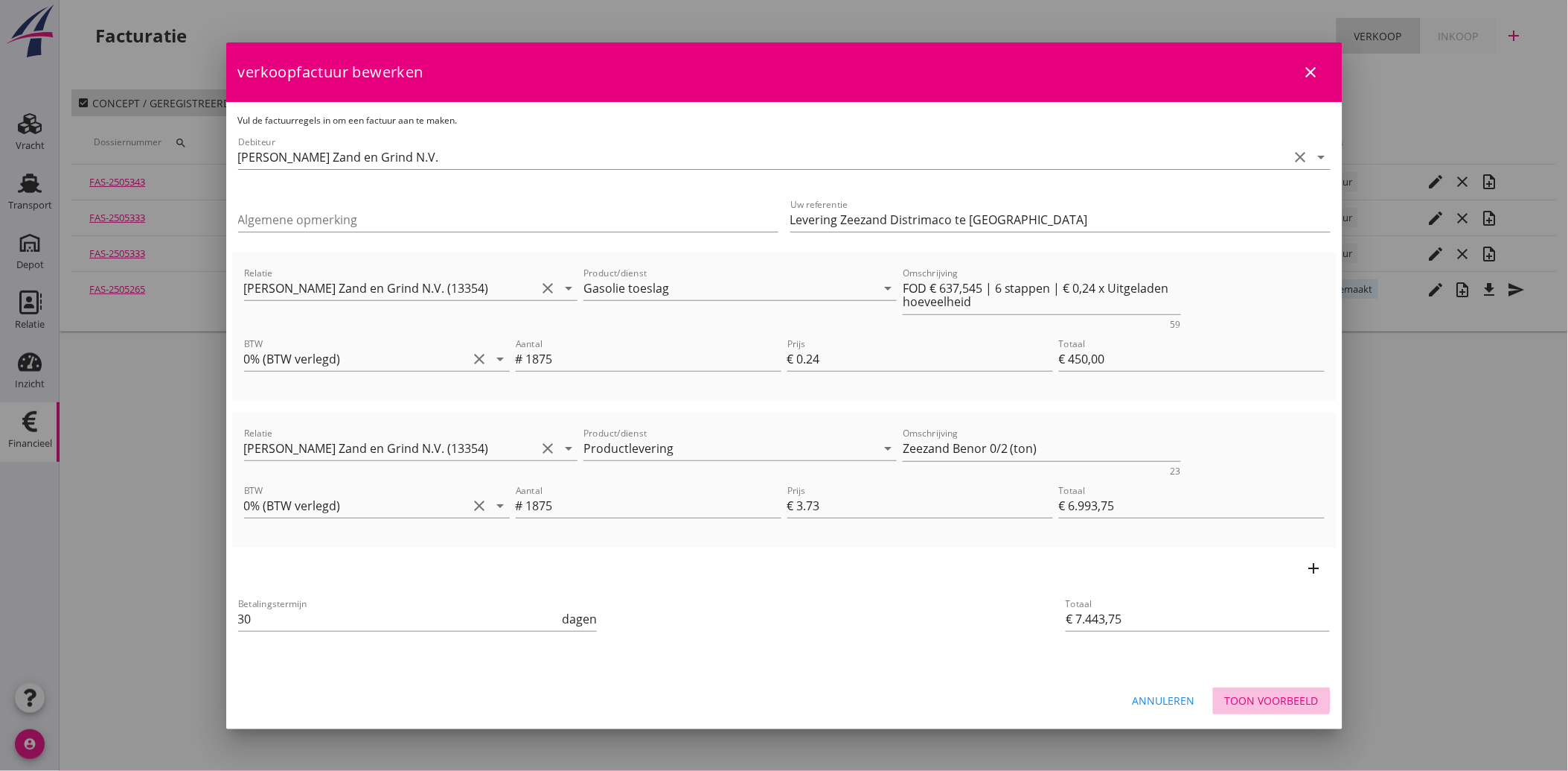
click at [1280, 701] on div "Toon voorbeeld" at bounding box center [1271, 701] width 94 height 16
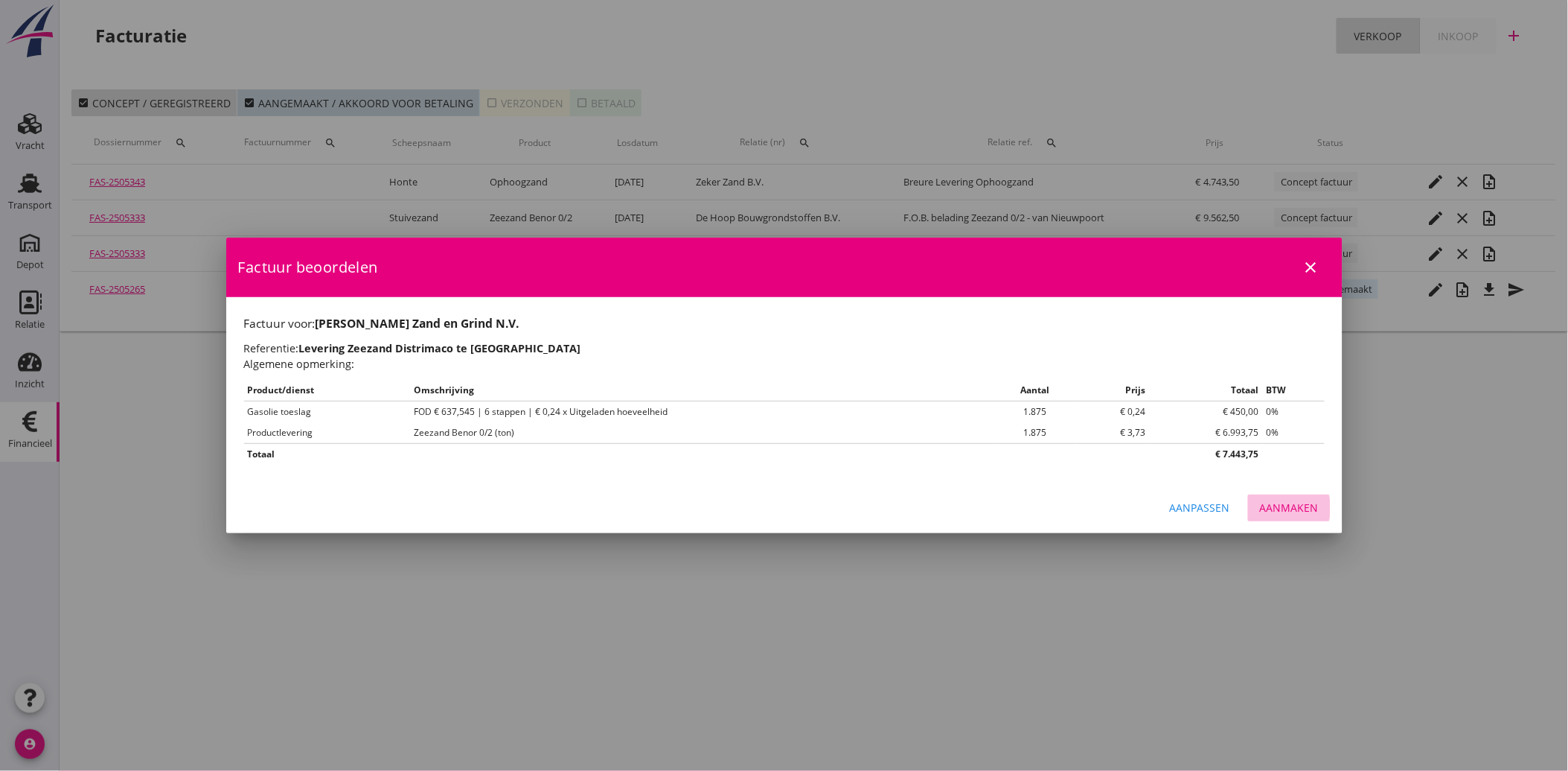
click at [1290, 502] on div "Aanmaken" at bounding box center [1289, 507] width 59 height 16
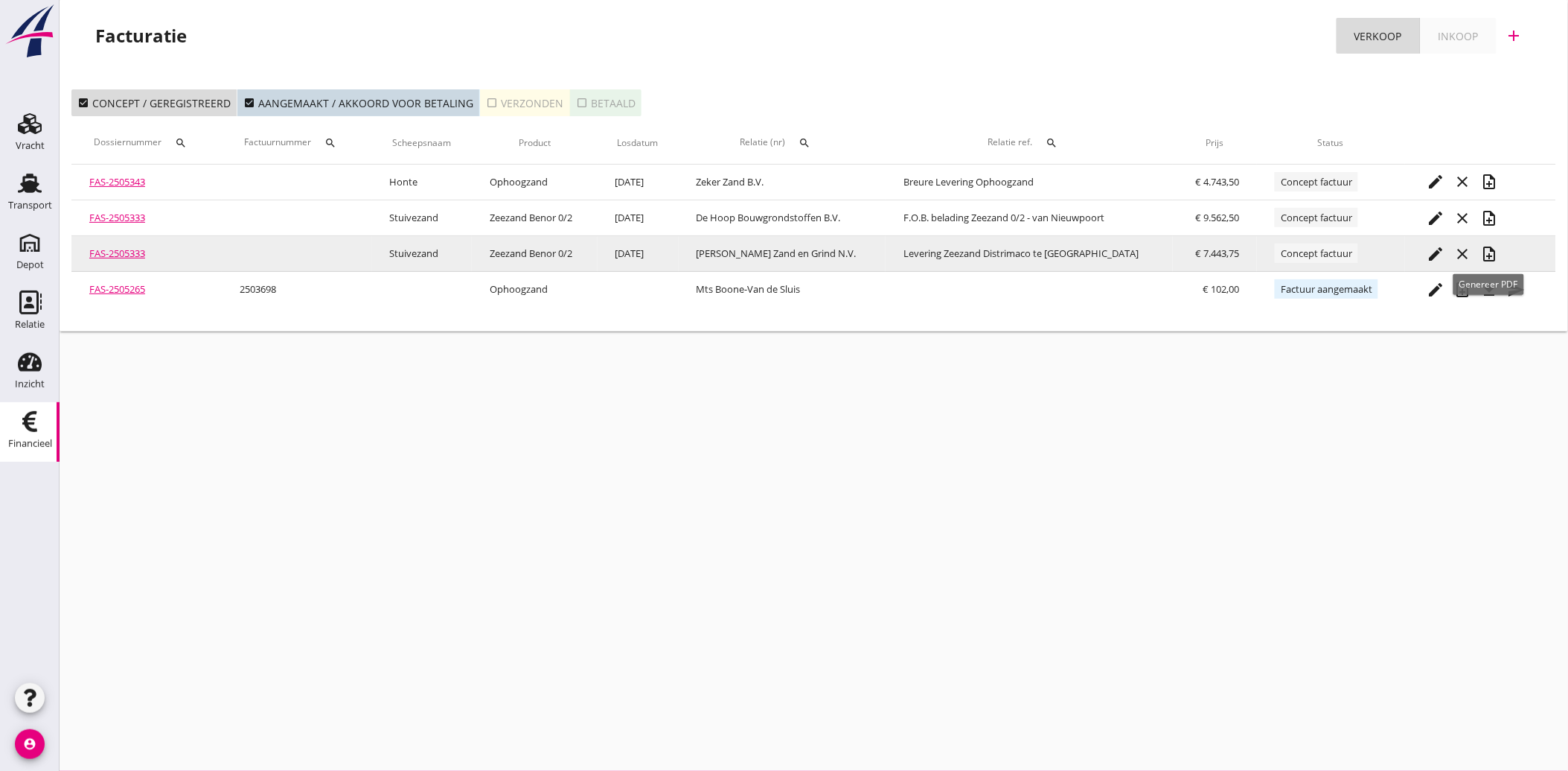
click at [1491, 249] on icon "note_add" at bounding box center [1490, 254] width 18 height 18
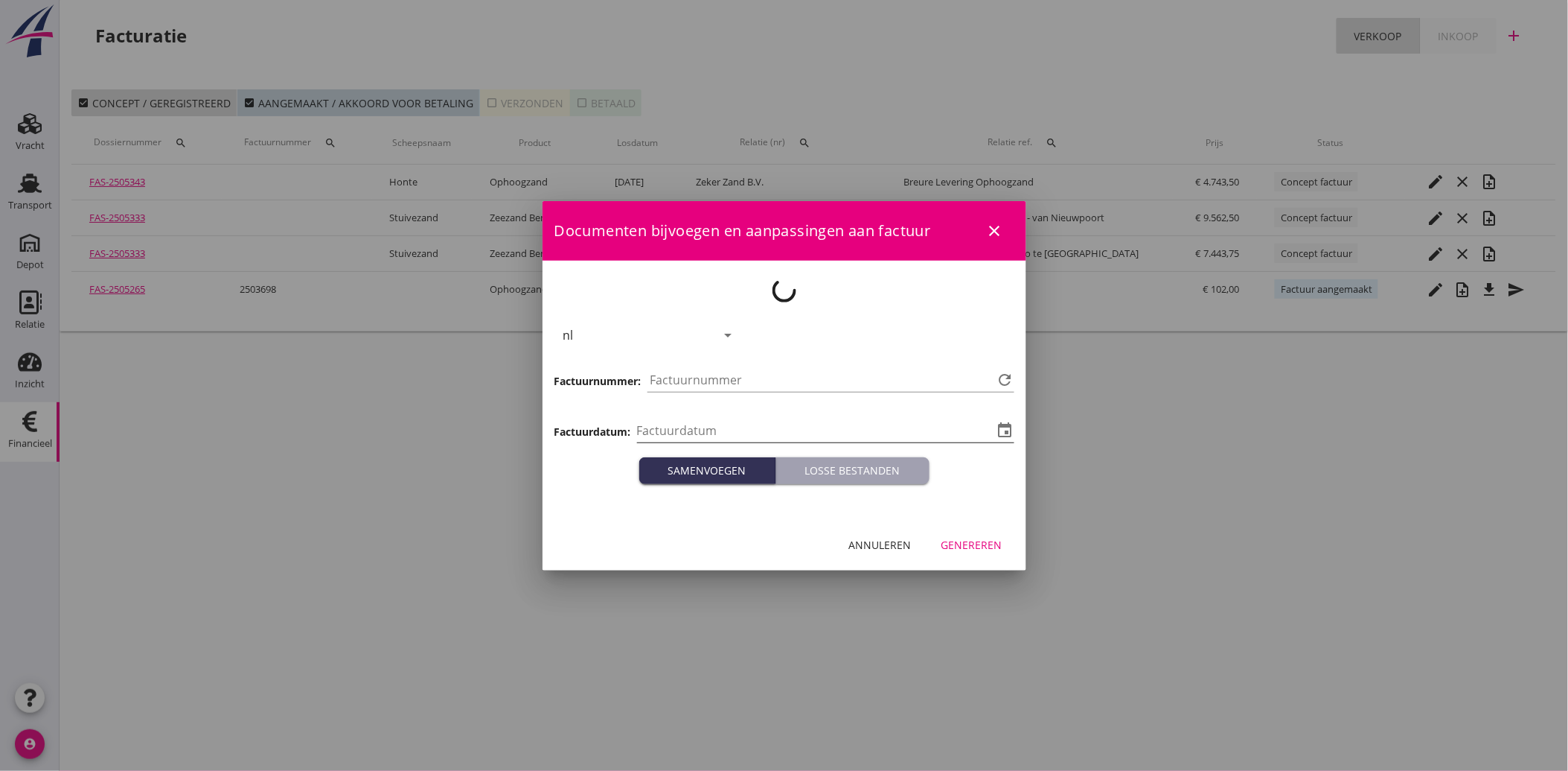
type input "[DATE]"
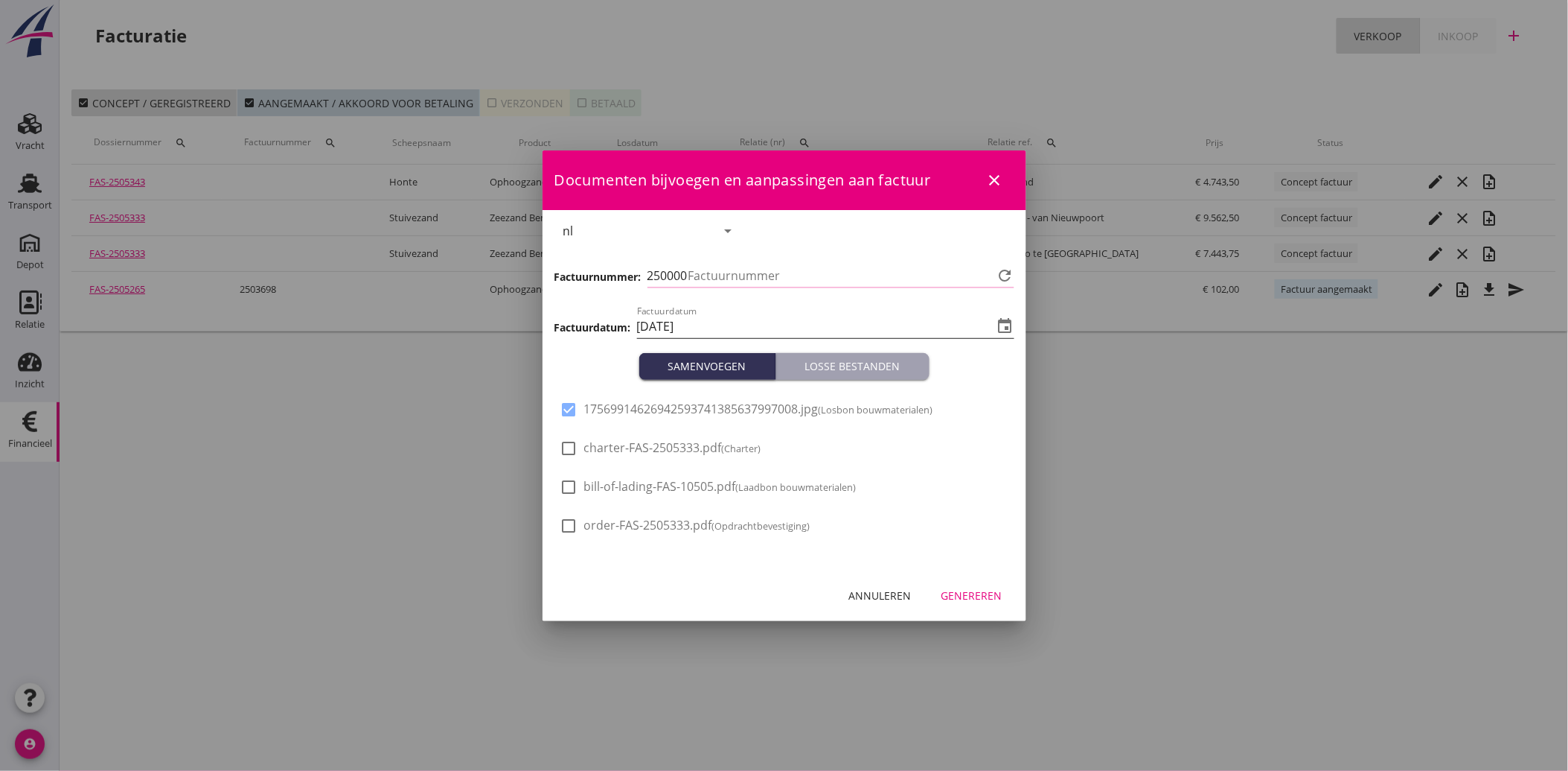
type input "3739"
click at [947, 588] on div "Genereren" at bounding box center [972, 595] width 61 height 16
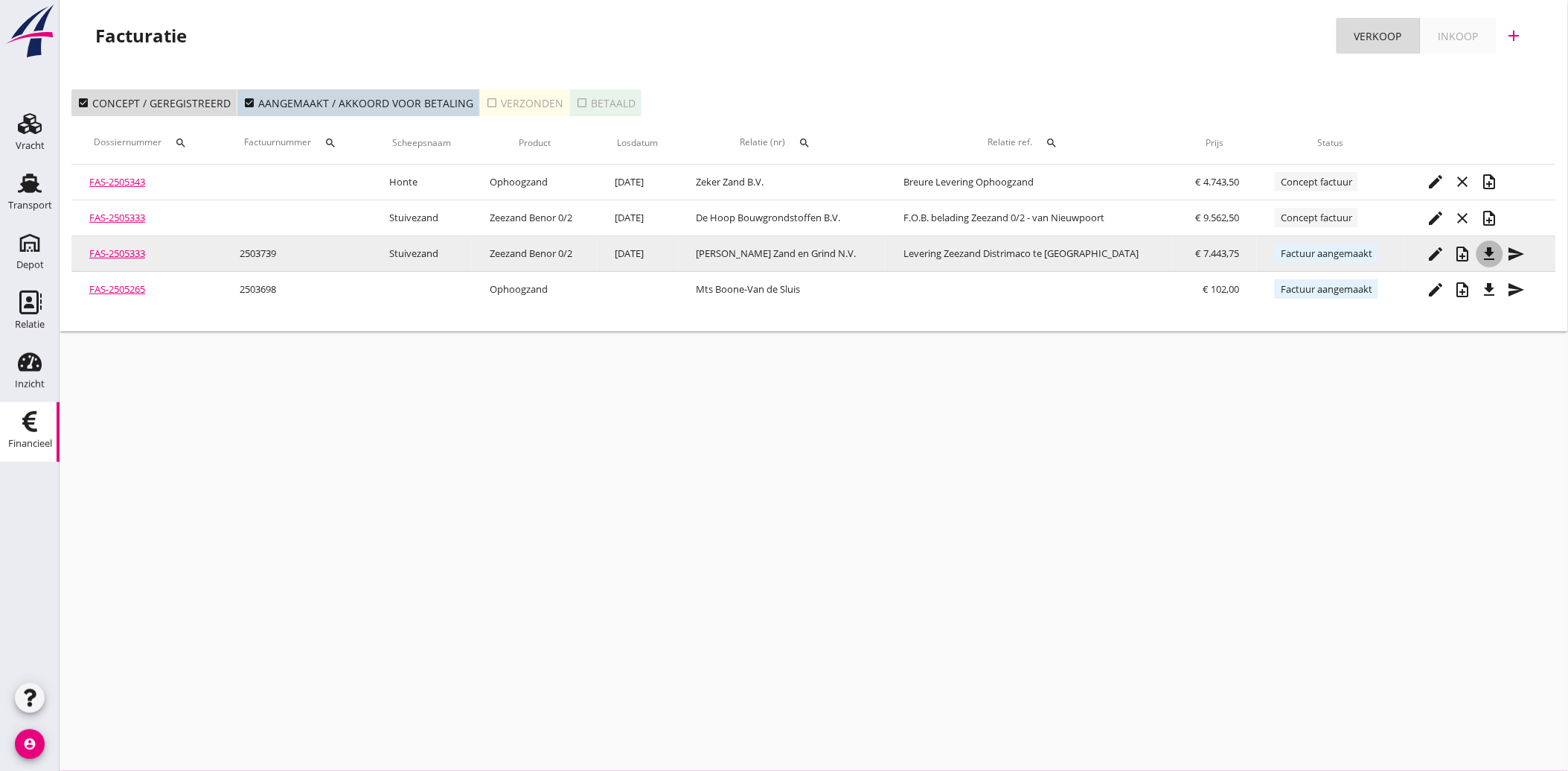
click at [1489, 250] on icon "file_download" at bounding box center [1490, 254] width 18 height 18
click at [1515, 250] on icon "send" at bounding box center [1516, 254] width 18 height 18
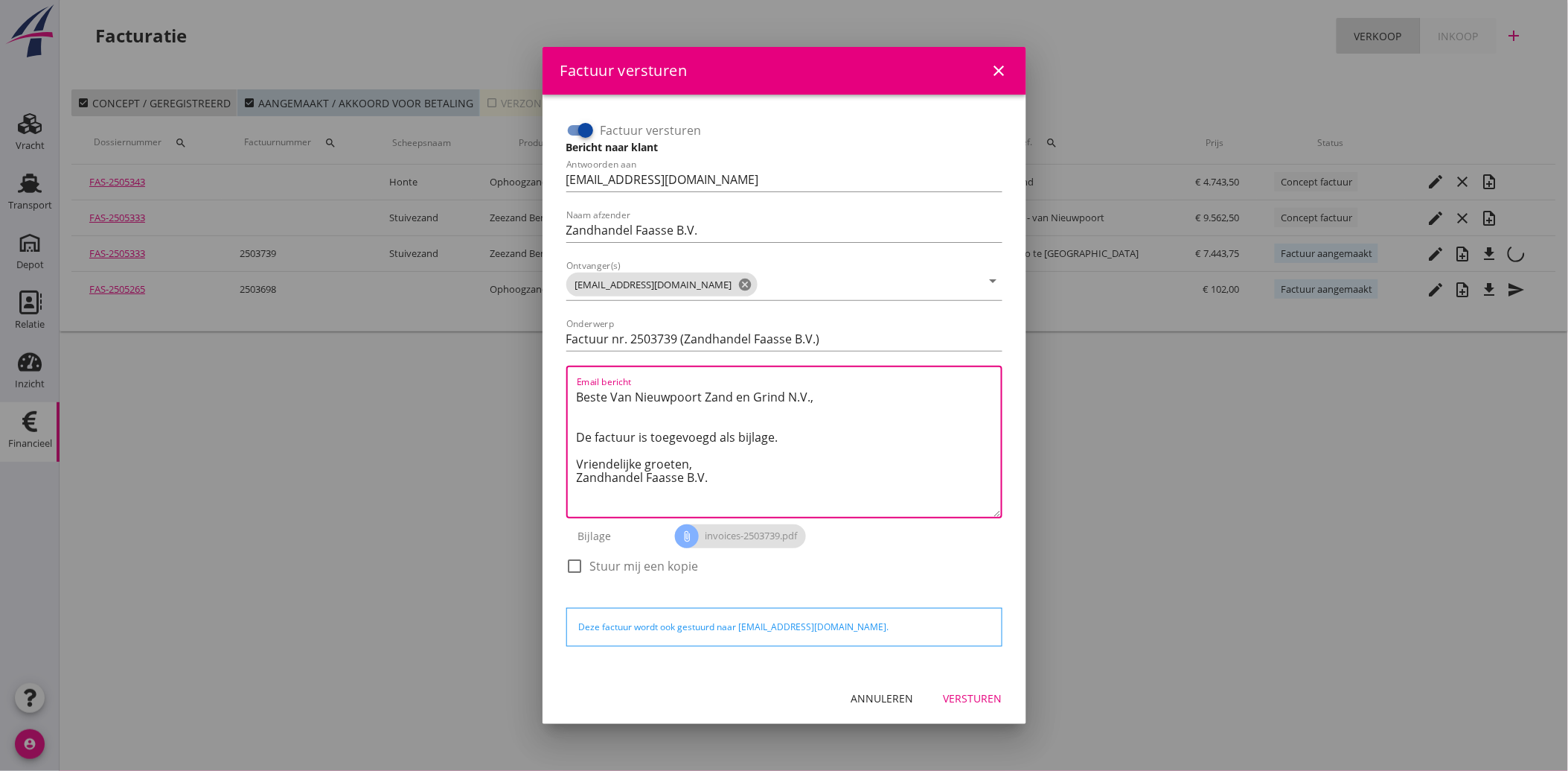
drag, startPoint x: 755, startPoint y: 481, endPoint x: 554, endPoint y: 378, distance: 225.9
click at [554, 378] on div "Factuur versturen Bericht naar klant Antwoorden aan [EMAIL_ADDRESS][DOMAIN_NAME…" at bounding box center [784, 382] width 460 height 554
paste textarea "Geachte heer/mevrouw, Hierbij zenden wij u onze factuur i.v.m. de door ons aan …"
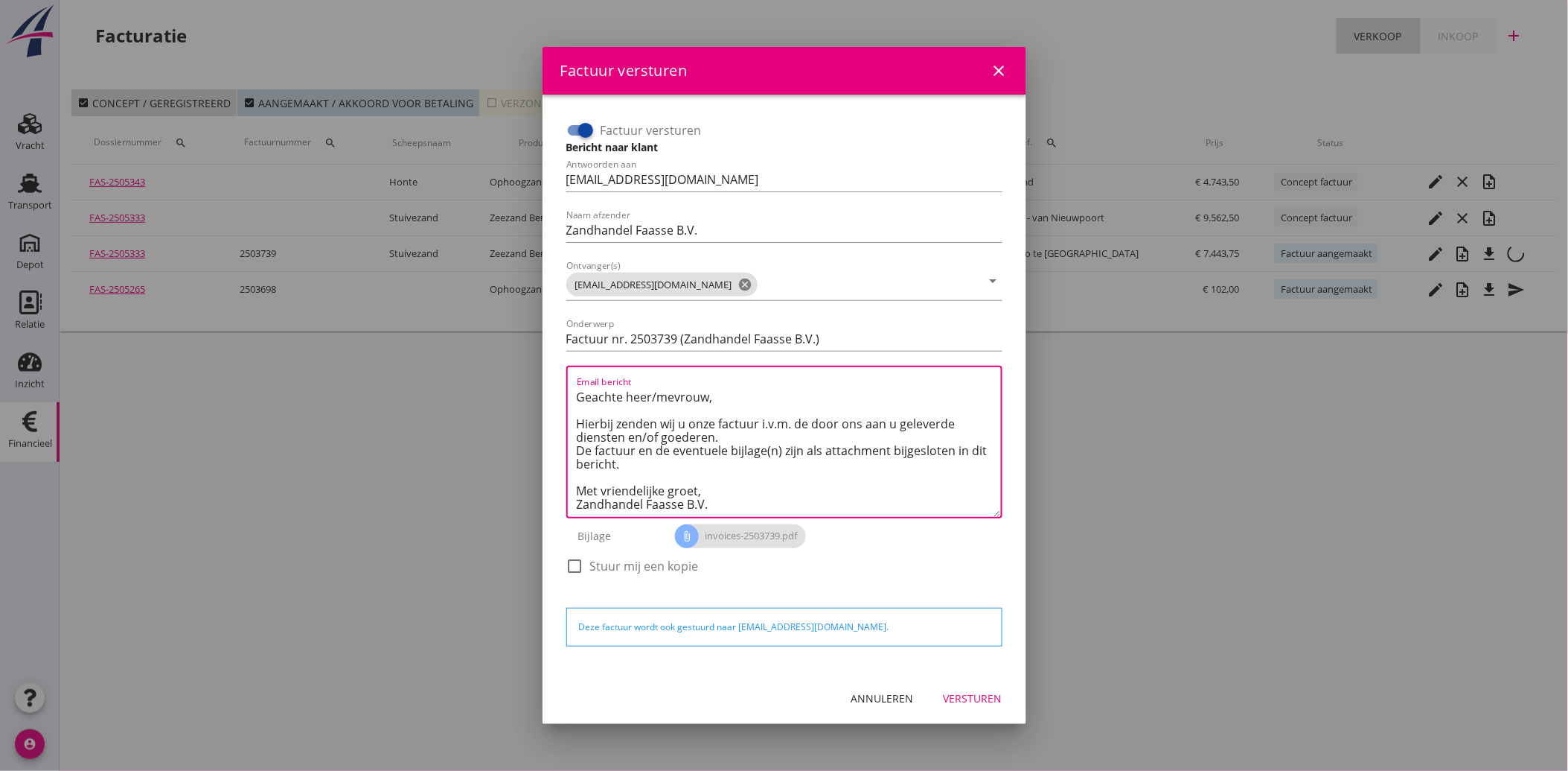
type textarea "Geachte heer/mevrouw, Hierbij zenden wij u onze factuur i.v.m. de door ons aan …"
click at [984, 695] on div "Versturen" at bounding box center [973, 698] width 59 height 16
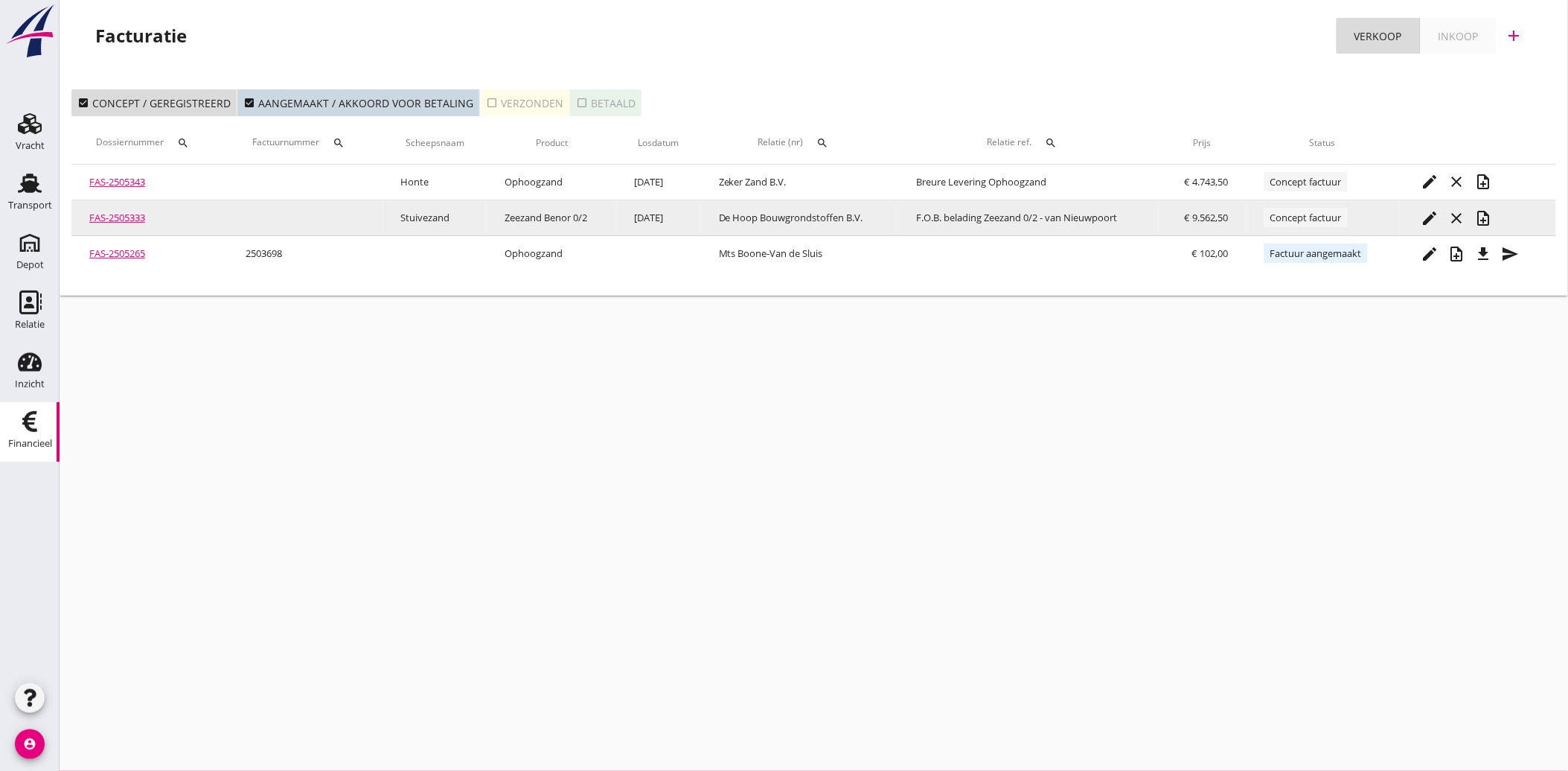
click at [1433, 215] on icon "edit" at bounding box center [1430, 218] width 18 height 18
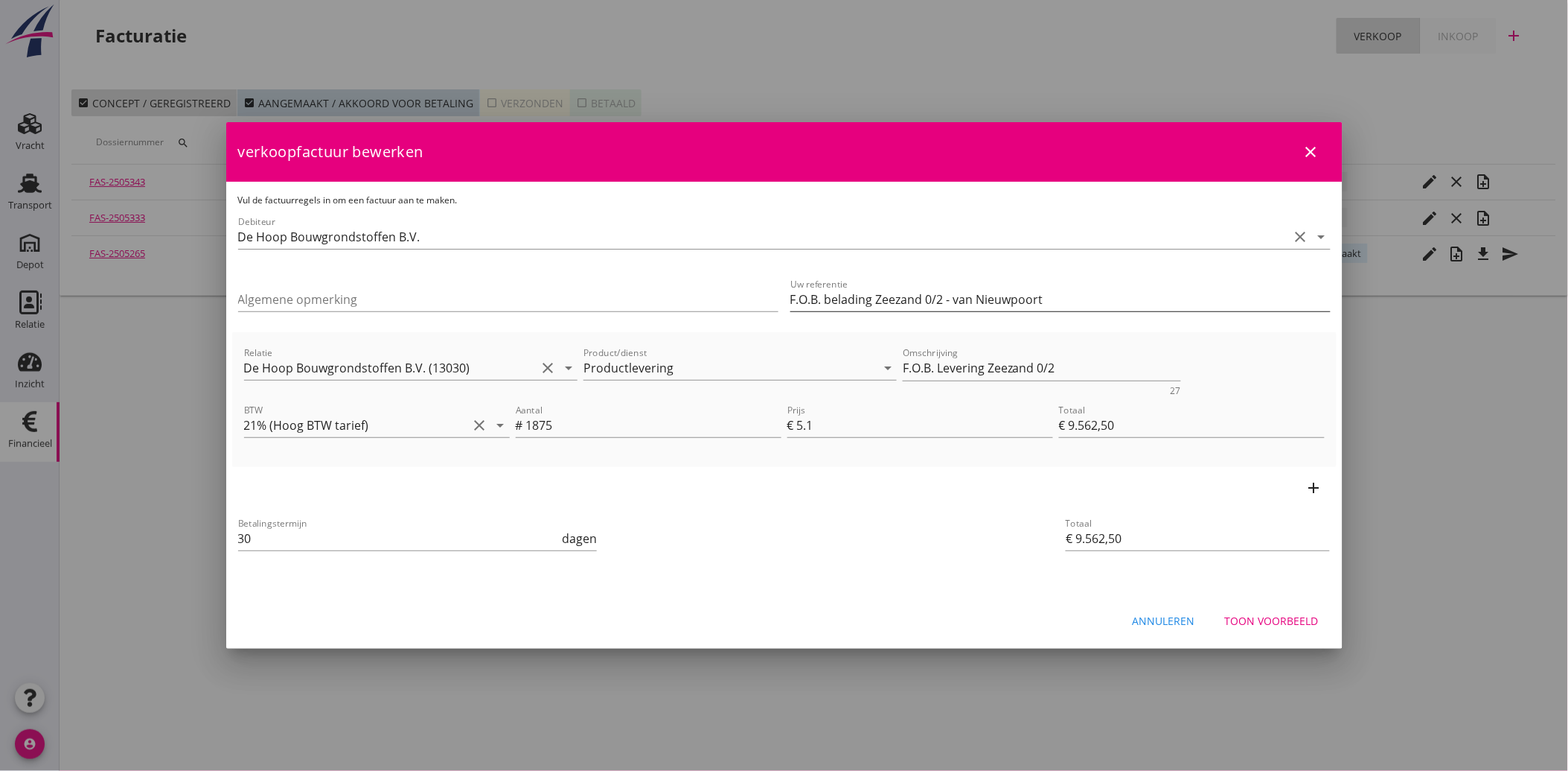
click at [956, 296] on input "F.O.B. belading Zeezand 0/2 - van Nieuwpoort" at bounding box center [1060, 299] width 540 height 24
type input "F.O.B. belading Zeezand 0/2 - Van Nieuwpoort"
click at [1256, 621] on div "Toon voorbeeld" at bounding box center [1271, 620] width 94 height 16
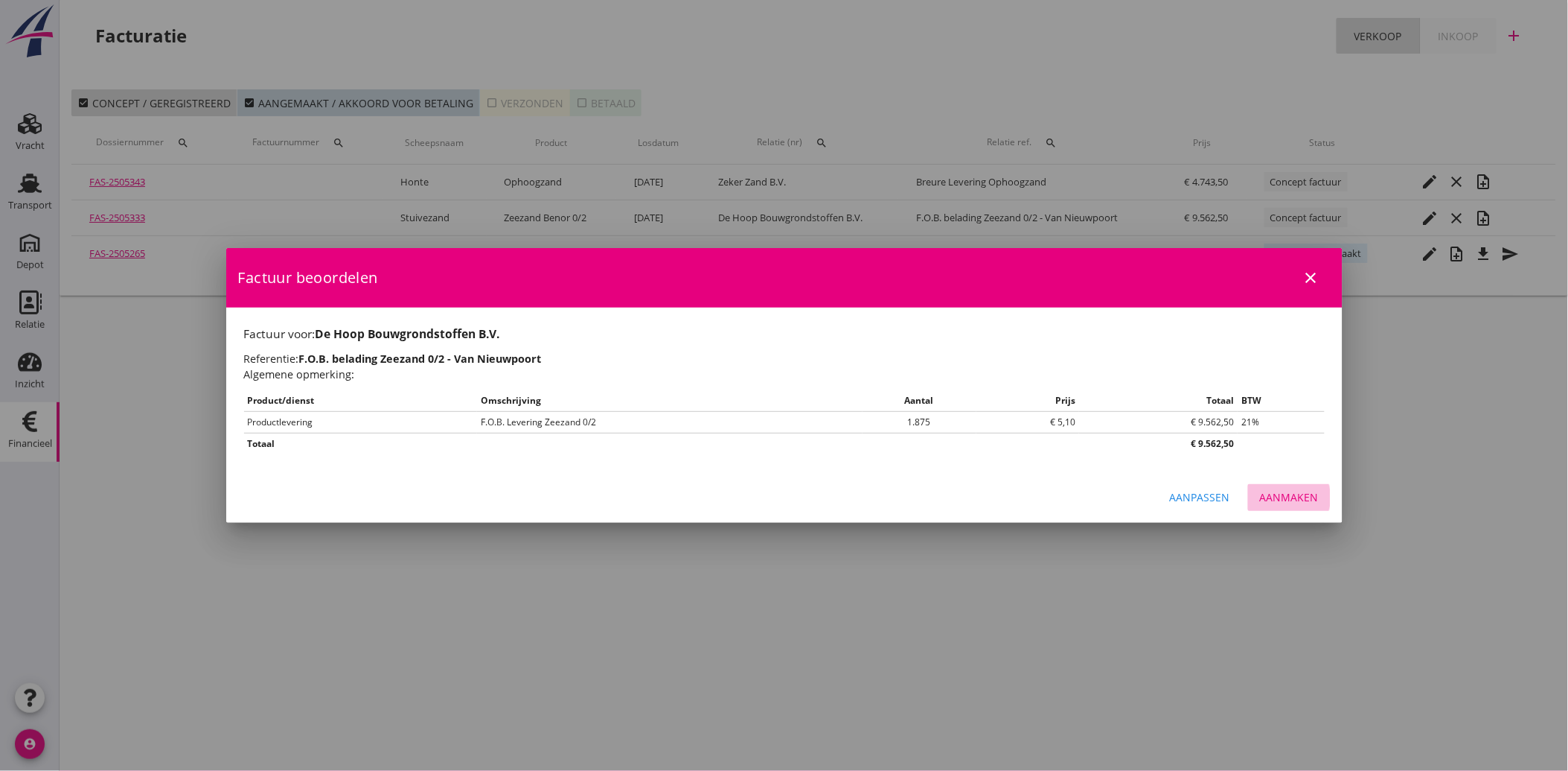
click at [1283, 499] on div "Aanmaken" at bounding box center [1289, 497] width 59 height 16
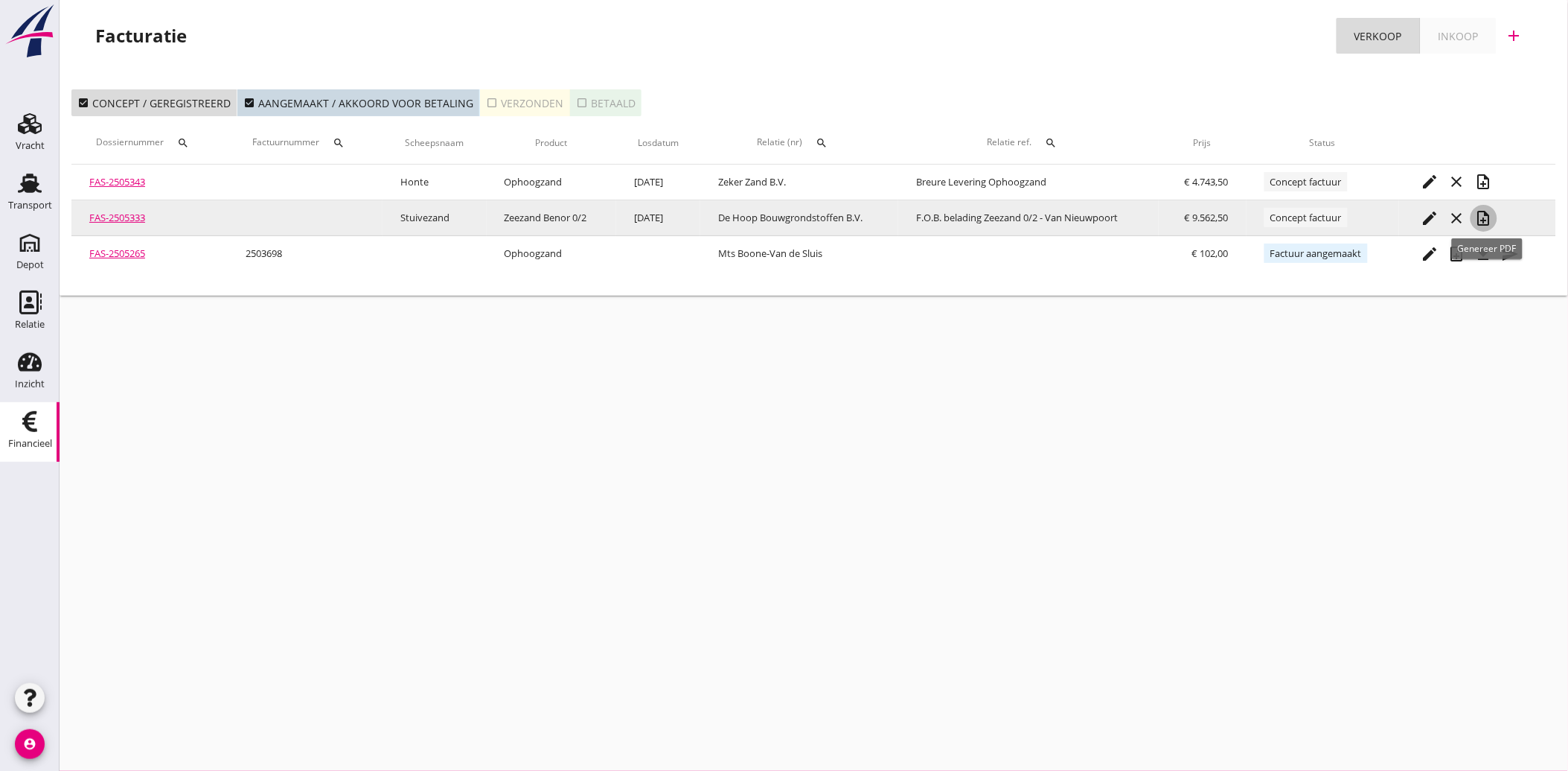
click at [1489, 215] on icon "note_add" at bounding box center [1484, 218] width 18 height 18
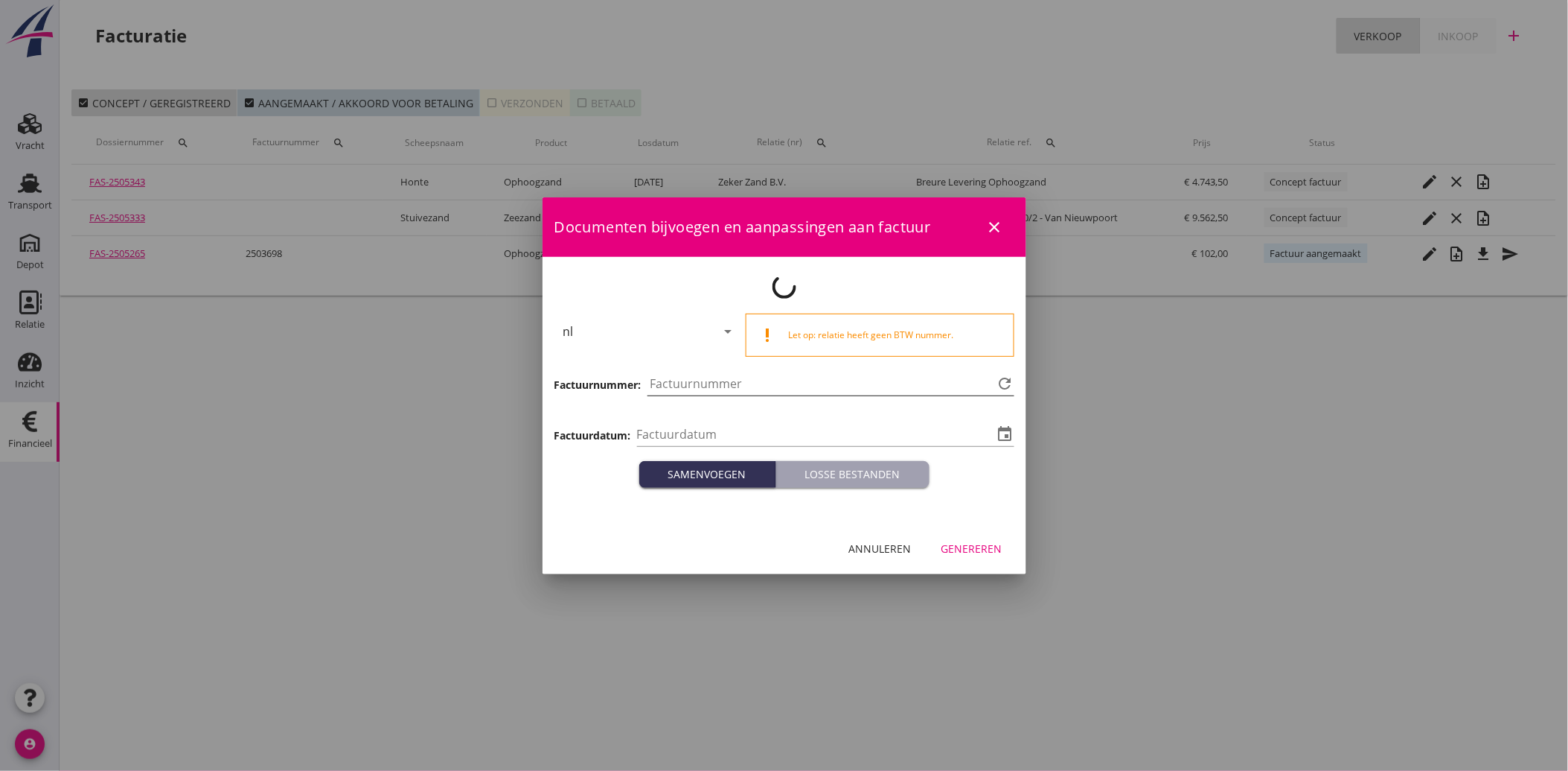
type input "[DATE]"
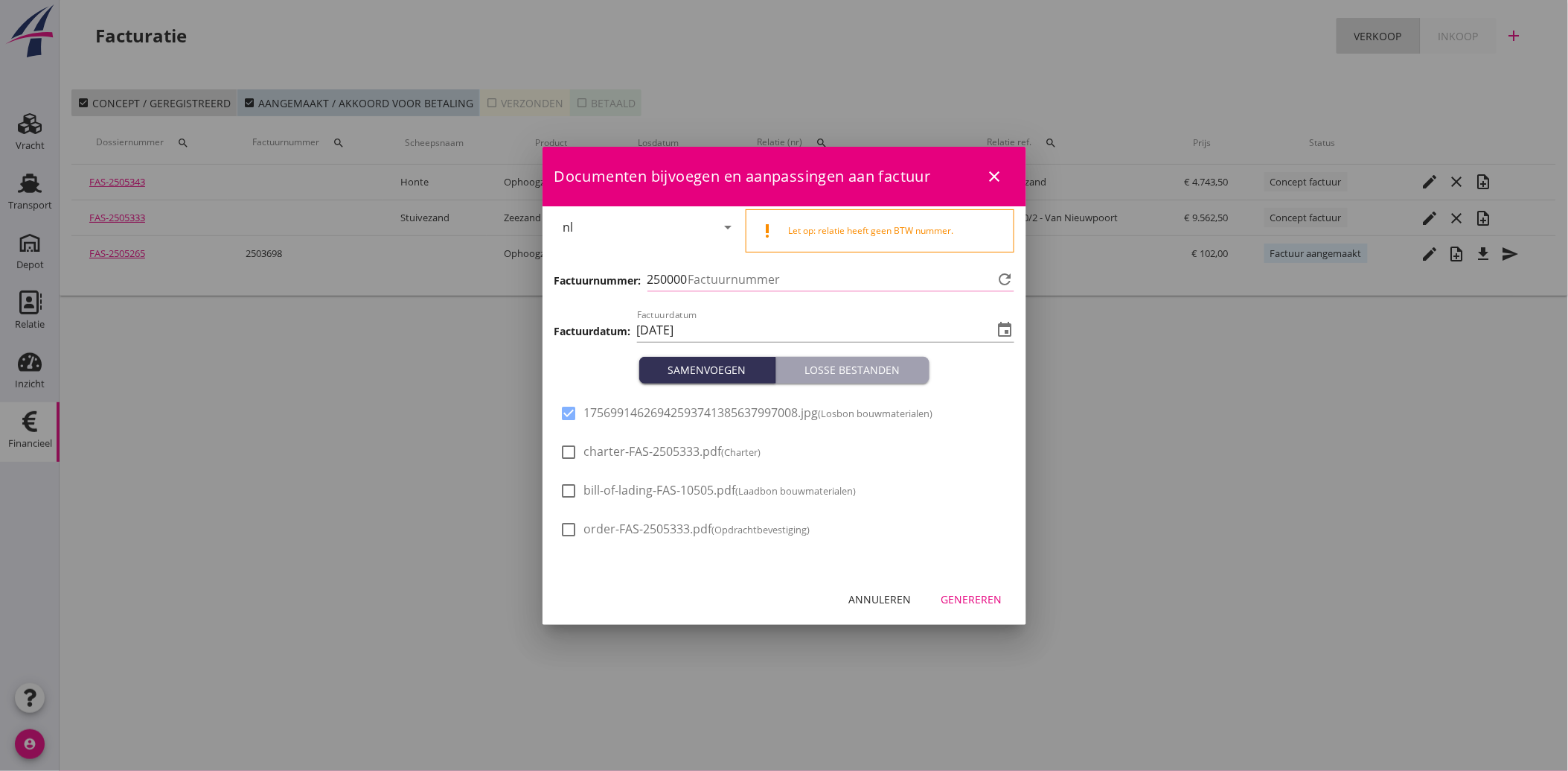
type input "3740"
click at [960, 603] on div "Genereren" at bounding box center [972, 599] width 61 height 16
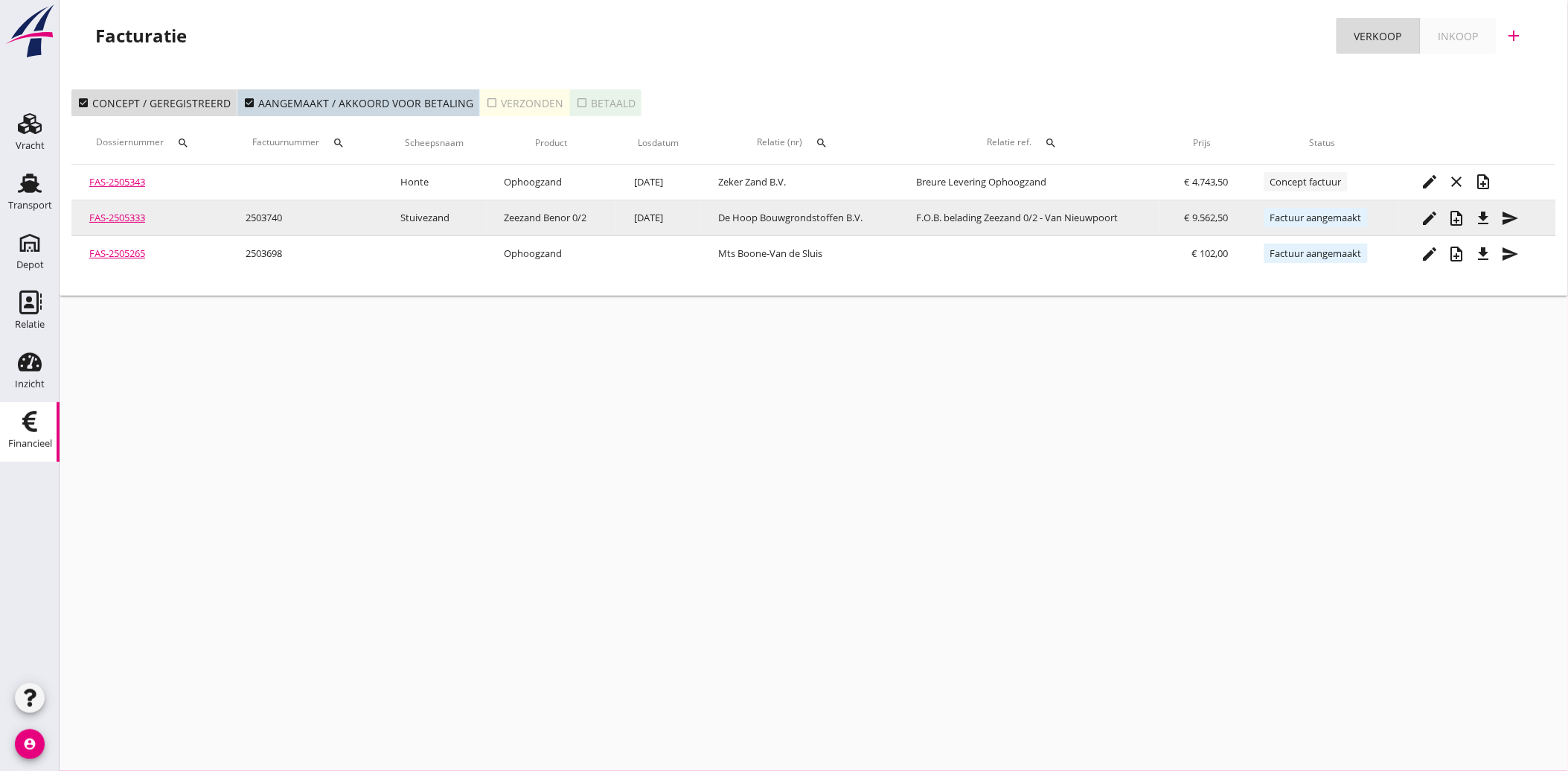
click at [1486, 215] on icon "file_download" at bounding box center [1484, 218] width 18 height 18
click at [1514, 219] on icon "send" at bounding box center [1511, 218] width 18 height 18
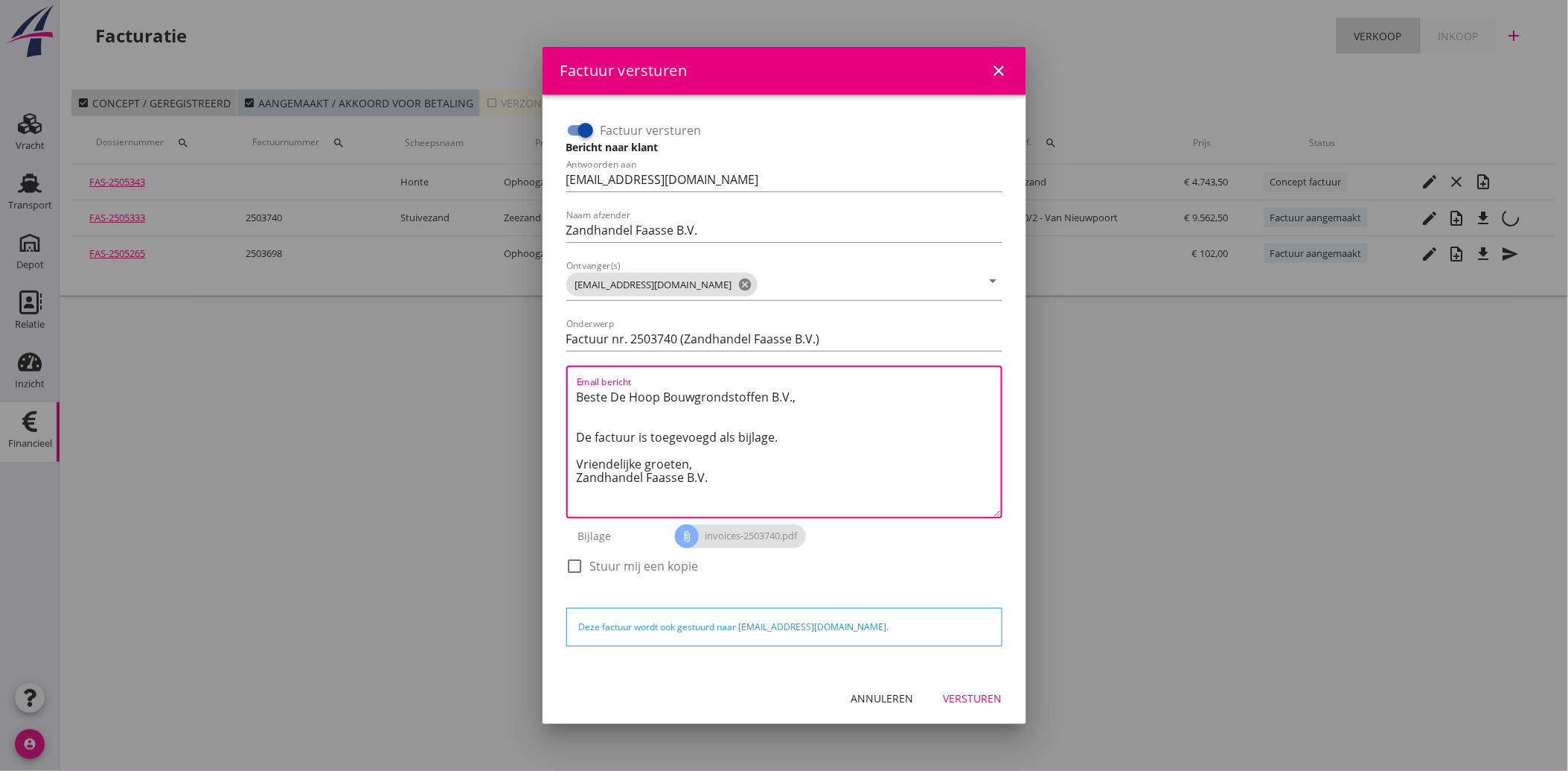
drag, startPoint x: 744, startPoint y: 480, endPoint x: 572, endPoint y: 380, distance: 199.0
click at [572, 380] on div "Email bericht Beste De Hoop Bouwgrondstoffen B.V., De factuur is toegevoegd als…" at bounding box center [784, 441] width 436 height 152
paste textarea "Geachte heer/mevrouw, Hierbij zenden wij u onze factuur i.v.m. de door ons aan …"
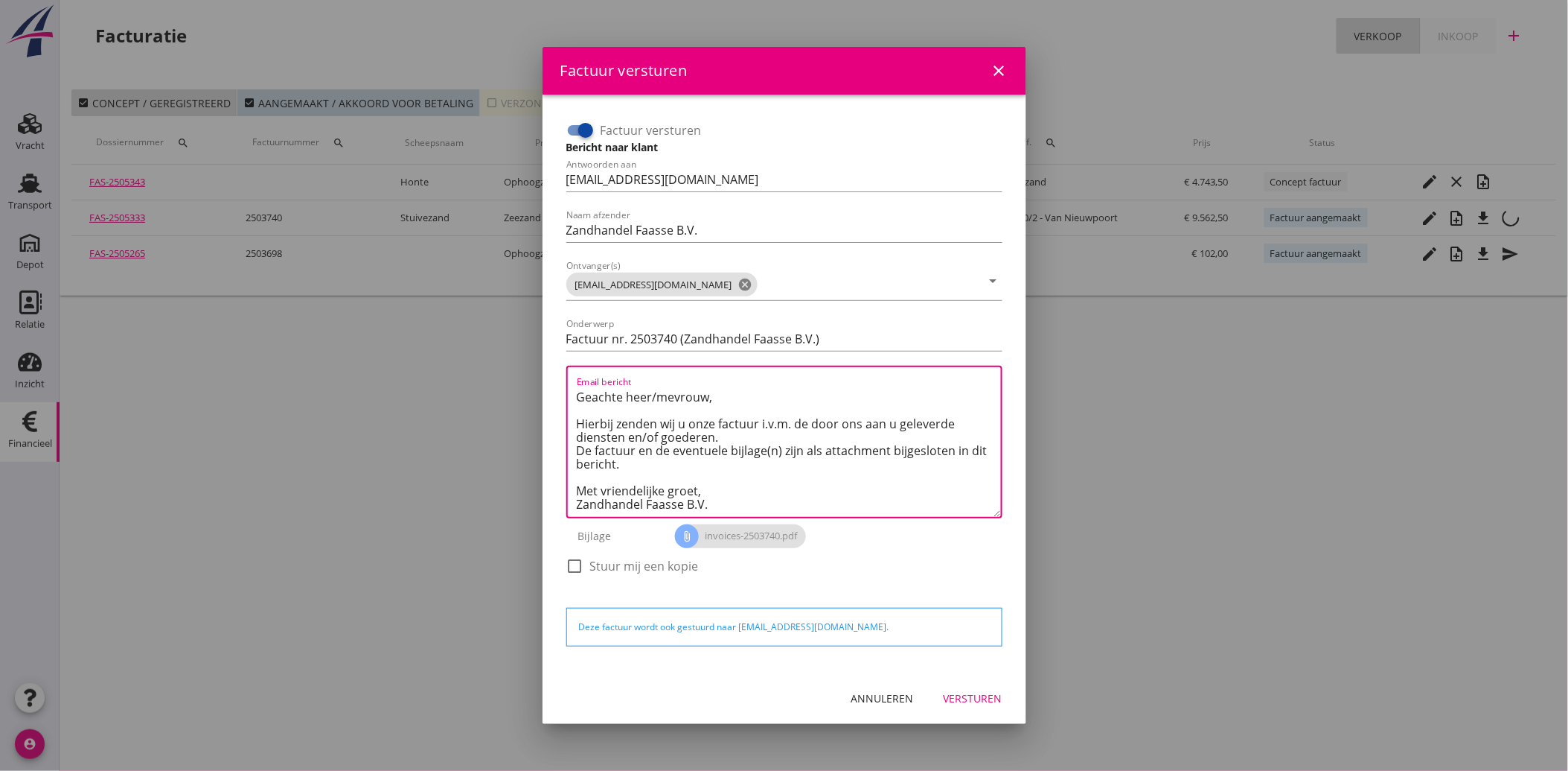
type textarea "Geachte heer/mevrouw, Hierbij zenden wij u onze factuur i.v.m. de door ons aan …"
click at [970, 693] on div "Versturen" at bounding box center [973, 698] width 59 height 16
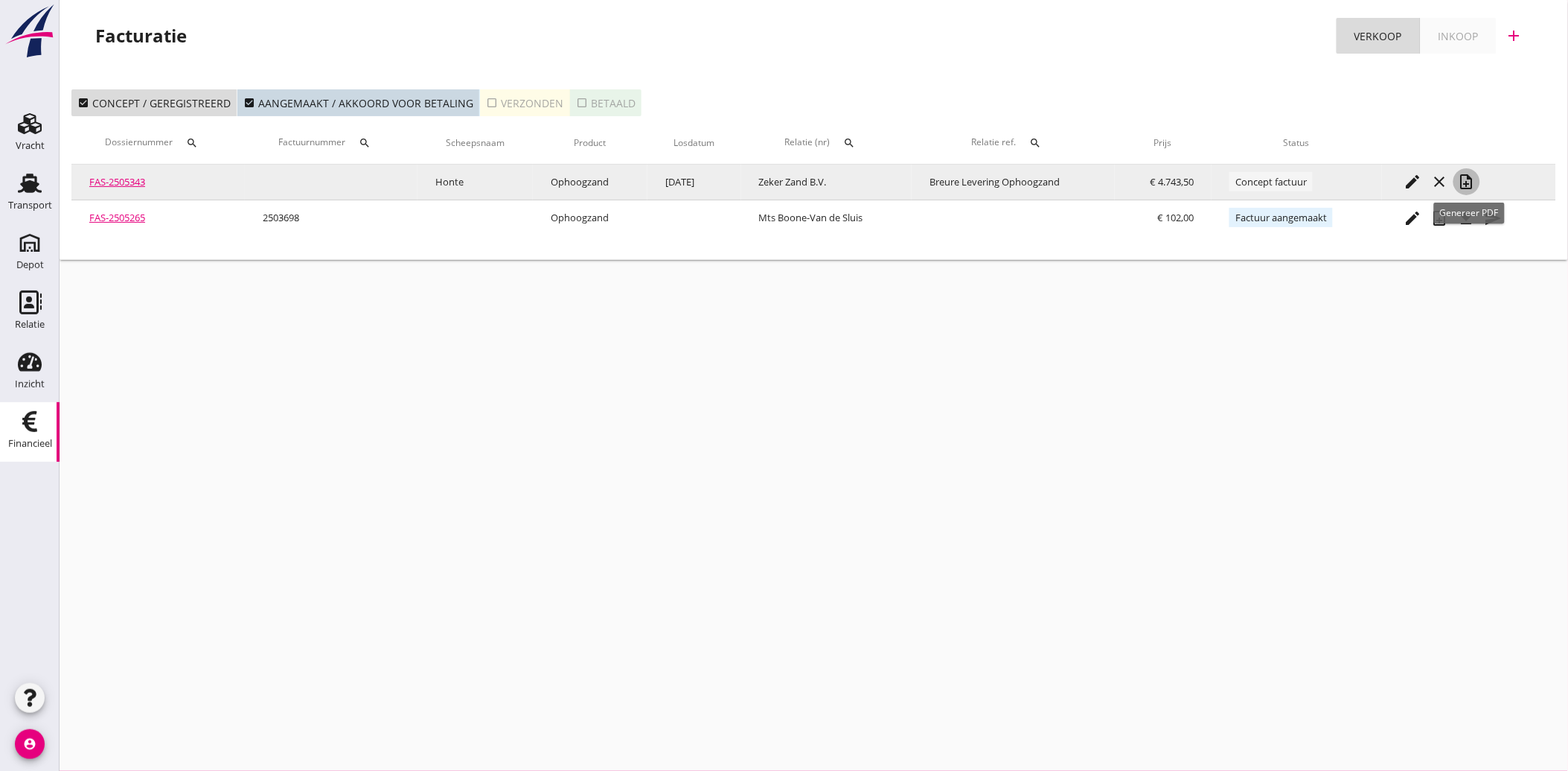
click at [1468, 180] on icon "note_add" at bounding box center [1466, 182] width 18 height 18
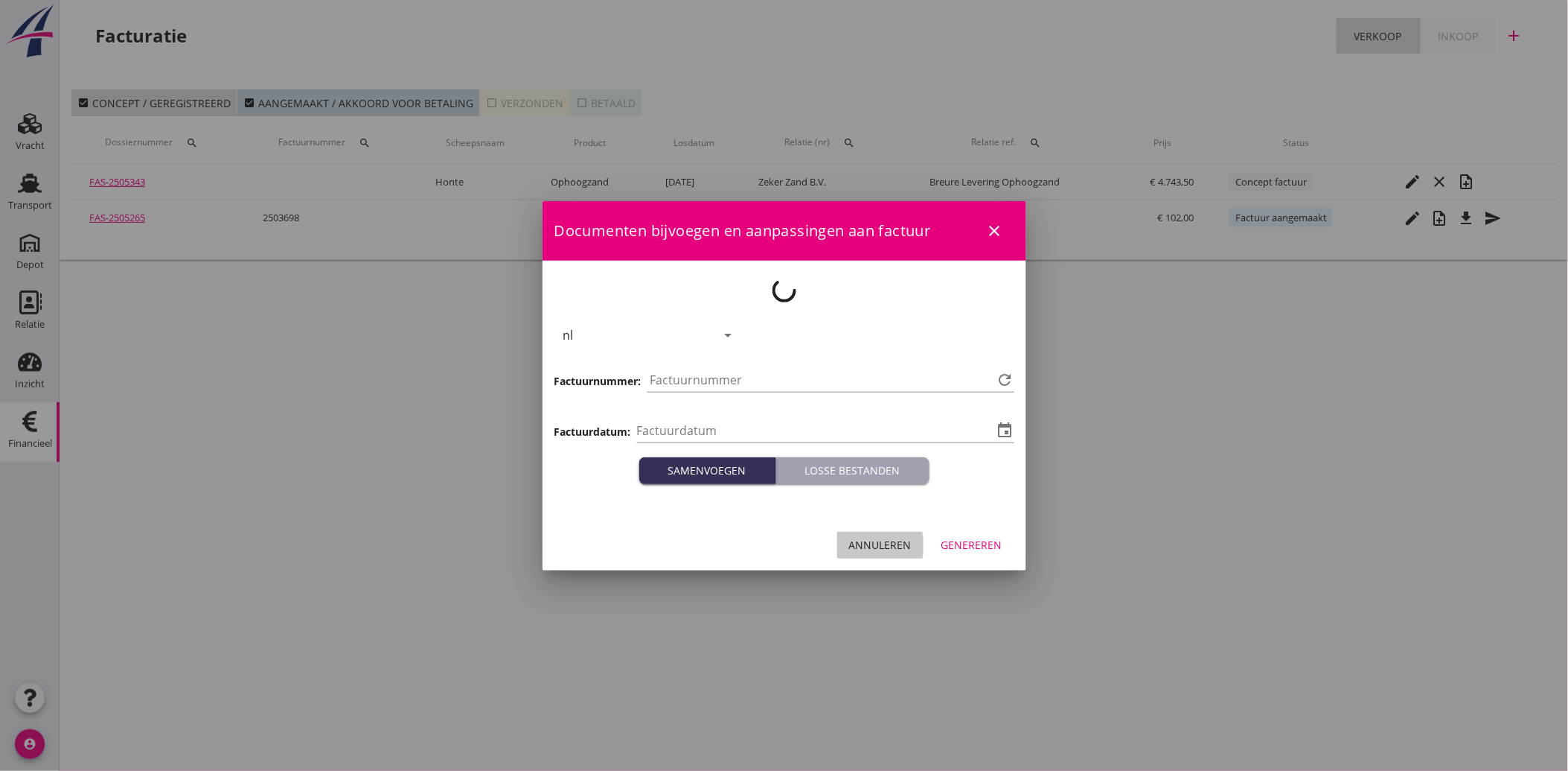
click at [889, 540] on div "Annuleren" at bounding box center [880, 545] width 62 height 16
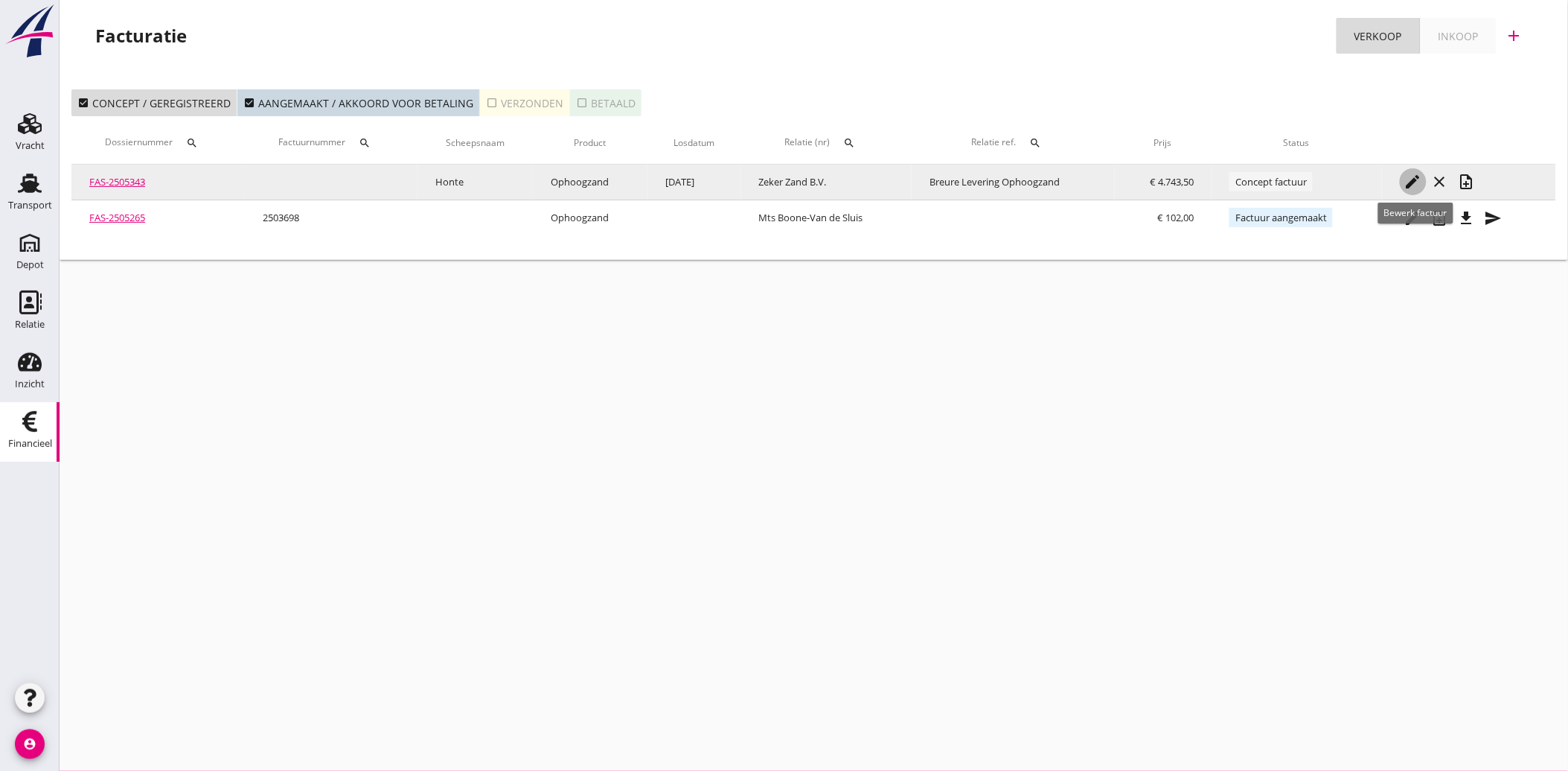
click at [1418, 173] on icon "edit" at bounding box center [1413, 182] width 18 height 18
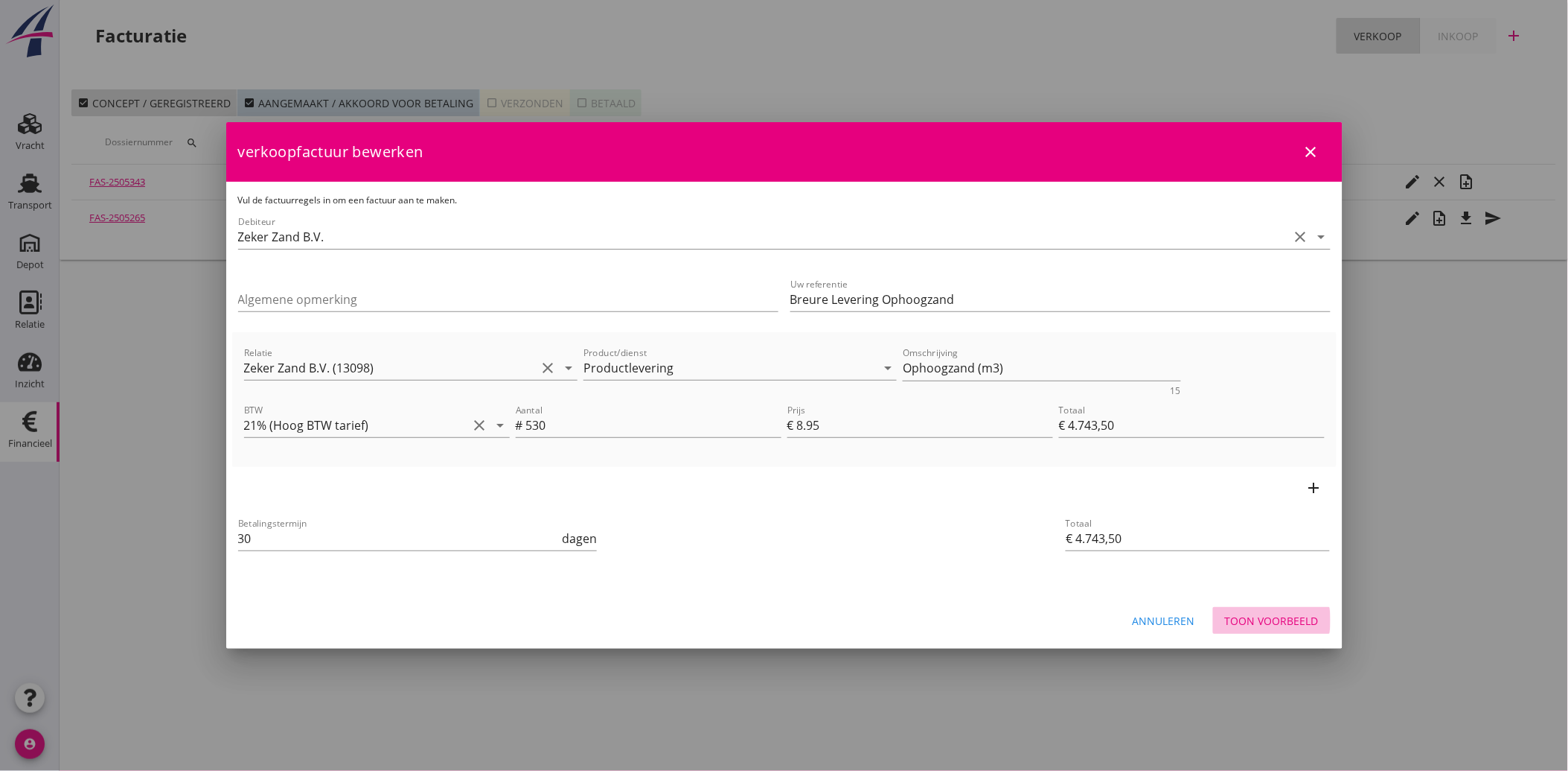
click at [1270, 621] on div "Toon voorbeeld" at bounding box center [1271, 620] width 94 height 16
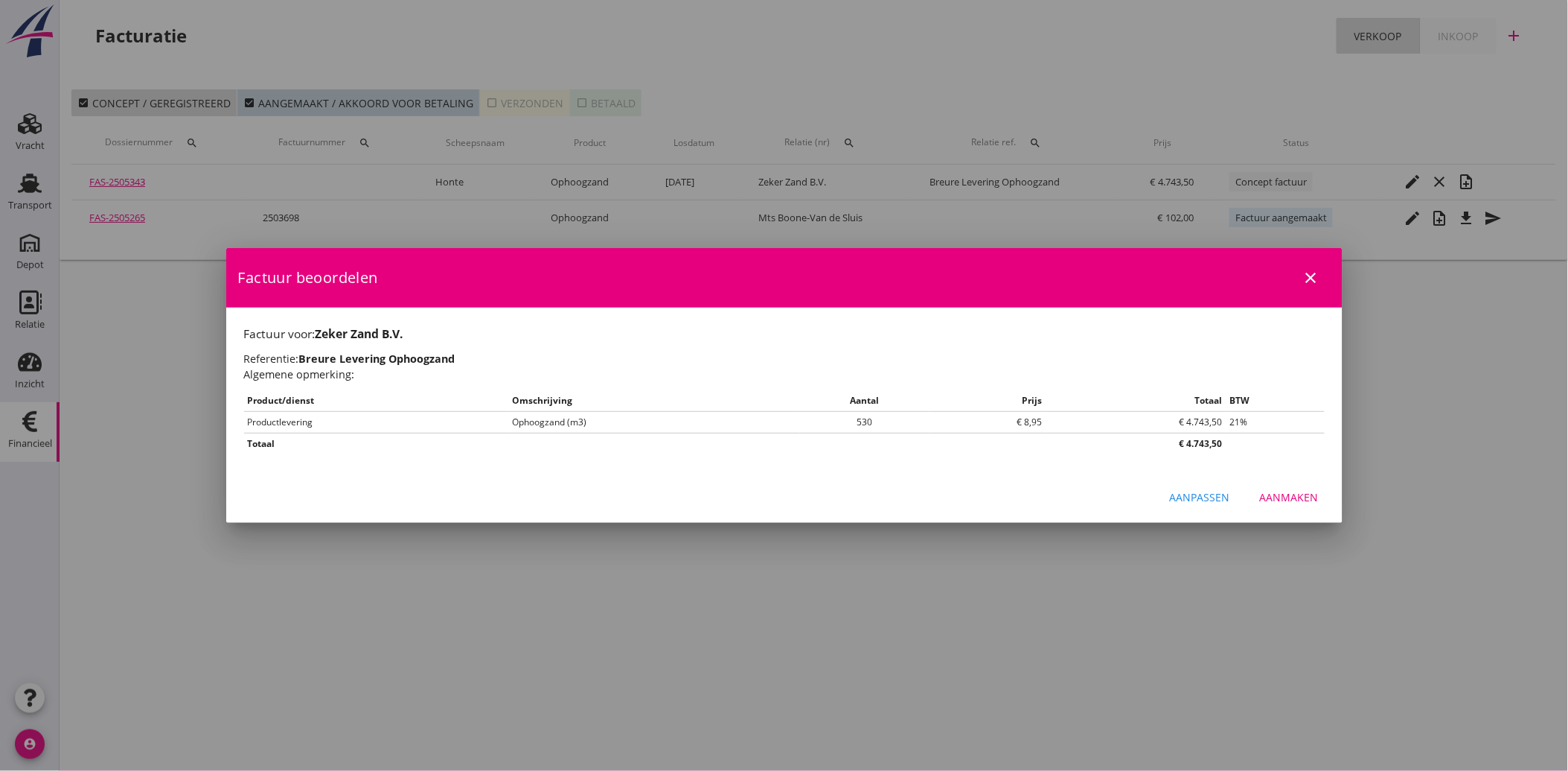
click at [1280, 496] on div "Aanmaken" at bounding box center [1289, 497] width 59 height 16
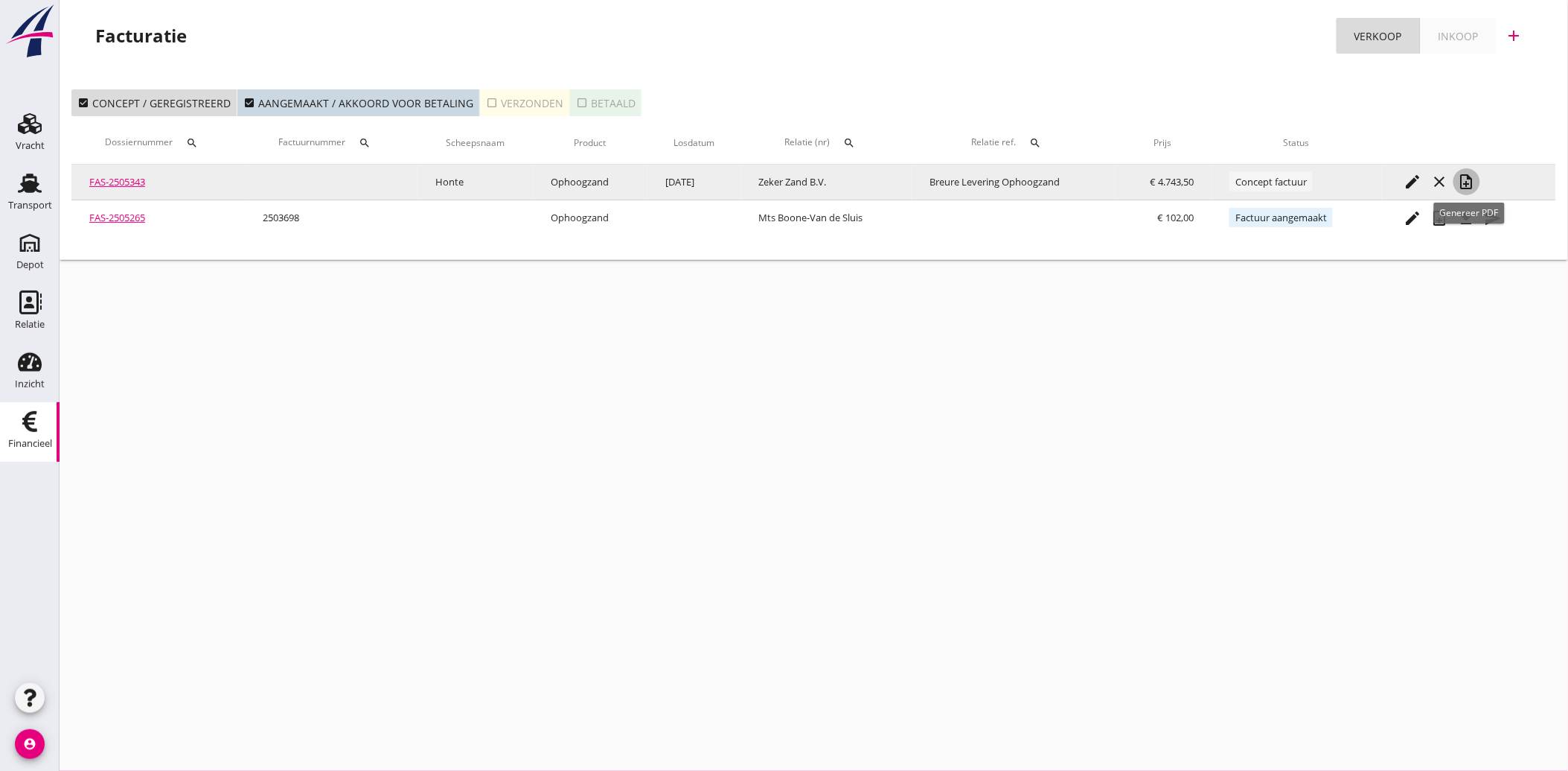
click at [1470, 183] on icon "note_add" at bounding box center [1466, 182] width 18 height 18
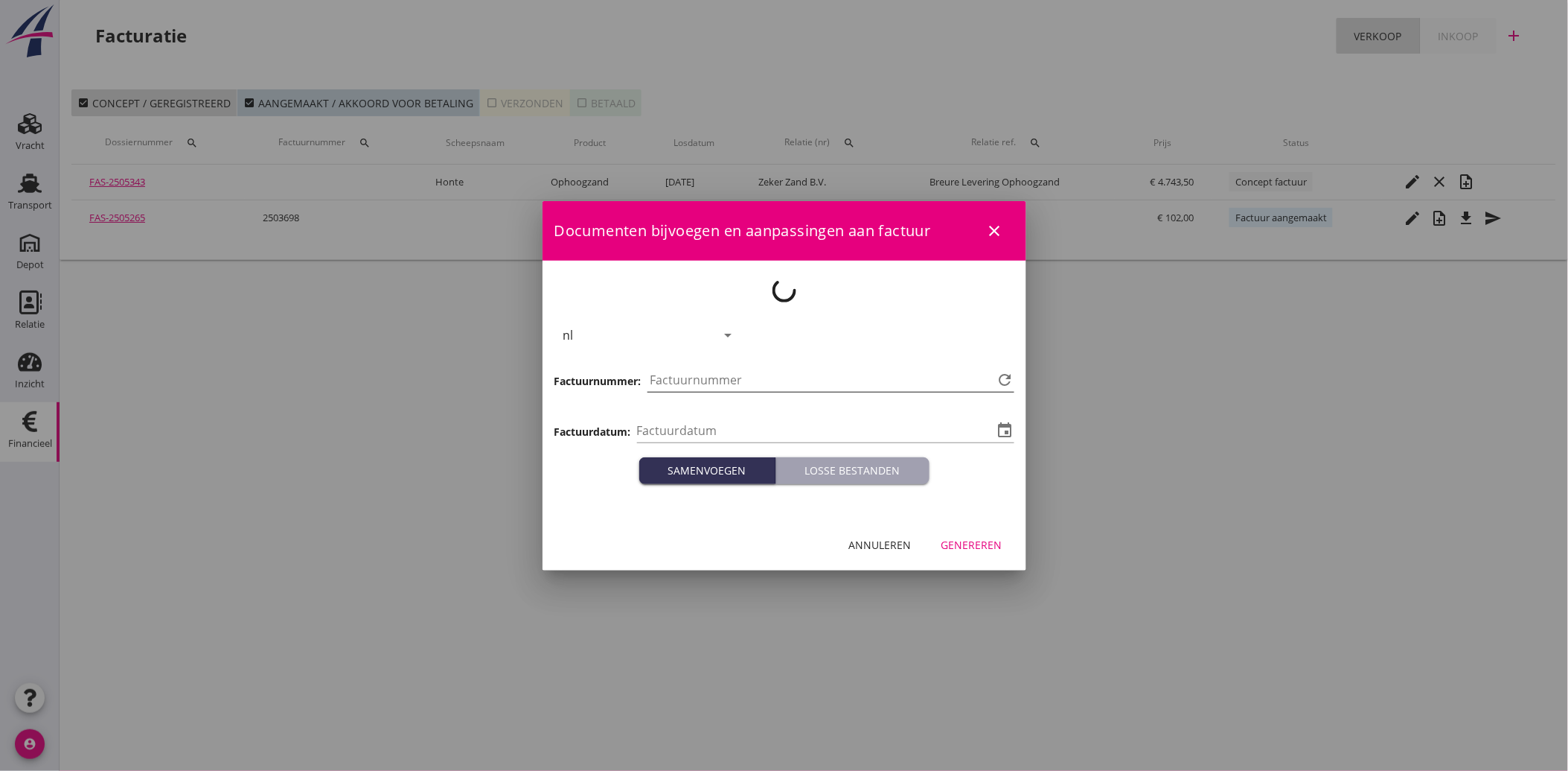
type input "[DATE]"
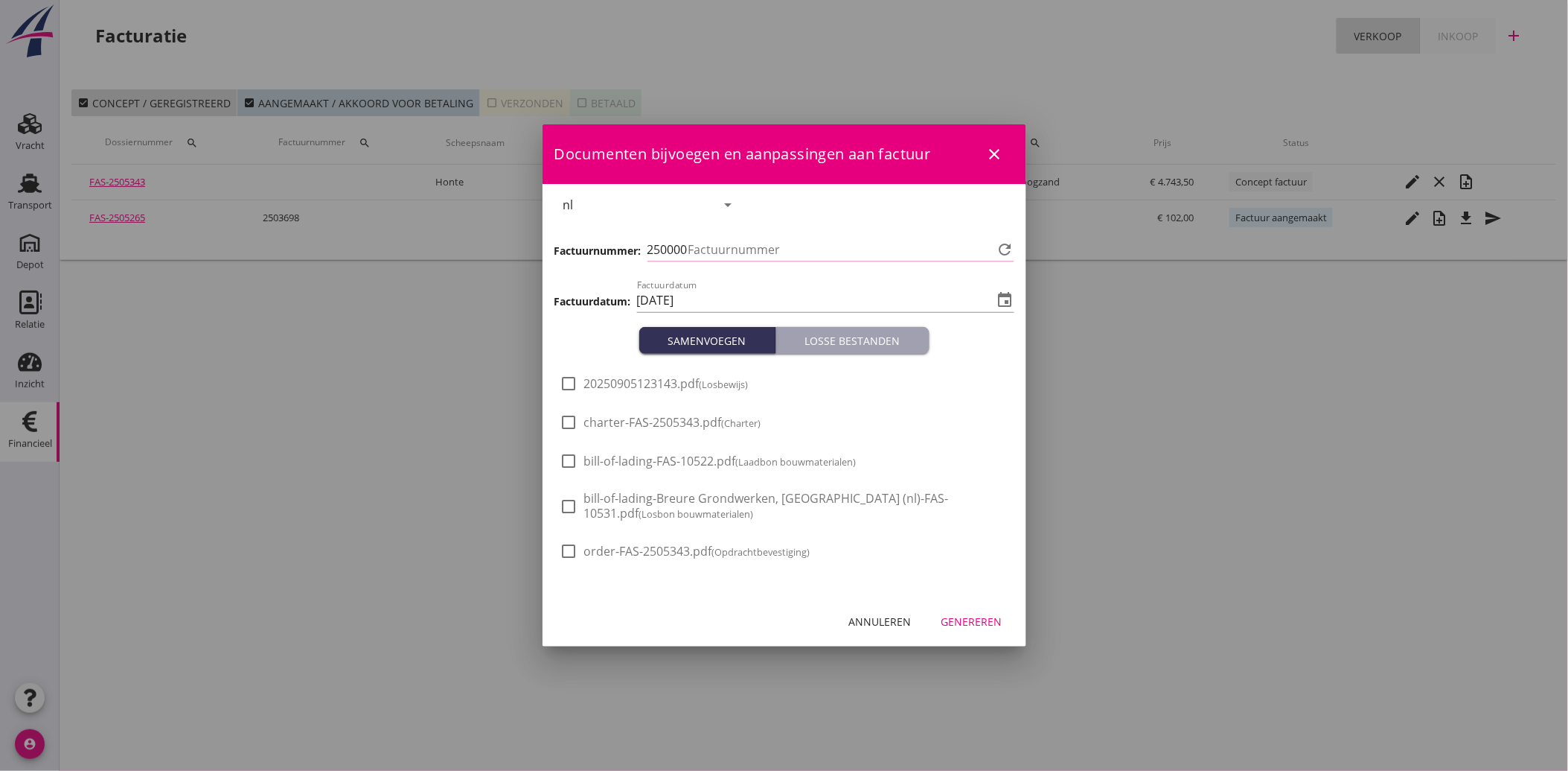
type input "3741"
click at [633, 376] on span "20250905123143.pdf (Losbewijs)" at bounding box center [666, 384] width 165 height 16
checkbox input "true"
click at [996, 624] on div "Genereren" at bounding box center [972, 621] width 61 height 16
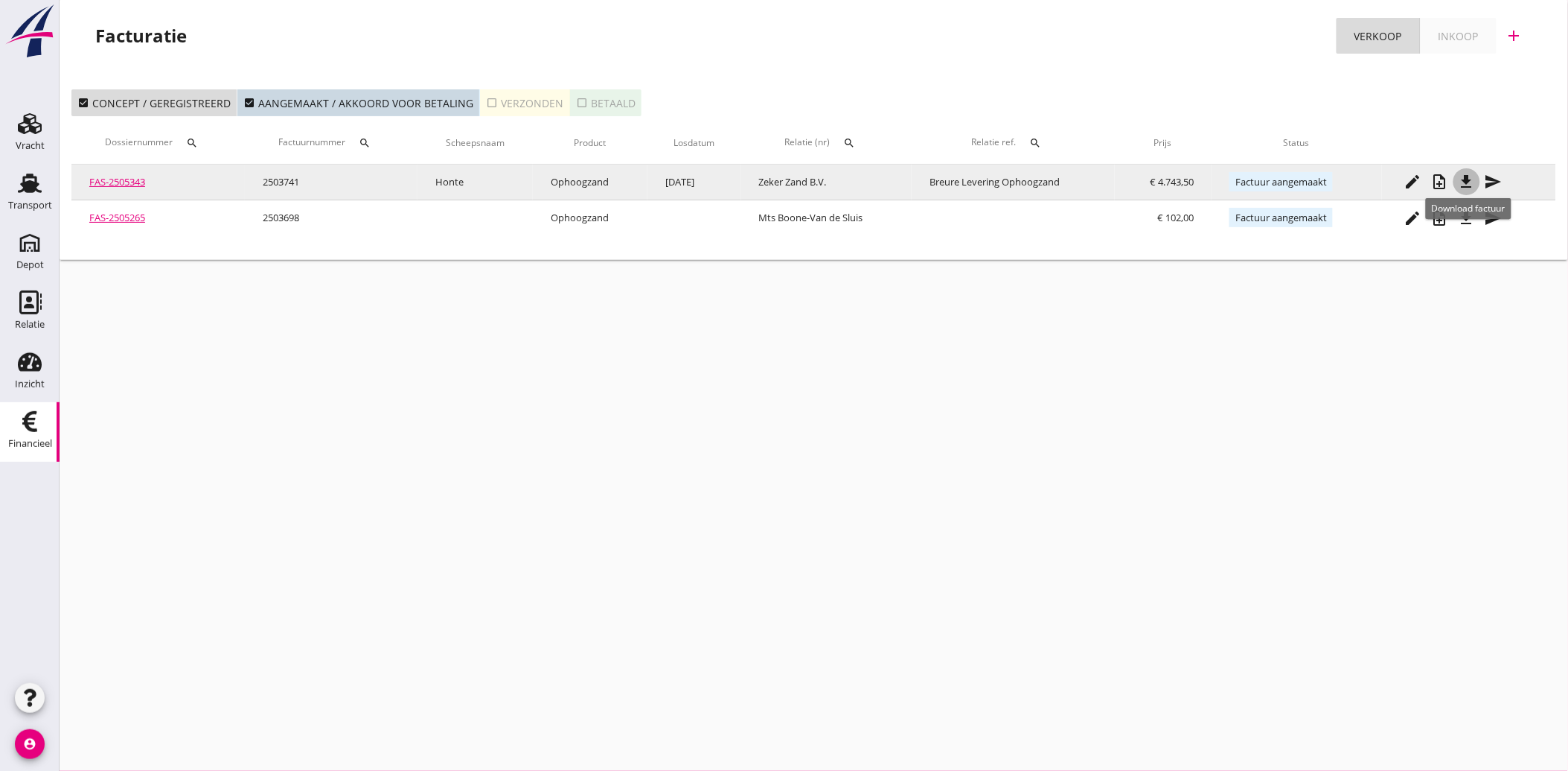
click at [1471, 173] on icon "file_download" at bounding box center [1466, 182] width 18 height 18
click at [1498, 184] on icon "send" at bounding box center [1493, 182] width 18 height 18
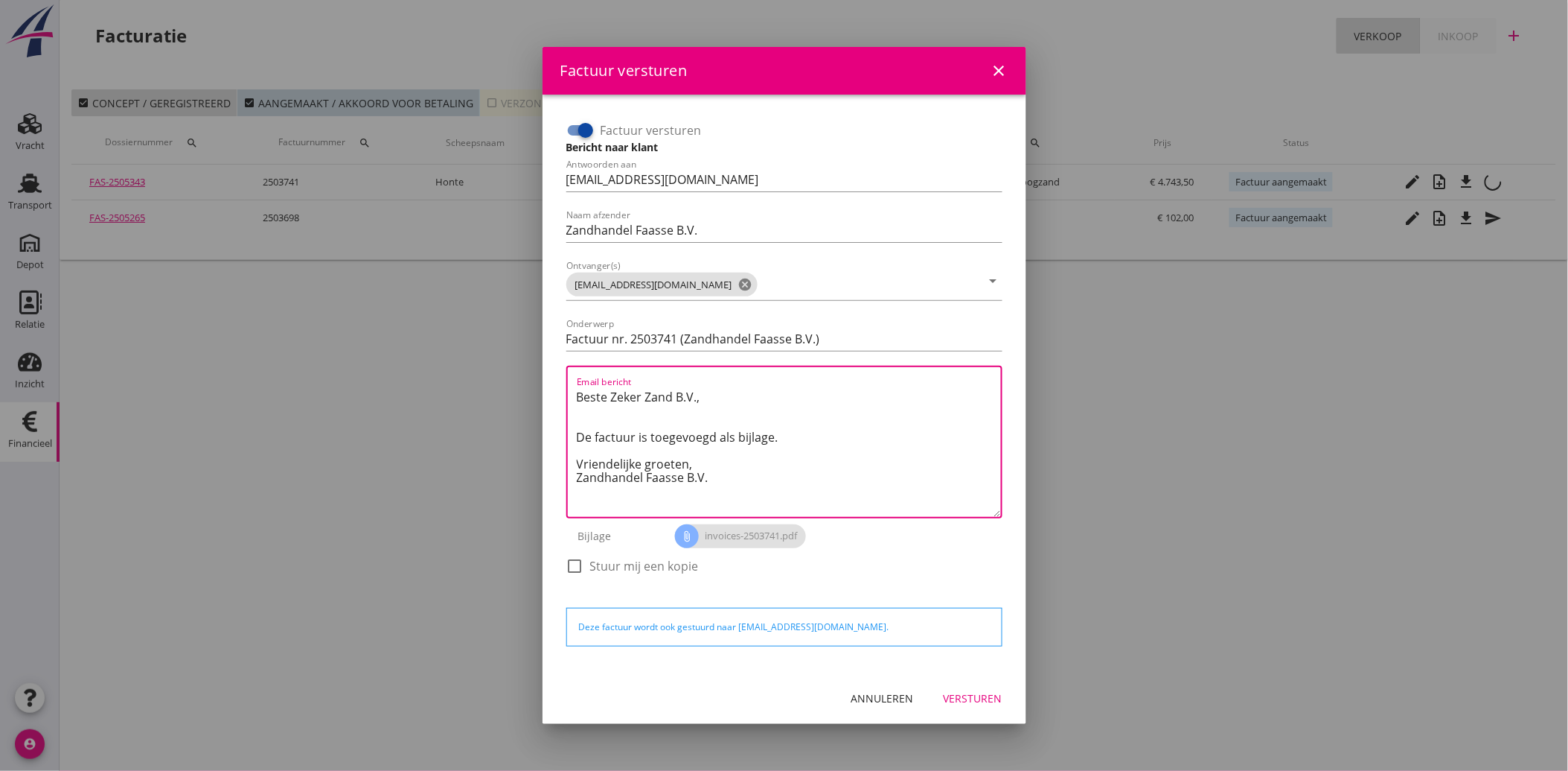
drag, startPoint x: 716, startPoint y: 477, endPoint x: 557, endPoint y: 377, distance: 187.8
click at [557, 377] on div "Factuur versturen Bericht naar klant Antwoorden aan [EMAIL_ADDRESS][DOMAIN_NAME…" at bounding box center [784, 382] width 460 height 554
paste textarea "Geachte heer/mevrouw, Hierbij zenden wij u onze factuur i.v.m. de door ons aan …"
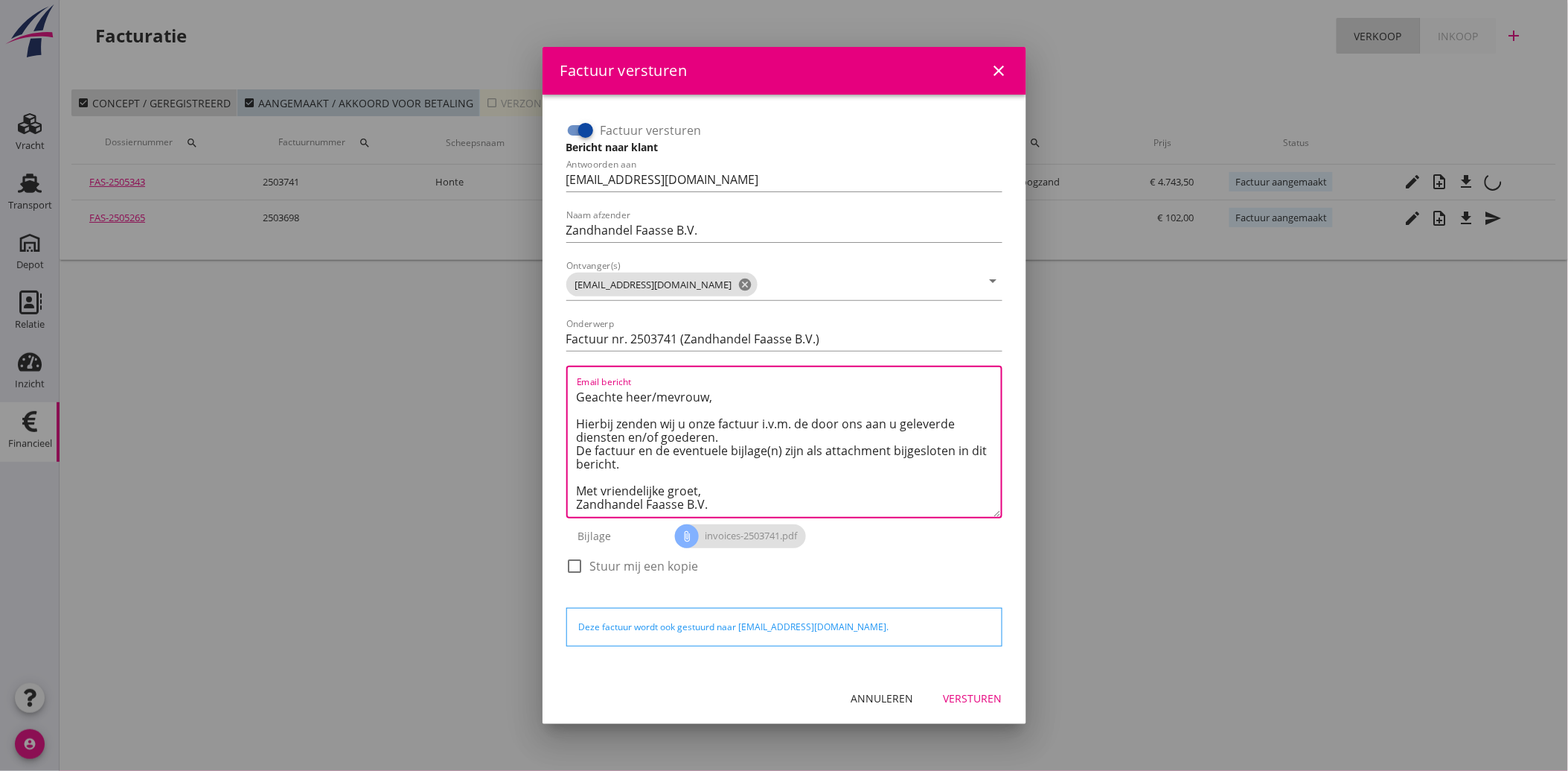
type textarea "Geachte heer/mevrouw, Hierbij zenden wij u onze factuur i.v.m. de door ons aan …"
click at [964, 690] on div "Versturen" at bounding box center [973, 698] width 59 height 16
